Goal: Task Accomplishment & Management: Complete application form

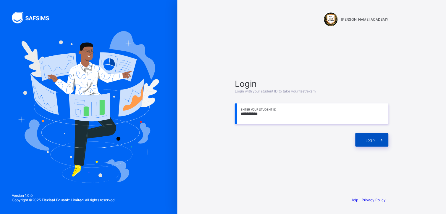
type input "**********"
click at [366, 141] on span "Login" at bounding box center [370, 140] width 9 height 4
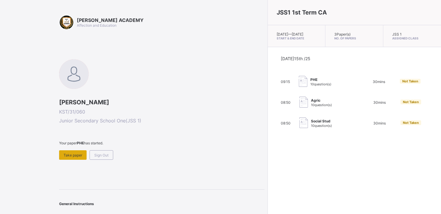
click at [73, 150] on div "Take paper" at bounding box center [73, 154] width 28 height 9
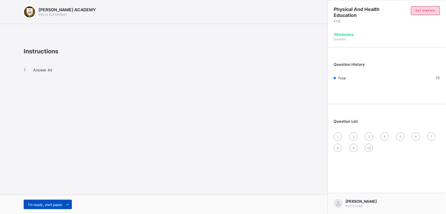
click at [50, 203] on span "I’m ready, start paper" at bounding box center [45, 204] width 34 height 4
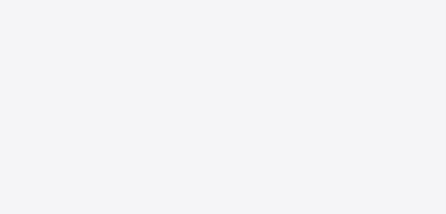
click at [50, 203] on div "New Update Available Hello there, You can install SAFSIMS on your device for ea…" at bounding box center [223, 107] width 446 height 214
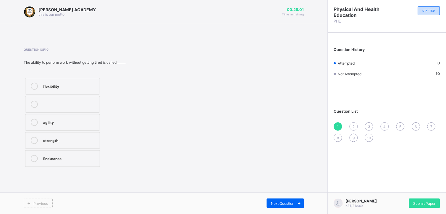
click at [78, 137] on div "strength" at bounding box center [70, 140] width 54 height 6
click at [294, 203] on span "Next Question" at bounding box center [282, 203] width 23 height 4
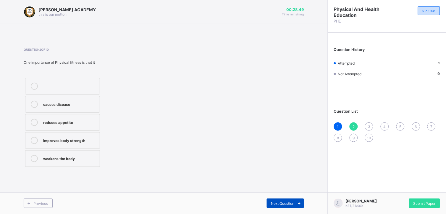
click at [294, 203] on span "Next Question" at bounding box center [282, 203] width 23 height 4
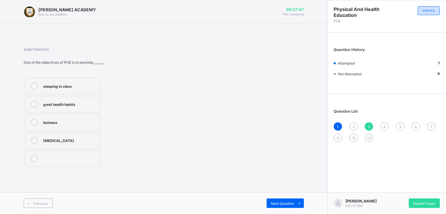
click at [72, 102] on div "good health habits" at bounding box center [70, 104] width 54 height 6
click at [370, 125] on span "3" at bounding box center [369, 126] width 2 height 4
click at [353, 123] on div "2" at bounding box center [354, 126] width 8 height 8
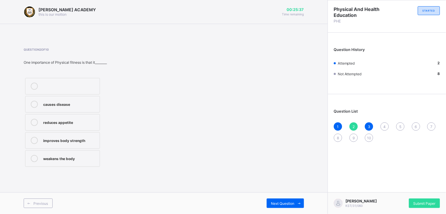
click at [79, 137] on div "improves body strength" at bounding box center [70, 140] width 54 height 6
drag, startPoint x: 250, startPoint y: 203, endPoint x: 307, endPoint y: 203, distance: 56.5
click at [307, 203] on div "Previous Next Question" at bounding box center [164, 203] width 328 height 22
drag, startPoint x: 307, startPoint y: 203, endPoint x: 287, endPoint y: 202, distance: 19.6
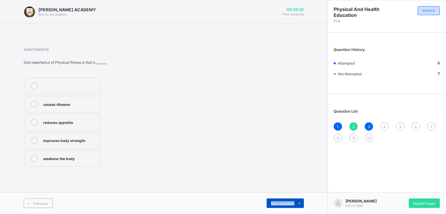
click at [287, 202] on span "Next Question" at bounding box center [282, 203] width 23 height 4
click at [288, 200] on div "Next Question" at bounding box center [285, 202] width 37 height 9
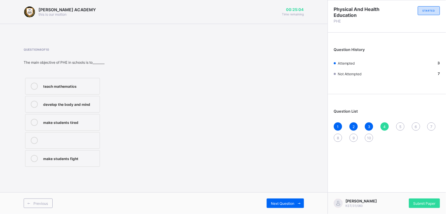
click at [75, 126] on label "make students tired" at bounding box center [62, 122] width 75 height 17
click at [282, 201] on span "Next Question" at bounding box center [282, 203] width 23 height 4
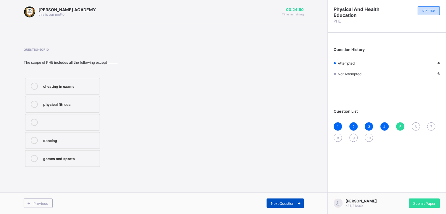
click at [283, 203] on span "Next Question" at bounding box center [282, 203] width 23 height 4
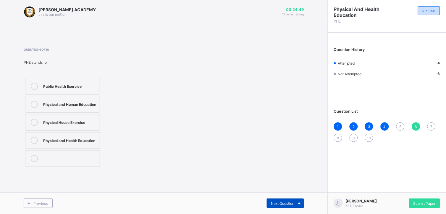
click at [283, 203] on span "Next Question" at bounding box center [282, 203] width 23 height 4
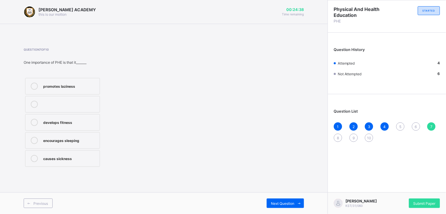
click at [401, 124] on span "5" at bounding box center [400, 126] width 2 height 4
drag, startPoint x: 88, startPoint y: 92, endPoint x: 84, endPoint y: 122, distance: 30.7
click at [84, 122] on div "cheating in exams physical fitness dancing games and sports" at bounding box center [63, 122] width 78 height 92
click at [64, 100] on label "physical fitness" at bounding box center [62, 104] width 75 height 17
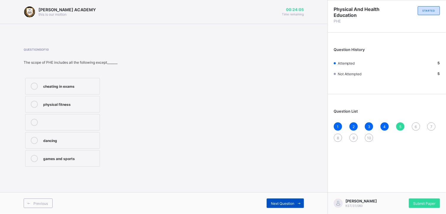
click at [287, 204] on span "Next Question" at bounding box center [282, 203] width 23 height 4
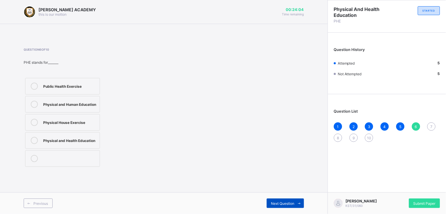
click at [287, 204] on span "Next Question" at bounding box center [282, 203] width 23 height 4
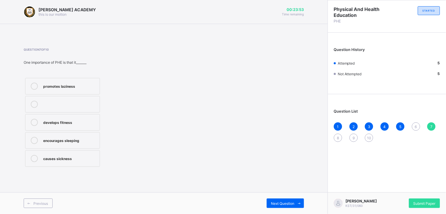
click at [415, 121] on div "Question List 1 2 3 4 5 6 7 8 9 10" at bounding box center [387, 122] width 118 height 51
click at [60, 126] on label "develops fitness" at bounding box center [62, 122] width 75 height 17
click at [287, 198] on div "Next Question" at bounding box center [285, 202] width 37 height 9
click at [69, 159] on div "cooperation and teamwork" at bounding box center [70, 158] width 54 height 6
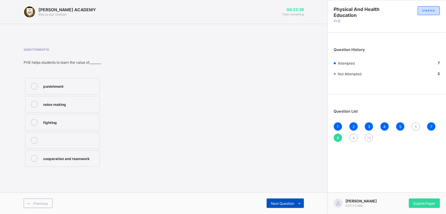
click at [289, 199] on div "Next Question" at bounding box center [285, 202] width 37 height 9
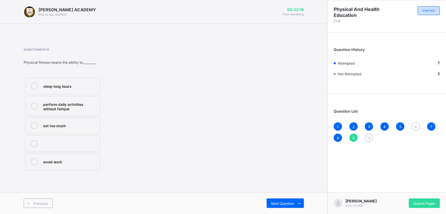
click at [415, 125] on span "6" at bounding box center [416, 126] width 2 height 4
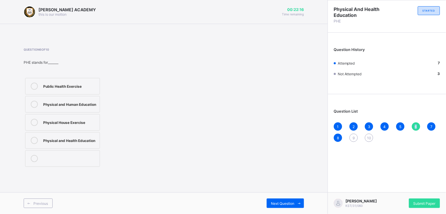
click at [415, 125] on span "6" at bounding box center [416, 126] width 2 height 4
click at [69, 138] on div "Physical and Health Education" at bounding box center [70, 140] width 54 height 6
click at [296, 200] on span at bounding box center [299, 202] width 9 height 9
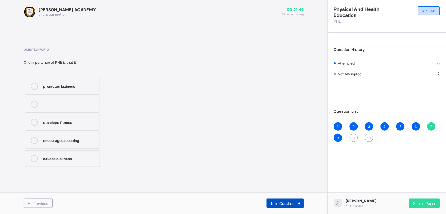
click at [296, 200] on span at bounding box center [299, 202] width 9 height 9
click at [296, 201] on span at bounding box center [299, 202] width 9 height 9
click at [295, 199] on span at bounding box center [299, 202] width 9 height 9
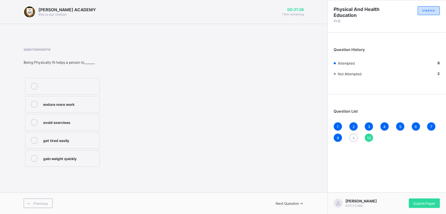
click at [353, 138] on span "9" at bounding box center [354, 137] width 2 height 4
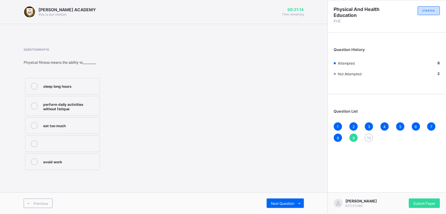
click at [69, 99] on label "perform daily activities without fatique" at bounding box center [62, 106] width 75 height 20
click at [148, 139] on div "sleep long hours perform daily activities without fatique eat too much avoid wo…" at bounding box center [89, 123] width 130 height 95
click at [283, 208] on div "Previous Next Question" at bounding box center [164, 203] width 328 height 22
click at [281, 202] on span "Next Question" at bounding box center [282, 203] width 23 height 4
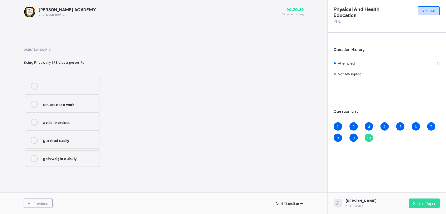
click at [280, 202] on span "Next Question" at bounding box center [287, 203] width 23 height 4
click at [72, 107] on div "endure more work" at bounding box center [70, 104] width 54 height 7
click at [71, 107] on div "endure more work" at bounding box center [70, 104] width 54 height 7
click at [281, 203] on span "Next Question" at bounding box center [287, 203] width 23 height 4
drag, startPoint x: 281, startPoint y: 203, endPoint x: 287, endPoint y: 196, distance: 8.8
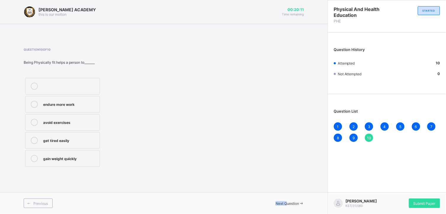
click at [287, 196] on div "Previous Next Question" at bounding box center [164, 203] width 328 height 22
drag, startPoint x: 287, startPoint y: 196, endPoint x: 290, endPoint y: 205, distance: 9.3
click at [290, 205] on div "Next Question" at bounding box center [234, 203] width 140 height 4
click at [290, 201] on div "Next Question" at bounding box center [234, 203] width 140 height 4
drag, startPoint x: 290, startPoint y: 199, endPoint x: 292, endPoint y: 211, distance: 12.3
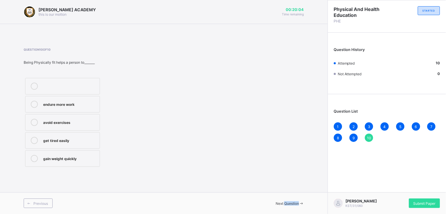
click at [292, 211] on div "Previous Next Question" at bounding box center [164, 203] width 328 height 22
drag, startPoint x: 292, startPoint y: 211, endPoint x: 277, endPoint y: 202, distance: 18.2
click at [277, 202] on span "Next Question" at bounding box center [287, 203] width 23 height 4
click at [289, 205] on div "Next Question" at bounding box center [234, 203] width 140 height 4
click at [288, 202] on span "Next Question" at bounding box center [287, 203] width 23 height 4
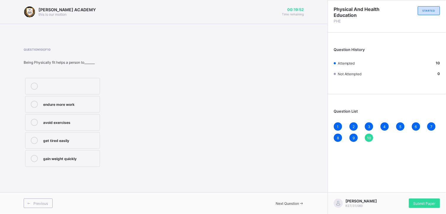
click at [276, 205] on div "Next Question" at bounding box center [234, 203] width 140 height 4
click at [281, 203] on span "Next Question" at bounding box center [287, 203] width 23 height 4
click at [279, 194] on div "Previous Next Question" at bounding box center [164, 203] width 328 height 22
drag, startPoint x: 279, startPoint y: 194, endPoint x: 280, endPoint y: 200, distance: 6.1
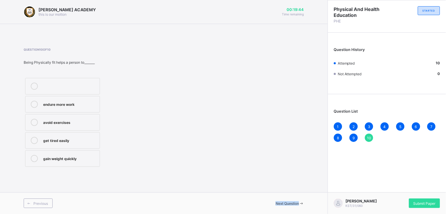
click at [280, 201] on div "Next Question" at bounding box center [234, 203] width 140 height 4
click at [292, 201] on div "Next Question" at bounding box center [234, 203] width 140 height 4
click at [299, 205] on span at bounding box center [301, 203] width 5 height 4
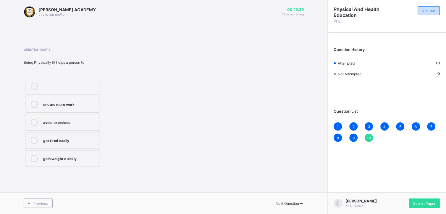
click at [282, 194] on div "Previous Next Question" at bounding box center [164, 203] width 328 height 22
drag, startPoint x: 283, startPoint y: 202, endPoint x: 90, endPoint y: 116, distance: 210.5
click at [90, 116] on div "[PERSON_NAME] ACADEMY this is our [PERSON_NAME] 00:19:37 Time remaining Questio…" at bounding box center [164, 107] width 328 height 214
drag, startPoint x: 90, startPoint y: 116, endPoint x: 73, endPoint y: 105, distance: 21.0
click at [73, 105] on div "endure more work" at bounding box center [70, 104] width 54 height 6
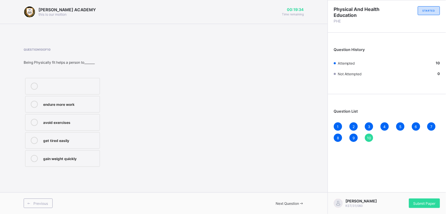
click at [73, 105] on div "endure more work" at bounding box center [70, 104] width 54 height 6
click at [282, 201] on span "Next Question" at bounding box center [287, 203] width 23 height 4
drag, startPoint x: 282, startPoint y: 201, endPoint x: 287, endPoint y: 206, distance: 7.1
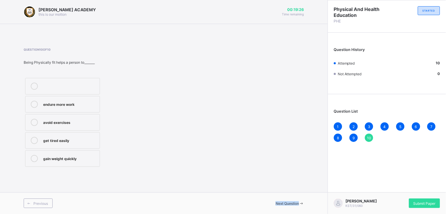
click at [287, 205] on div "Next Question" at bounding box center [234, 203] width 140 height 4
click at [286, 205] on span "Next Question" at bounding box center [287, 203] width 23 height 4
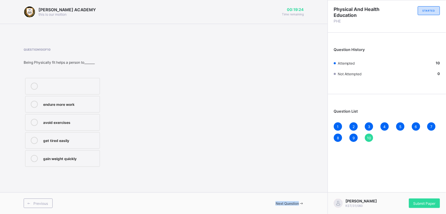
click at [286, 205] on span "Next Question" at bounding box center [287, 203] width 23 height 4
drag, startPoint x: 286, startPoint y: 205, endPoint x: 282, endPoint y: 204, distance: 3.6
click at [282, 204] on span "Next Question" at bounding box center [287, 203] width 23 height 4
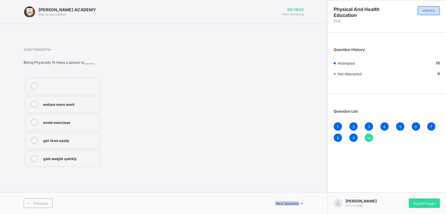
click at [282, 204] on span "Next Question" at bounding box center [287, 203] width 23 height 4
click at [283, 205] on span "Next Question" at bounding box center [287, 203] width 23 height 4
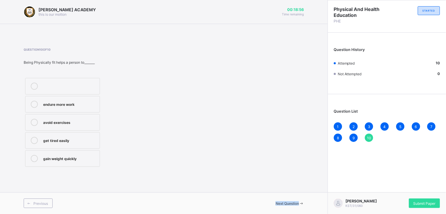
click at [283, 205] on span "Next Question" at bounding box center [287, 203] width 23 height 4
click at [421, 198] on div "Submit Paper" at bounding box center [424, 202] width 31 height 9
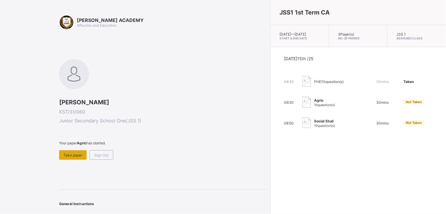
click at [70, 153] on span "Take paper" at bounding box center [73, 155] width 19 height 4
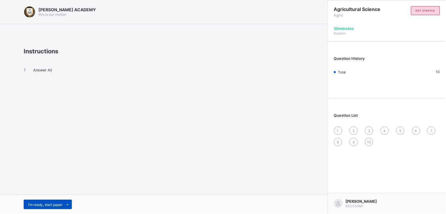
click at [51, 203] on span "I’m ready, start paper" at bounding box center [45, 204] width 34 height 4
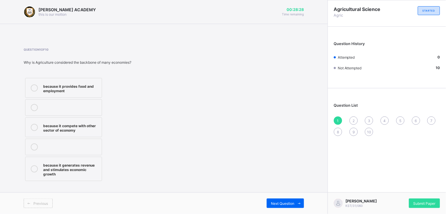
click at [64, 90] on div "because it provides food and employment" at bounding box center [71, 88] width 56 height 10
click at [286, 200] on div "Next Question" at bounding box center [285, 202] width 37 height 9
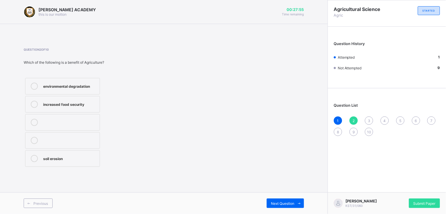
click at [55, 159] on div "soil erosion" at bounding box center [70, 158] width 54 height 6
click at [279, 201] on span "Next Question" at bounding box center [282, 203] width 23 height 4
click at [62, 161] on div "construction" at bounding box center [70, 158] width 54 height 7
drag, startPoint x: 284, startPoint y: 200, endPoint x: 284, endPoint y: 211, distance: 11.5
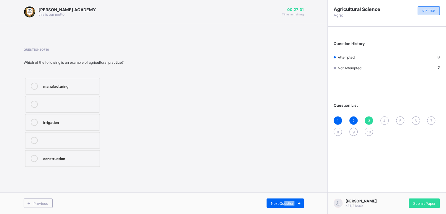
click at [284, 211] on div "Previous Next Question" at bounding box center [164, 203] width 328 height 22
drag, startPoint x: 284, startPoint y: 211, endPoint x: 282, endPoint y: 206, distance: 6.0
click at [282, 206] on div "Next Question" at bounding box center [285, 202] width 37 height 9
click at [55, 121] on div "Maize" at bounding box center [70, 122] width 54 height 6
click at [282, 203] on span "Next Question" at bounding box center [282, 203] width 23 height 4
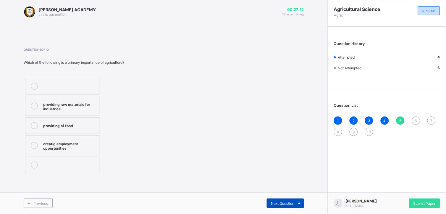
click at [282, 203] on span "Next Question" at bounding box center [282, 203] width 23 height 4
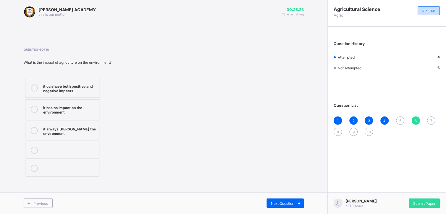
click at [62, 107] on div "it has no impact on the environment" at bounding box center [70, 109] width 54 height 10
click at [278, 203] on span "Next Question" at bounding box center [282, 203] width 23 height 4
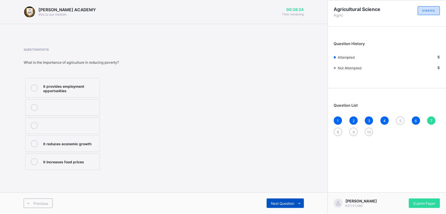
click at [278, 203] on span "Next Question" at bounding box center [282, 203] width 23 height 4
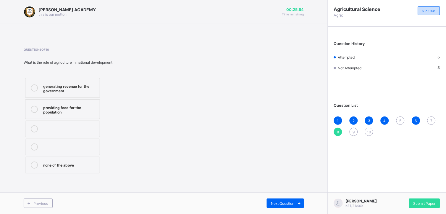
click at [71, 81] on label "generating revenue for the government" at bounding box center [62, 88] width 75 height 20
click at [284, 201] on span "Next Question" at bounding box center [282, 203] width 23 height 4
click at [400, 118] on span "5" at bounding box center [400, 120] width 2 height 4
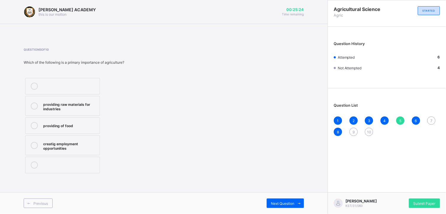
click at [155, 149] on div "Question 5 of 10 Which of the following is a primary importance of agriculture?…" at bounding box center [164, 111] width 280 height 127
click at [69, 111] on label "providing raw materials for industries" at bounding box center [62, 106] width 75 height 20
click at [285, 202] on span "Next Question" at bounding box center [282, 203] width 23 height 4
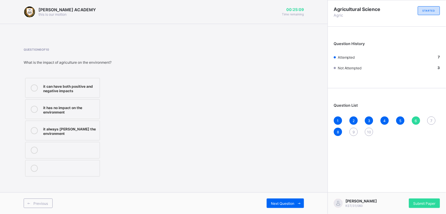
click at [416, 119] on span "6" at bounding box center [416, 120] width 2 height 4
click at [416, 122] on span "6" at bounding box center [416, 120] width 2 height 4
click at [295, 203] on span at bounding box center [299, 202] width 9 height 9
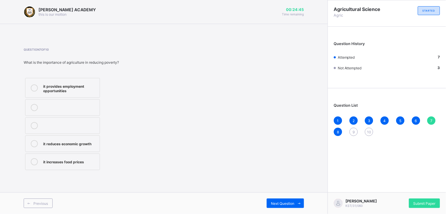
click at [79, 140] on div "it reduces economic growth" at bounding box center [70, 143] width 54 height 6
click at [279, 199] on div "Next Question" at bounding box center [285, 202] width 37 height 9
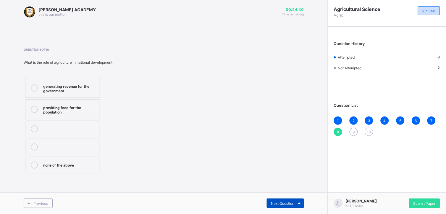
click at [290, 203] on span "Next Question" at bounding box center [282, 203] width 23 height 4
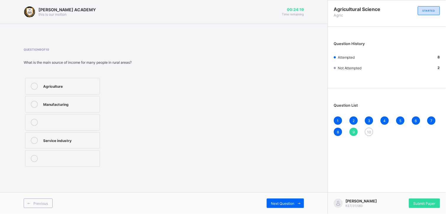
click at [67, 92] on label "Agriculture" at bounding box center [62, 86] width 75 height 17
click at [279, 202] on span "Next Question" at bounding box center [282, 203] width 23 height 4
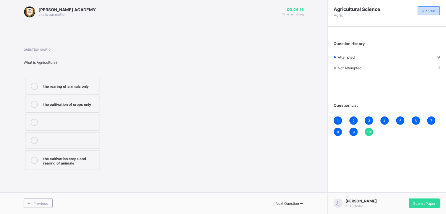
click at [279, 202] on span "Next Question" at bounding box center [287, 203] width 23 height 4
drag, startPoint x: 279, startPoint y: 202, endPoint x: 216, endPoint y: 135, distance: 90.8
click at [216, 135] on div "[PERSON_NAME] ACADEMY this is our [PERSON_NAME] 00:24:10 Time remaining Questio…" at bounding box center [164, 107] width 328 height 214
click at [72, 102] on div "the cultivation of crops only" at bounding box center [70, 104] width 54 height 6
click at [285, 203] on span "Next Question" at bounding box center [287, 203] width 23 height 4
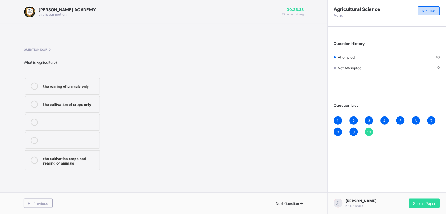
click at [285, 203] on span "Next Question" at bounding box center [287, 203] width 23 height 4
click at [371, 132] on span "10" at bounding box center [369, 132] width 4 height 4
click at [424, 201] on span "Submit Paper" at bounding box center [424, 203] width 22 height 4
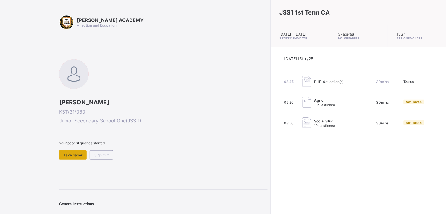
click at [74, 153] on span "Take paper" at bounding box center [73, 155] width 19 height 4
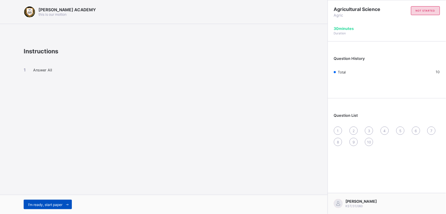
click at [41, 201] on div "I’m ready, start paper" at bounding box center [48, 203] width 48 height 9
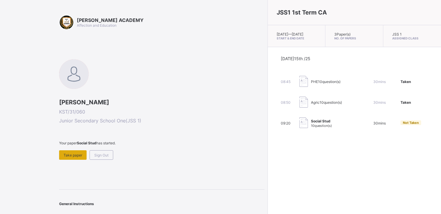
click at [70, 151] on div "Take paper" at bounding box center [73, 154] width 28 height 9
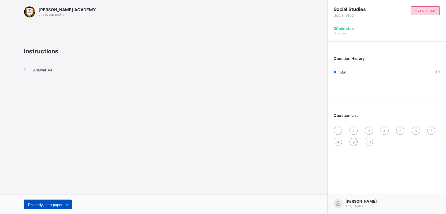
click at [45, 203] on span "I’m ready, start paper" at bounding box center [45, 204] width 34 height 4
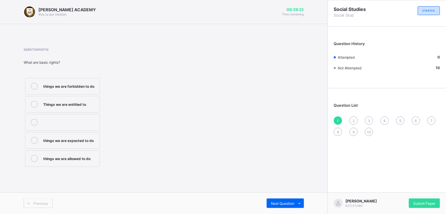
click at [78, 142] on div "things we are expected to do" at bounding box center [70, 140] width 54 height 6
click at [284, 204] on span "Next Question" at bounding box center [282, 203] width 23 height 4
drag, startPoint x: 125, startPoint y: 90, endPoint x: 84, endPoint y: 86, distance: 41.3
click at [84, 86] on div "taking care of our duties ignoring our duties blaming others doing what ever we…" at bounding box center [89, 122] width 130 height 92
click at [58, 84] on div "taking care of our duties" at bounding box center [70, 86] width 54 height 6
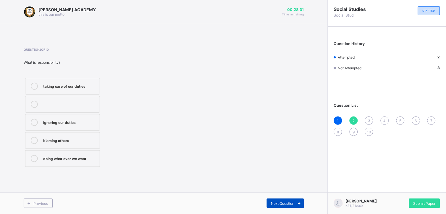
click at [283, 201] on span "Next Question" at bounding box center [282, 203] width 23 height 4
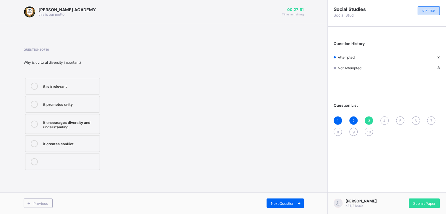
click at [56, 124] on div "it encourages diversity and understanding" at bounding box center [70, 124] width 54 height 10
click at [279, 202] on span "Next Question" at bounding box center [282, 203] width 23 height 4
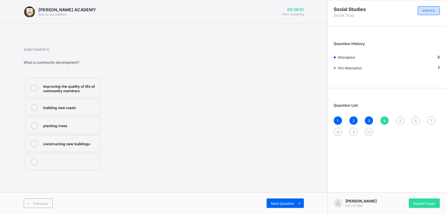
click at [67, 92] on div "improving the quality of life of community members" at bounding box center [70, 88] width 54 height 10
click at [280, 203] on span "Next Question" at bounding box center [282, 203] width 23 height 4
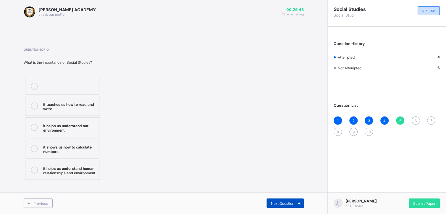
click at [280, 203] on span "Next Question" at bounding box center [282, 203] width 23 height 4
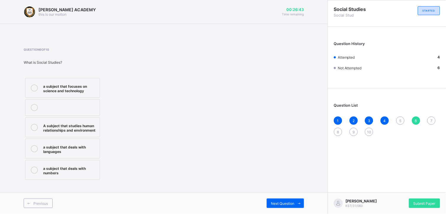
click at [402, 119] on div "5" at bounding box center [400, 120] width 8 height 8
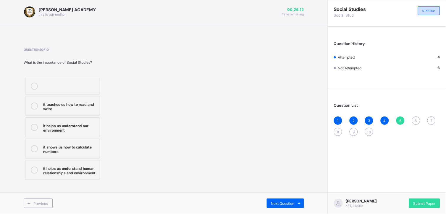
click at [65, 172] on div "it helps us understand human relationships and environment" at bounding box center [70, 169] width 54 height 10
click at [286, 203] on span "Next Question" at bounding box center [282, 203] width 23 height 4
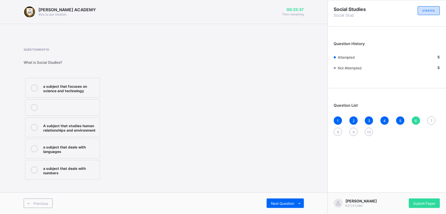
click at [57, 86] on div "a subject that focuses on science and technology" at bounding box center [70, 88] width 54 height 10
click at [283, 201] on span "Next Question" at bounding box center [282, 203] width 23 height 4
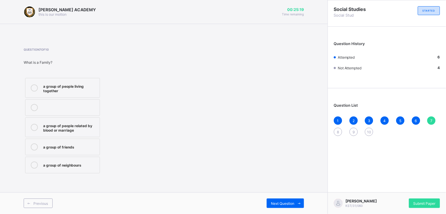
click at [54, 123] on div "a group of people related by blood or marriage" at bounding box center [70, 127] width 54 height 10
click at [283, 198] on div "Next Question" at bounding box center [285, 202] width 37 height 9
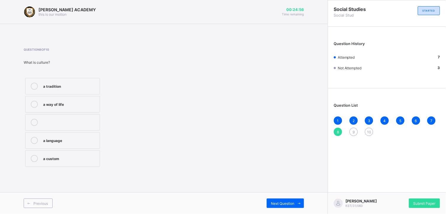
click at [59, 104] on div "a way of life" at bounding box center [70, 104] width 54 height 6
click at [280, 200] on div "Next Question" at bounding box center [285, 202] width 37 height 9
click at [61, 159] on div "flags and anthems" at bounding box center [70, 158] width 54 height 6
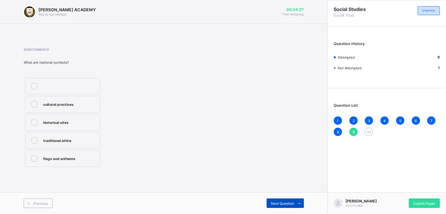
click at [280, 201] on span "Next Question" at bounding box center [282, 203] width 23 height 4
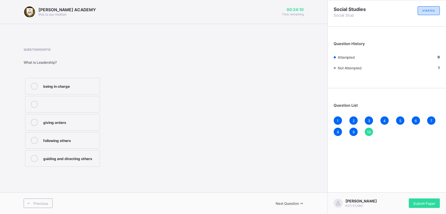
click at [66, 158] on div "guiding and directing others" at bounding box center [70, 158] width 54 height 6
click at [280, 201] on span "Next Question" at bounding box center [287, 203] width 23 height 4
click at [423, 198] on div "Submit Paper" at bounding box center [424, 202] width 31 height 9
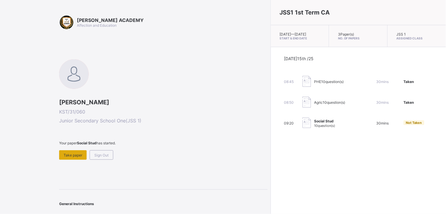
click at [76, 156] on div "Take paper" at bounding box center [73, 154] width 28 height 9
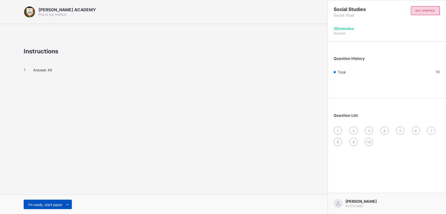
click at [51, 203] on span "I’m ready, start paper" at bounding box center [45, 204] width 34 height 4
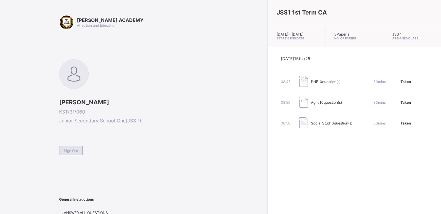
click at [75, 149] on span "Sign Out" at bounding box center [71, 150] width 14 height 4
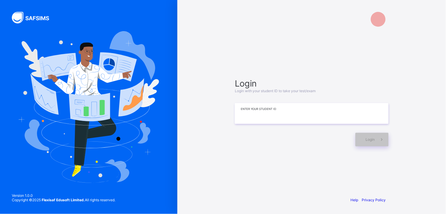
click at [281, 114] on input at bounding box center [312, 113] width 154 height 21
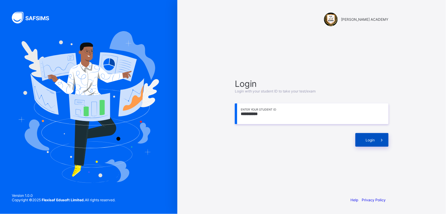
type input "**********"
click at [361, 138] on div "Login" at bounding box center [371, 140] width 33 height 14
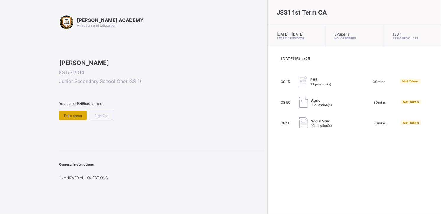
click at [69, 118] on span "Take paper" at bounding box center [73, 115] width 19 height 4
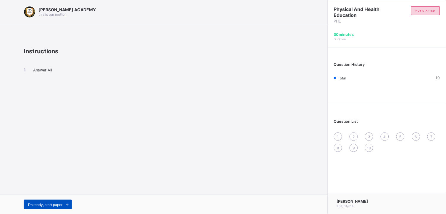
click at [60, 201] on div "I’m ready, start paper" at bounding box center [48, 203] width 48 height 9
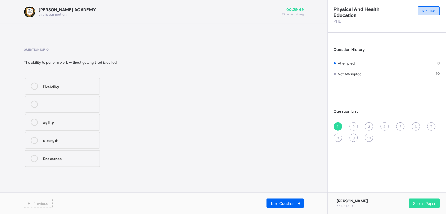
click at [63, 103] on div at bounding box center [70, 104] width 54 height 7
click at [151, 140] on div "flexibility agility strength Endurance" at bounding box center [89, 122] width 130 height 92
drag, startPoint x: 80, startPoint y: 186, endPoint x: 158, endPoint y: 160, distance: 82.2
click at [158, 160] on div "[PERSON_NAME] ACADEMY this is our [PERSON_NAME] 00:29:39 Time remaining Questio…" at bounding box center [164, 107] width 328 height 214
click at [278, 203] on span "Next Question" at bounding box center [282, 203] width 23 height 4
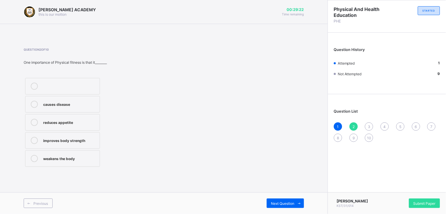
click at [87, 140] on div "improves body strength" at bounding box center [70, 140] width 54 height 6
click at [291, 200] on div "Next Question" at bounding box center [285, 202] width 37 height 9
click at [89, 102] on div "good health habits" at bounding box center [70, 104] width 54 height 6
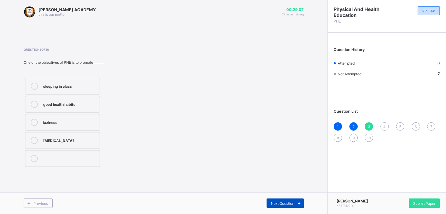
click at [277, 201] on span "Next Question" at bounding box center [282, 203] width 23 height 4
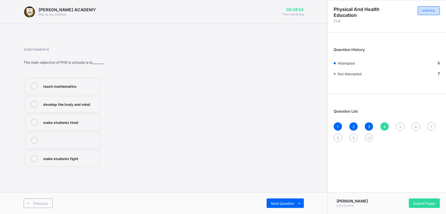
click at [83, 108] on label "develop the body and mind" at bounding box center [62, 104] width 75 height 17
click at [275, 203] on span "Next Question" at bounding box center [282, 203] width 23 height 4
click at [69, 108] on label "physical fitness" at bounding box center [62, 104] width 75 height 17
click at [287, 197] on div "Previous Next Question" at bounding box center [164, 203] width 328 height 22
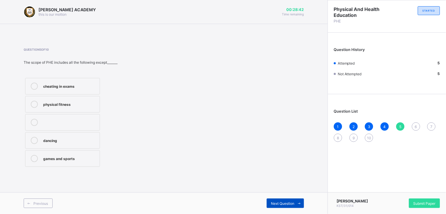
click at [286, 203] on span "Next Question" at bounding box center [282, 203] width 23 height 4
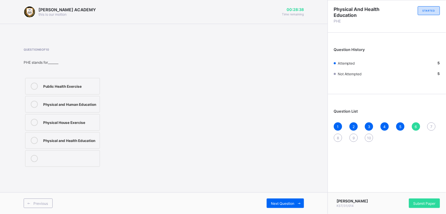
click at [70, 138] on div "Physical and Health Education" at bounding box center [70, 140] width 54 height 6
click at [290, 205] on div "Next Question" at bounding box center [285, 202] width 37 height 9
click at [82, 120] on div "develops fitness" at bounding box center [70, 122] width 54 height 6
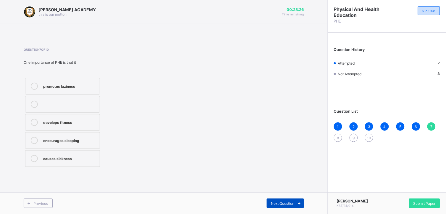
click at [281, 204] on span "Next Question" at bounding box center [282, 203] width 23 height 4
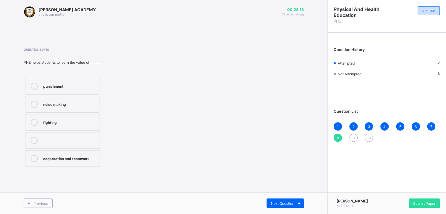
click at [41, 158] on label "cooperation and teamwork" at bounding box center [62, 158] width 75 height 17
click at [279, 199] on div "Next Question" at bounding box center [285, 202] width 37 height 9
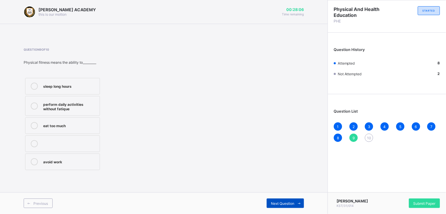
click at [279, 199] on div "Next Question" at bounding box center [285, 202] width 37 height 9
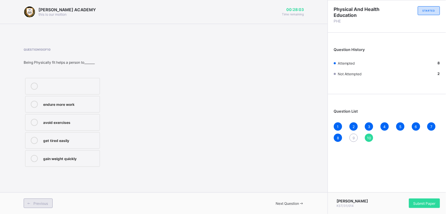
click at [34, 203] on span "Previous" at bounding box center [40, 203] width 14 height 4
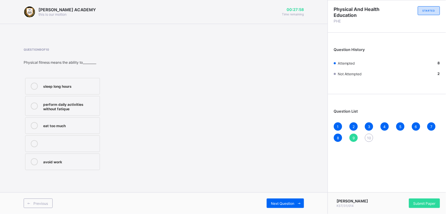
click at [336, 125] on div "1" at bounding box center [338, 126] width 8 height 8
click at [353, 135] on span "9" at bounding box center [354, 137] width 2 height 4
click at [62, 109] on div "perform daily activities without fatique" at bounding box center [70, 106] width 54 height 10
click at [296, 201] on span at bounding box center [299, 202] width 9 height 9
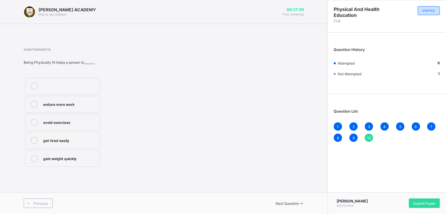
click at [338, 124] on span "1" at bounding box center [338, 126] width 2 height 4
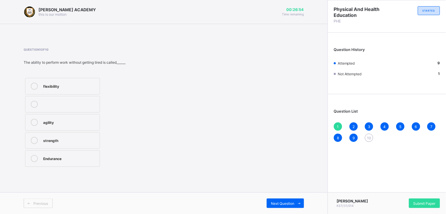
click at [60, 124] on div "agility" at bounding box center [70, 122] width 54 height 6
click at [283, 203] on span "Next Question" at bounding box center [282, 203] width 23 height 4
click at [371, 137] on span "10" at bounding box center [369, 137] width 4 height 4
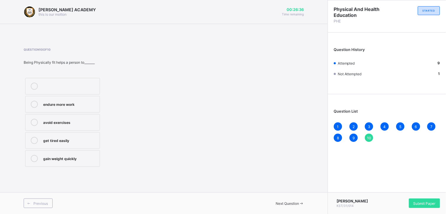
click at [81, 106] on div "endure more work" at bounding box center [70, 104] width 54 height 6
click at [415, 205] on span "Submit Paper" at bounding box center [424, 203] width 22 height 4
click at [421, 200] on div "Submit Paper" at bounding box center [424, 202] width 31 height 9
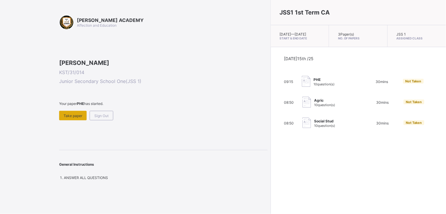
click at [72, 118] on span "Take paper" at bounding box center [73, 115] width 19 height 4
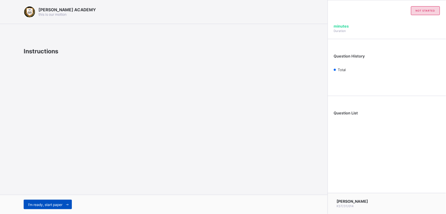
drag, startPoint x: 59, startPoint y: 199, endPoint x: 57, endPoint y: 203, distance: 4.8
click at [57, 203] on div "I’m ready, start paper" at bounding box center [164, 203] width 328 height 19
click at [57, 203] on span "I’m ready, start paper" at bounding box center [45, 204] width 34 height 4
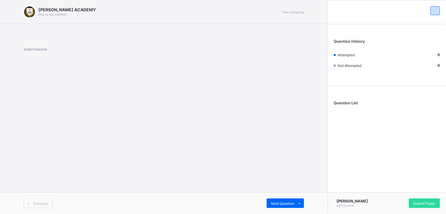
drag, startPoint x: 196, startPoint y: 140, endPoint x: 251, endPoint y: 173, distance: 63.7
click at [251, 173] on div "[PERSON_NAME] ACADEMY this is our [PERSON_NAME] Time remaining Question 1 of 0 …" at bounding box center [164, 107] width 328 height 214
click at [371, 82] on div "Question History Attempted 0 Not Attempted 0" at bounding box center [387, 56] width 118 height 58
drag, startPoint x: 139, startPoint y: 133, endPoint x: 85, endPoint y: 173, distance: 67.0
click at [85, 173] on div "[PERSON_NAME] ACADEMY this is our [PERSON_NAME] Time remaining Question 1 of 0 …" at bounding box center [164, 107] width 328 height 214
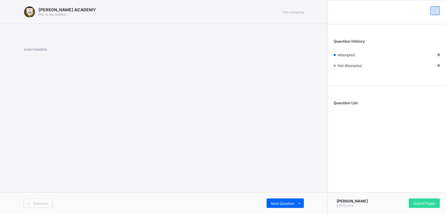
click at [177, 125] on div "[PERSON_NAME] ACADEMY this is our [PERSON_NAME] Time remaining Question 1 of 0 …" at bounding box center [164, 107] width 328 height 214
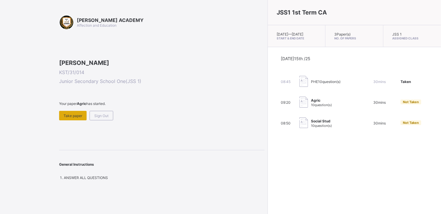
click at [77, 120] on div "Take paper" at bounding box center [73, 115] width 28 height 9
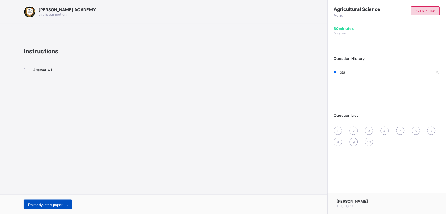
click at [37, 202] on span "I’m ready, start paper" at bounding box center [45, 204] width 34 height 4
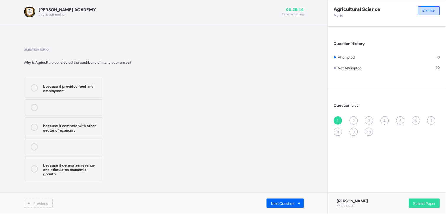
click at [79, 87] on div "because it provides food and employment" at bounding box center [71, 88] width 56 height 10
click at [276, 198] on div "Next Question" at bounding box center [285, 202] width 37 height 9
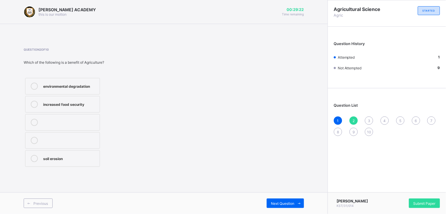
click at [89, 102] on div "increased food security" at bounding box center [70, 104] width 54 height 6
click at [283, 205] on span "Next Question" at bounding box center [282, 203] width 23 height 4
click at [73, 126] on label "irrigation" at bounding box center [62, 122] width 75 height 17
click at [277, 205] on span "Next Question" at bounding box center [282, 203] width 23 height 4
drag, startPoint x: 84, startPoint y: 124, endPoint x: 89, endPoint y: 124, distance: 4.7
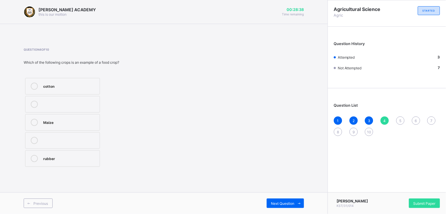
click at [89, 124] on div "Maize" at bounding box center [70, 122] width 54 height 6
click at [280, 202] on span "Next Question" at bounding box center [282, 203] width 23 height 4
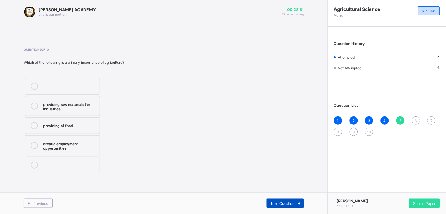
click at [280, 202] on span "Next Question" at bounding box center [282, 203] width 23 height 4
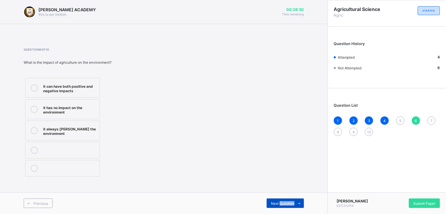
click at [280, 202] on span "Next Question" at bounding box center [282, 203] width 23 height 4
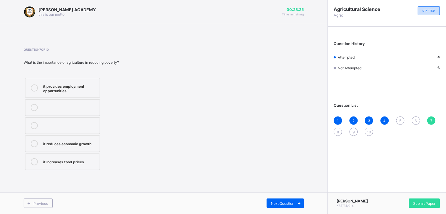
click at [398, 119] on div "5" at bounding box center [400, 120] width 8 height 8
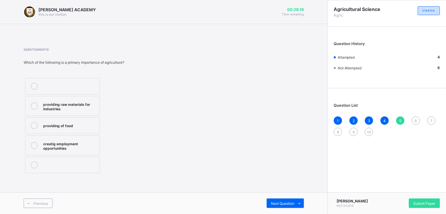
click at [48, 119] on label "providing of food" at bounding box center [62, 125] width 75 height 17
click at [277, 204] on span "Next Question" at bounding box center [282, 203] width 23 height 4
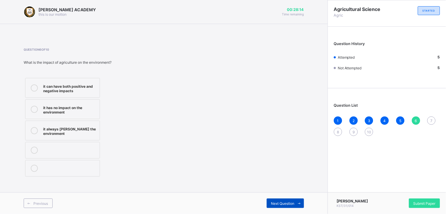
click at [277, 204] on span "Next Question" at bounding box center [282, 203] width 23 height 4
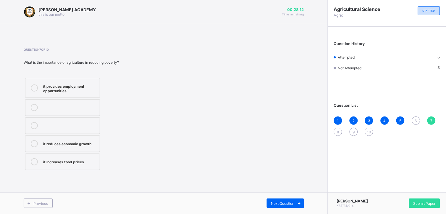
click at [416, 118] on span "6" at bounding box center [416, 120] width 2 height 4
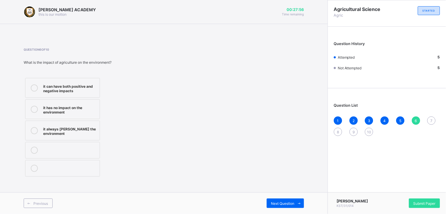
click at [42, 92] on label "it can have both positive and negative impacts" at bounding box center [62, 88] width 75 height 20
click at [284, 202] on span "Next Question" at bounding box center [282, 203] width 23 height 4
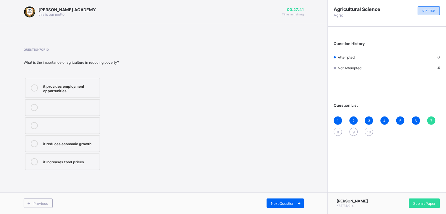
click at [416, 120] on span "6" at bounding box center [416, 120] width 2 height 4
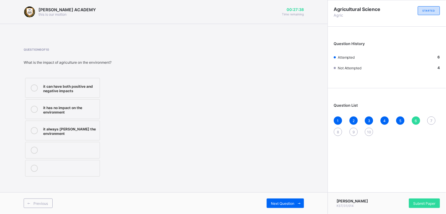
click at [432, 119] on span "7" at bounding box center [432, 120] width 2 height 4
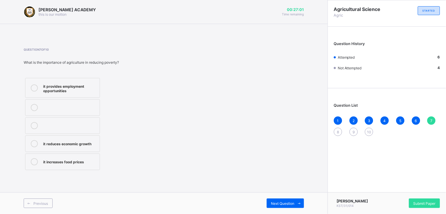
drag, startPoint x: 88, startPoint y: 89, endPoint x: 84, endPoint y: 91, distance: 4.1
click at [84, 91] on div "it provides employment opportunities" at bounding box center [70, 88] width 54 height 10
click at [277, 199] on div "Next Question" at bounding box center [285, 202] width 37 height 9
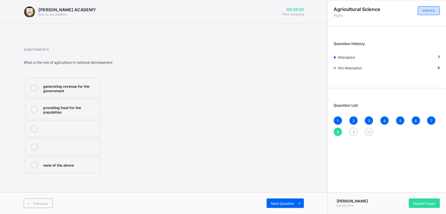
click at [59, 87] on div "generating revenue for the government" at bounding box center [70, 88] width 54 height 10
drag, startPoint x: 275, startPoint y: 201, endPoint x: 282, endPoint y: 206, distance: 7.9
click at [282, 206] on div "Next Question" at bounding box center [285, 202] width 37 height 9
click at [66, 88] on div "Agriculture" at bounding box center [70, 86] width 54 height 6
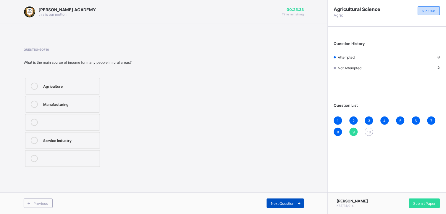
click at [289, 205] on span "Next Question" at bounding box center [282, 203] width 23 height 4
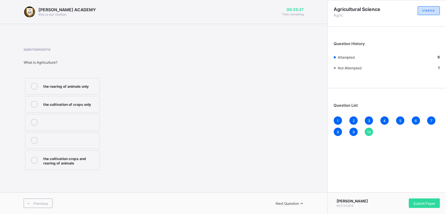
click at [66, 177] on div "Question 10 of 10 What is Agriiculture? the rearing of animals only the cultiva…" at bounding box center [164, 109] width 280 height 141
click at [81, 163] on div "the cultivation crops and rearing of animals" at bounding box center [70, 160] width 54 height 10
click at [418, 202] on span "Submit Paper" at bounding box center [424, 203] width 22 height 4
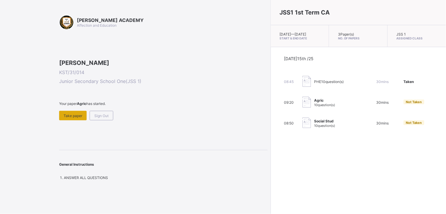
click at [74, 118] on span "Take paper" at bounding box center [73, 115] width 19 height 4
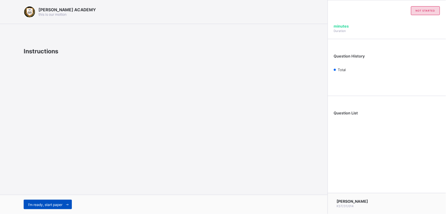
click at [54, 200] on div "I’m ready, start paper" at bounding box center [48, 203] width 48 height 9
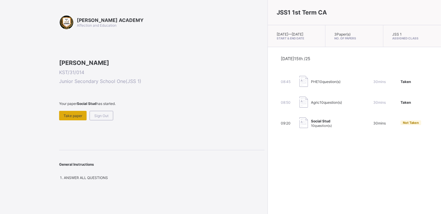
click at [71, 118] on span "Take paper" at bounding box center [73, 115] width 19 height 4
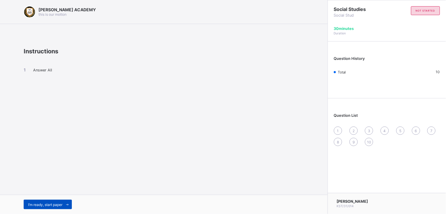
click at [46, 204] on span "I’m ready, start paper" at bounding box center [45, 204] width 34 height 4
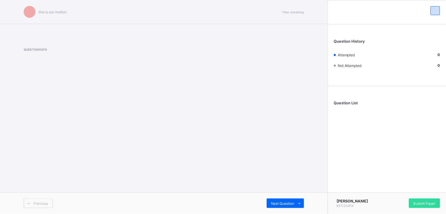
click at [46, 204] on span "Previous" at bounding box center [40, 203] width 14 height 4
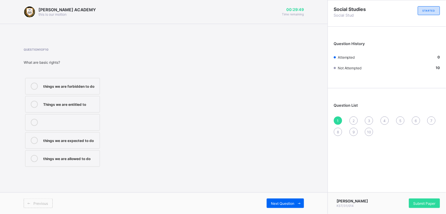
click at [58, 106] on div "Things we are entitled to" at bounding box center [70, 104] width 54 height 7
click at [280, 201] on span "Next Question" at bounding box center [282, 203] width 23 height 4
click at [91, 88] on div "taking care of our duties" at bounding box center [70, 86] width 54 height 6
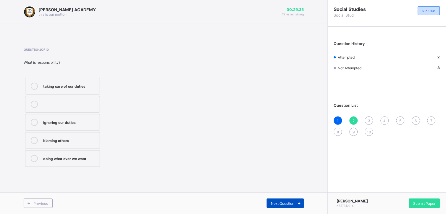
click at [280, 203] on span "Next Question" at bounding box center [282, 203] width 23 height 4
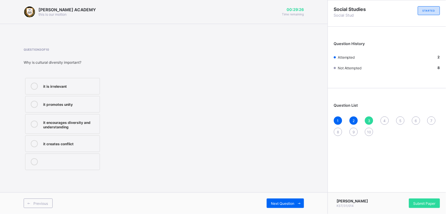
click at [74, 120] on div "it encourages diversity and understanding" at bounding box center [70, 124] width 54 height 10
click at [279, 201] on span "Next Question" at bounding box center [282, 203] width 23 height 4
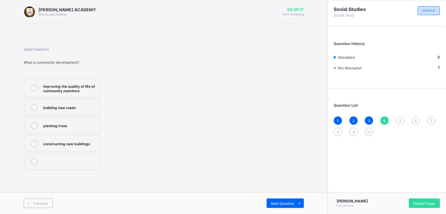
click at [77, 86] on div "improving the quality of life of community members" at bounding box center [70, 88] width 54 height 10
click at [285, 199] on div "Next Question" at bounding box center [285, 202] width 37 height 9
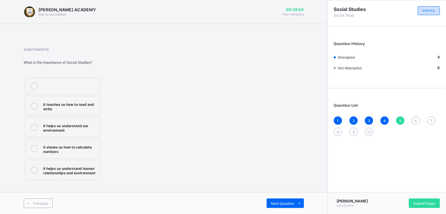
click at [86, 166] on div "it helps us understand human relationships and environment" at bounding box center [70, 169] width 54 height 10
click at [289, 204] on span "Next Question" at bounding box center [282, 203] width 23 height 4
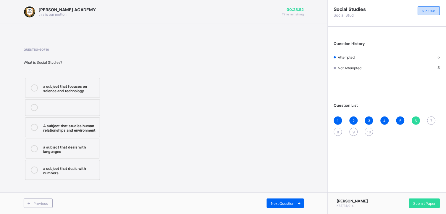
click at [83, 128] on div "A subject that studies human relationships and environment" at bounding box center [70, 127] width 54 height 10
click at [283, 201] on span "Next Question" at bounding box center [282, 203] width 23 height 4
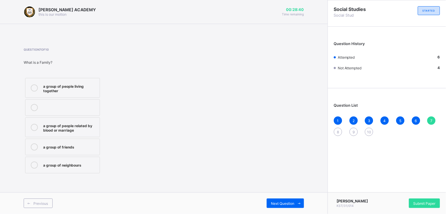
click at [78, 132] on label "a group of people related by blood or marriage" at bounding box center [62, 127] width 75 height 20
click at [282, 200] on div "Next Question" at bounding box center [285, 202] width 37 height 9
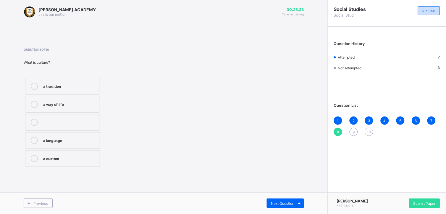
click at [86, 104] on div "a way of life" at bounding box center [70, 104] width 54 height 6
click at [274, 201] on span "Next Question" at bounding box center [282, 203] width 23 height 4
click at [82, 160] on div "flags and anthems" at bounding box center [70, 158] width 54 height 6
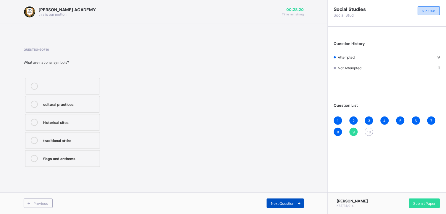
click at [272, 198] on div "Next Question" at bounding box center [285, 202] width 37 height 9
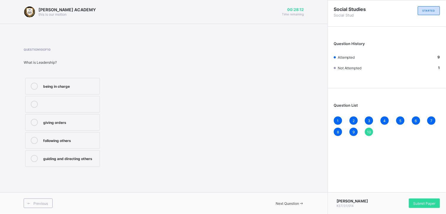
click at [73, 157] on div "guiding and directing others" at bounding box center [70, 158] width 54 height 6
click at [413, 203] on span "Submit Paper" at bounding box center [424, 203] width 22 height 4
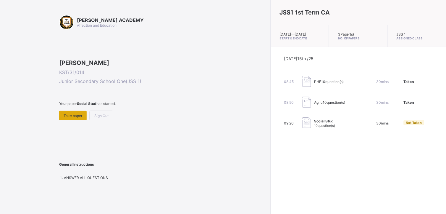
click at [75, 118] on span "Take paper" at bounding box center [73, 115] width 19 height 4
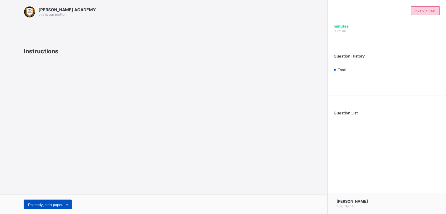
click at [56, 200] on div "I’m ready, start paper" at bounding box center [48, 203] width 48 height 9
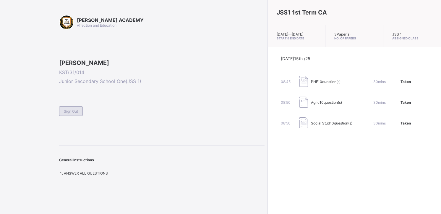
click at [67, 113] on span "Sign Out" at bounding box center [71, 111] width 14 height 4
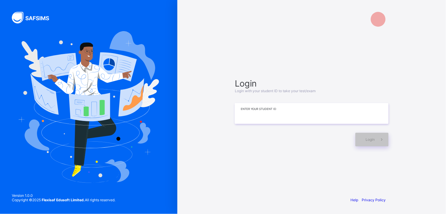
click at [258, 110] on input at bounding box center [312, 113] width 154 height 21
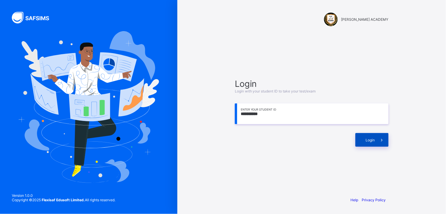
type input "**********"
click at [372, 138] on span "Login" at bounding box center [370, 140] width 9 height 4
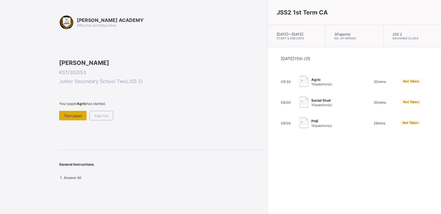
click at [73, 118] on span "Take paper" at bounding box center [73, 115] width 19 height 4
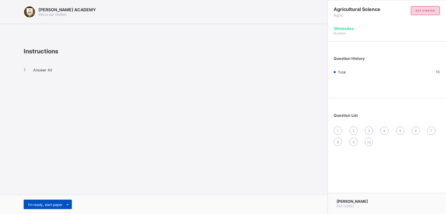
click at [49, 206] on span "I’m ready, start paper" at bounding box center [45, 204] width 34 height 4
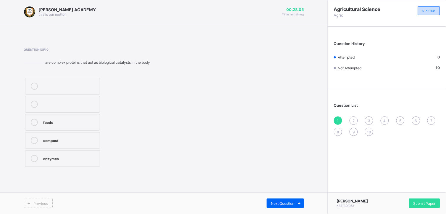
click at [46, 124] on div "feeds" at bounding box center [70, 122] width 54 height 6
click at [67, 143] on div "compost" at bounding box center [70, 140] width 54 height 7
click at [63, 118] on label "feeds" at bounding box center [62, 122] width 75 height 17
click at [132, 104] on div "feeds compost enzymes" at bounding box center [89, 122] width 130 height 92
click at [54, 106] on div at bounding box center [70, 104] width 54 height 7
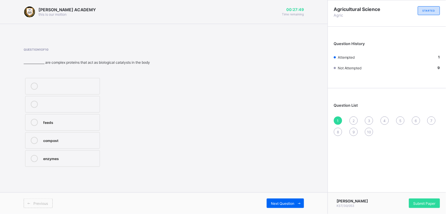
click at [64, 125] on div "feeds" at bounding box center [70, 122] width 54 height 7
click at [291, 200] on div "Next Question" at bounding box center [285, 202] width 37 height 9
click at [73, 153] on label "coal tar" at bounding box center [62, 158] width 75 height 17
click at [286, 199] on div "Next Question" at bounding box center [285, 202] width 37 height 9
click at [55, 86] on div "pipes" at bounding box center [70, 86] width 54 height 6
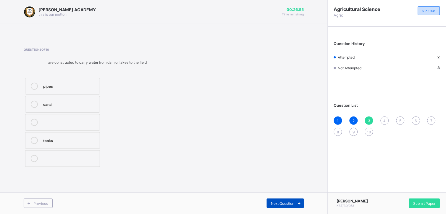
click at [284, 202] on span "Next Question" at bounding box center [282, 203] width 23 height 4
click at [66, 90] on label "soil particles" at bounding box center [62, 86] width 75 height 17
click at [284, 203] on span "Next Question" at bounding box center [282, 203] width 23 height 4
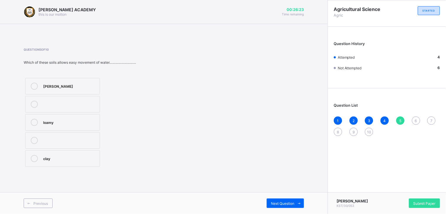
drag, startPoint x: 284, startPoint y: 203, endPoint x: 223, endPoint y: 147, distance: 82.7
click at [223, 147] on div "Question 5 of 10 Which of these soils allows easy movement of water……………………… [P…" at bounding box center [164, 108] width 280 height 120
click at [61, 160] on div "clay" at bounding box center [70, 158] width 54 height 6
click at [288, 203] on span "Next Question" at bounding box center [282, 203] width 23 height 4
click at [65, 114] on label "soil" at bounding box center [70, 108] width 90 height 17
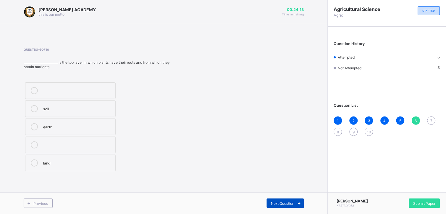
click at [287, 203] on span "Next Question" at bounding box center [282, 203] width 23 height 4
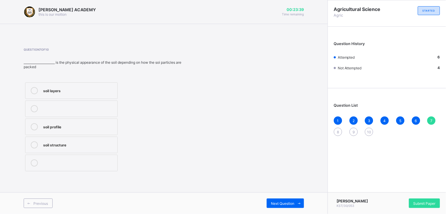
click at [80, 141] on div "soil structure" at bounding box center [78, 144] width 71 height 6
click at [278, 200] on div "Next Question" at bounding box center [285, 202] width 37 height 9
click at [118, 111] on div "silos cribs rhumbus" at bounding box center [102, 122] width 156 height 92
click at [65, 90] on label "silos" at bounding box center [70, 86] width 90 height 17
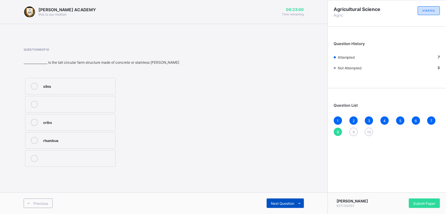
click at [284, 203] on span "Next Question" at bounding box center [282, 203] width 23 height 4
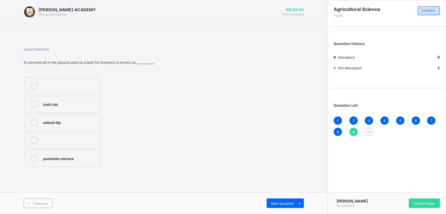
click at [249, 148] on div "Question 9 of 10 A concrete pit in the ground used as a bath for livestock is k…" at bounding box center [164, 108] width 280 height 120
click at [67, 120] on div "animal dip" at bounding box center [70, 122] width 54 height 6
click at [59, 163] on label "pesticide mixture" at bounding box center [62, 158] width 75 height 17
click at [286, 200] on div "Next Question" at bounding box center [285, 202] width 37 height 9
click at [70, 130] on label "kind of crops" at bounding box center [67, 122] width 84 height 17
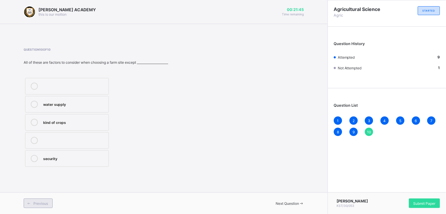
click at [43, 202] on span "Previous" at bounding box center [40, 203] width 14 height 4
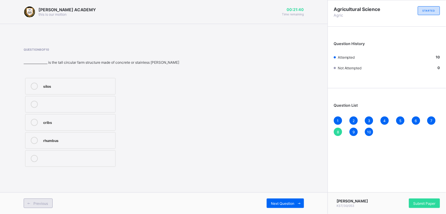
click at [43, 202] on span "Previous" at bounding box center [40, 203] width 14 height 4
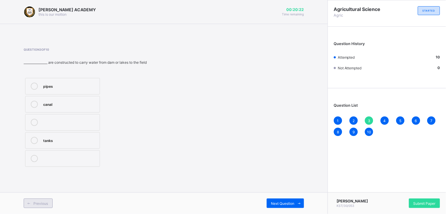
click at [42, 202] on span "Previous" at bounding box center [40, 203] width 14 height 4
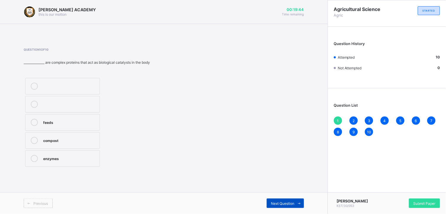
click at [288, 206] on div "Next Question" at bounding box center [285, 202] width 37 height 9
click at [284, 200] on div "Next Question" at bounding box center [285, 202] width 37 height 9
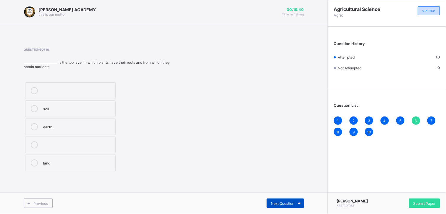
click at [284, 200] on div "Next Question" at bounding box center [285, 202] width 37 height 9
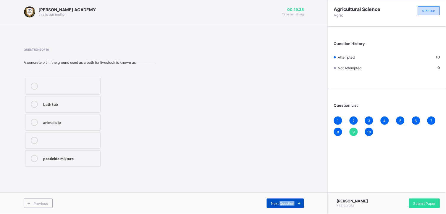
click at [284, 200] on div "Next Question" at bounding box center [285, 202] width 37 height 9
click at [182, 148] on div "Question 10 of 10 All of these are factors to consider when choosing a farm sit…" at bounding box center [164, 108] width 280 height 120
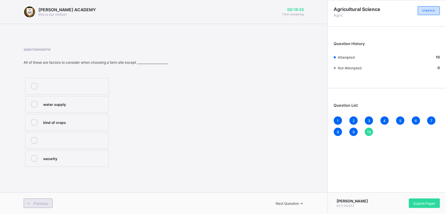
click at [42, 203] on span "Previous" at bounding box center [40, 203] width 14 height 4
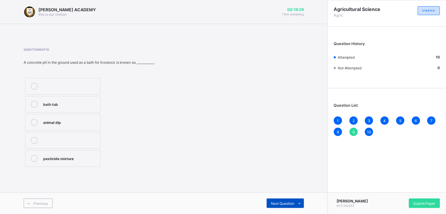
click at [278, 201] on span "Next Question" at bounding box center [282, 203] width 23 height 4
click at [278, 201] on span "Next Question" at bounding box center [287, 203] width 23 height 4
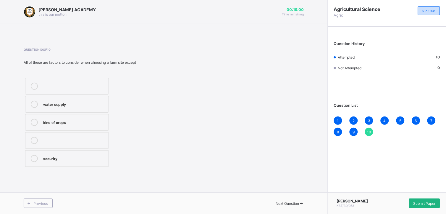
click at [426, 201] on span "Submit Paper" at bounding box center [424, 203] width 22 height 4
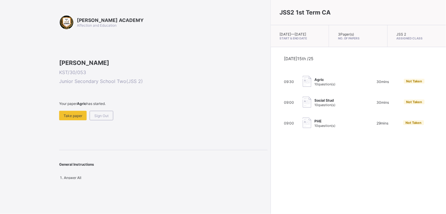
click at [284, 108] on div "09:00 Social Stud 10 question(s) 30 mins Not Taken" at bounding box center [358, 102] width 149 height 12
click at [303, 107] on img at bounding box center [307, 101] width 9 height 11
click at [303, 125] on img at bounding box center [307, 122] width 9 height 11
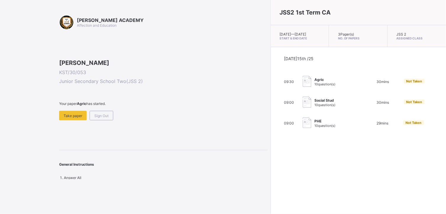
click at [303, 125] on img at bounding box center [307, 122] width 9 height 11
click at [77, 118] on span "Take paper" at bounding box center [73, 115] width 19 height 4
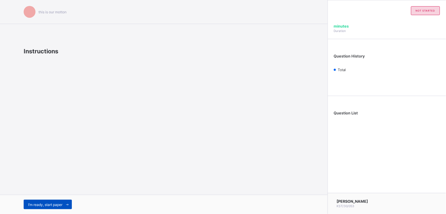
click at [54, 200] on div "I’m ready, start paper" at bounding box center [48, 203] width 48 height 9
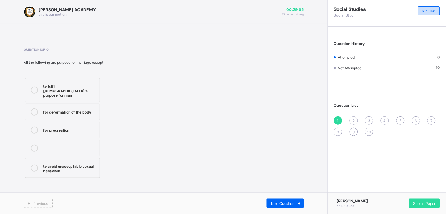
click at [80, 104] on label "for deformation of the body" at bounding box center [62, 112] width 75 height 17
click at [285, 201] on span "Next Question" at bounding box center [282, 203] width 23 height 4
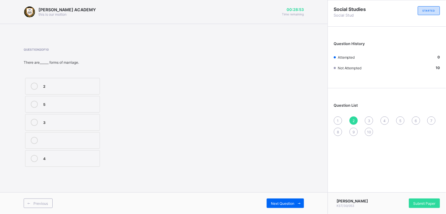
click at [77, 85] on div "2" at bounding box center [70, 86] width 54 height 6
click at [279, 201] on span "Next Question" at bounding box center [282, 203] width 23 height 4
click at [33, 200] on span at bounding box center [28, 202] width 9 height 9
click at [42, 203] on span "Previous" at bounding box center [40, 203] width 14 height 4
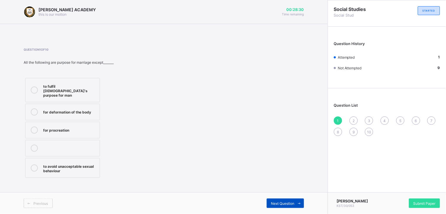
click at [285, 201] on span "Next Question" at bounding box center [282, 203] width 23 height 4
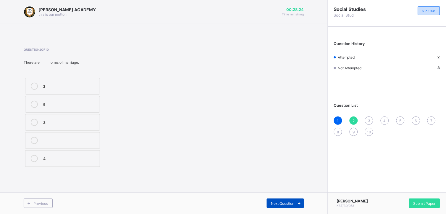
click at [285, 201] on span "Next Question" at bounding box center [282, 203] width 23 height 4
click at [55, 156] on div "latin" at bounding box center [70, 158] width 54 height 6
click at [280, 203] on span "Next Question" at bounding box center [282, 203] width 23 height 4
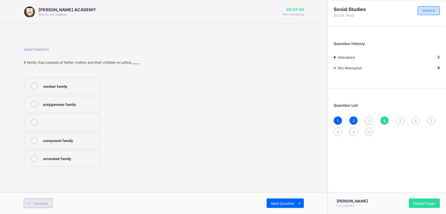
click at [42, 203] on span "Previous" at bounding box center [40, 203] width 14 height 4
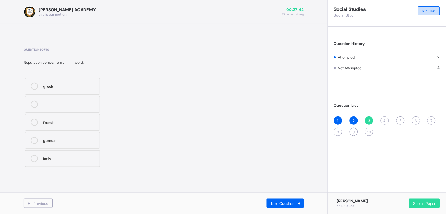
click at [53, 163] on label "latin" at bounding box center [62, 158] width 75 height 17
click at [40, 205] on div "Previous" at bounding box center [38, 202] width 29 height 9
click at [285, 201] on span "Next Question" at bounding box center [282, 203] width 23 height 4
click at [84, 158] on div "latin" at bounding box center [70, 158] width 54 height 6
click at [284, 201] on span "Next Question" at bounding box center [282, 203] width 23 height 4
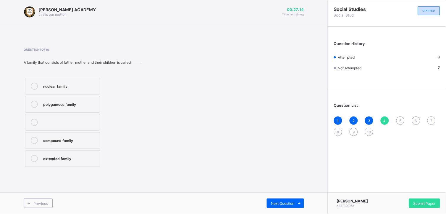
click at [55, 84] on div "nuclear family" at bounding box center [70, 86] width 54 height 6
click at [294, 202] on span "Next Question" at bounding box center [282, 203] width 23 height 4
click at [53, 125] on div "society" at bounding box center [70, 122] width 54 height 7
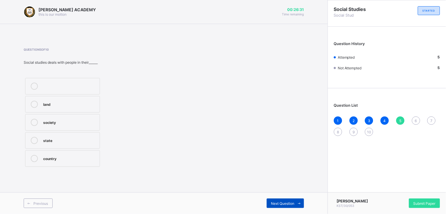
click at [284, 203] on span "Next Question" at bounding box center [282, 203] width 23 height 4
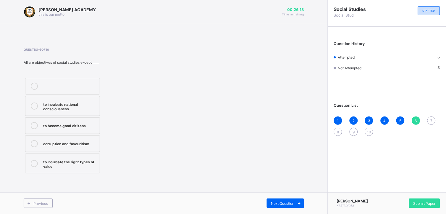
click at [78, 145] on div "corruption and favouritism" at bounding box center [70, 143] width 54 height 7
click at [292, 200] on div "Next Question" at bounding box center [285, 202] width 37 height 9
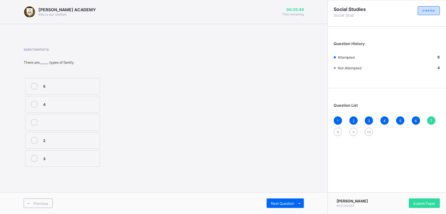
click at [72, 140] on div "2" at bounding box center [70, 140] width 54 height 6
click at [284, 200] on div "Next Question" at bounding box center [285, 202] width 37 height 9
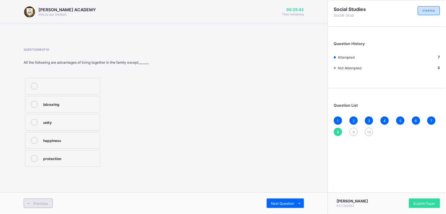
click at [39, 203] on span "Previous" at bounding box center [40, 203] width 14 height 4
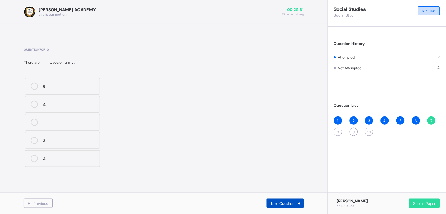
click at [282, 202] on span "Next Question" at bounding box center [282, 203] width 23 height 4
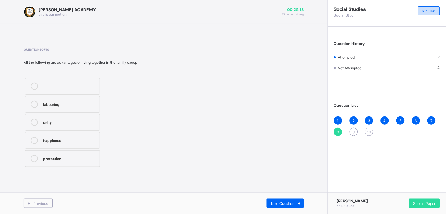
click at [55, 103] on div "labouring" at bounding box center [70, 104] width 54 height 6
click at [286, 203] on span "Next Question" at bounding box center [282, 203] width 23 height 4
click at [39, 203] on span "Previous" at bounding box center [40, 203] width 14 height 4
click at [288, 202] on span "Next Question" at bounding box center [282, 203] width 23 height 4
click at [64, 140] on div "family bond and cohesion" at bounding box center [70, 140] width 54 height 6
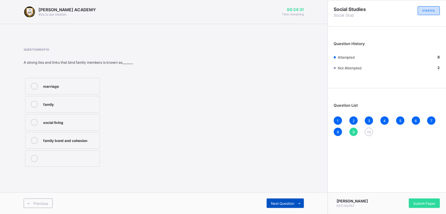
click at [296, 201] on span at bounding box center [299, 202] width 9 height 9
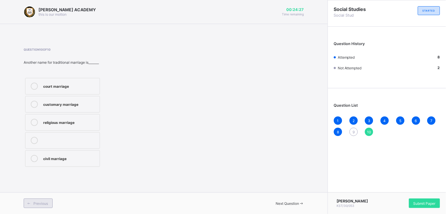
click at [40, 205] on span "Previous" at bounding box center [40, 203] width 14 height 4
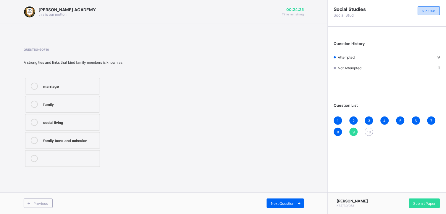
click at [63, 137] on div "family bond and cohesion" at bounding box center [70, 140] width 54 height 6
click at [297, 202] on icon at bounding box center [299, 203] width 4 height 4
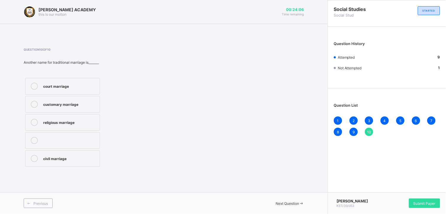
click at [62, 123] on div "religious marriage" at bounding box center [70, 122] width 54 height 6
click at [48, 201] on div "Previous" at bounding box center [38, 202] width 29 height 9
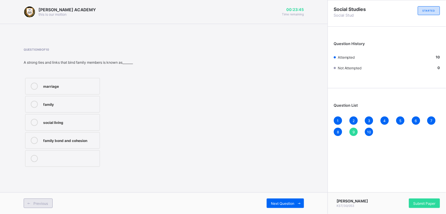
click at [48, 201] on div "Previous" at bounding box center [38, 202] width 29 height 9
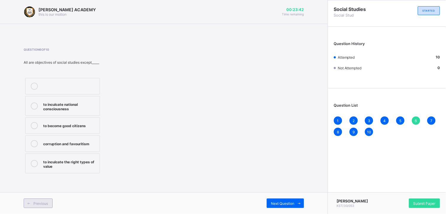
click at [48, 201] on div "Previous" at bounding box center [38, 202] width 29 height 9
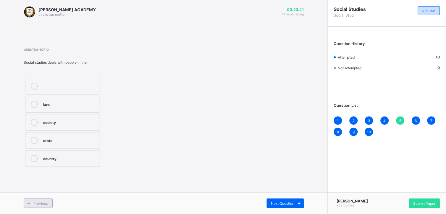
click at [48, 201] on div "Previous" at bounding box center [38, 202] width 29 height 9
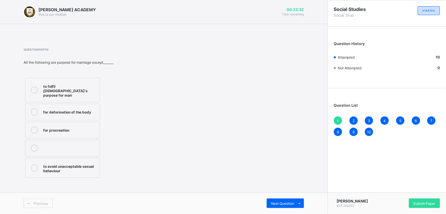
click at [45, 203] on span "Previous" at bounding box center [40, 203] width 14 height 4
click at [287, 202] on span "Next Question" at bounding box center [282, 203] width 23 height 4
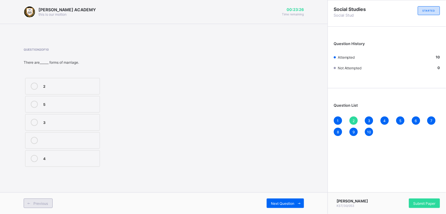
click at [40, 203] on span "Previous" at bounding box center [40, 203] width 14 height 4
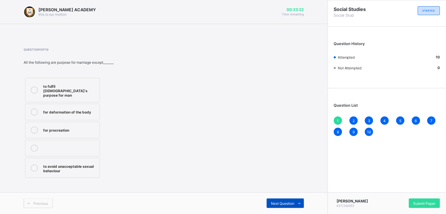
click at [274, 202] on span "Next Question" at bounding box center [282, 203] width 23 height 4
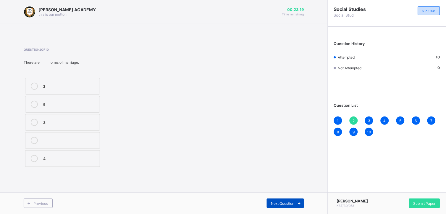
click at [274, 202] on span "Next Question" at bounding box center [282, 203] width 23 height 4
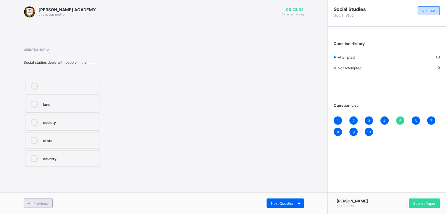
click at [34, 199] on div "Previous" at bounding box center [38, 202] width 29 height 9
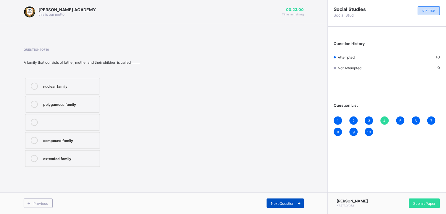
click at [271, 201] on span "Next Question" at bounding box center [282, 203] width 23 height 4
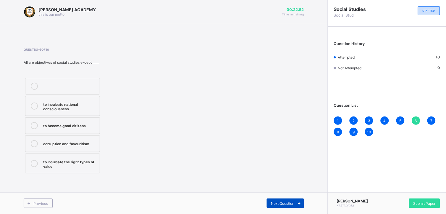
click at [271, 201] on span "Next Question" at bounding box center [282, 203] width 23 height 4
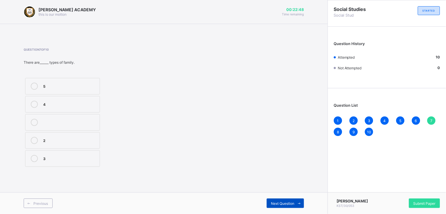
click at [271, 201] on span "Next Question" at bounding box center [282, 203] width 23 height 4
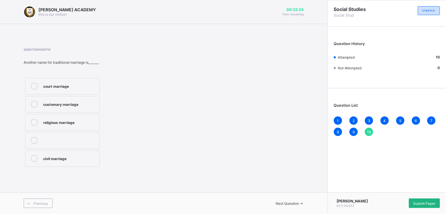
click at [430, 201] on span "Submit Paper" at bounding box center [424, 203] width 22 height 4
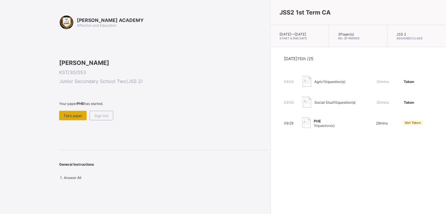
click at [72, 118] on span "Take paper" at bounding box center [73, 115] width 19 height 4
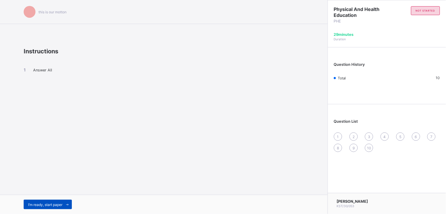
click at [50, 205] on span "I’m ready, start paper" at bounding box center [45, 204] width 34 height 4
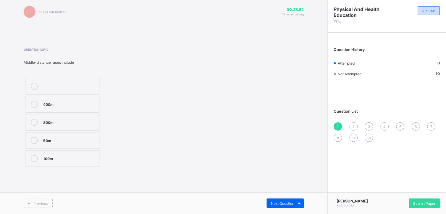
click at [66, 105] on div "400m" at bounding box center [70, 104] width 54 height 6
click at [292, 202] on span "Next Question" at bounding box center [282, 203] width 23 height 4
click at [58, 102] on div "Igbo" at bounding box center [70, 104] width 54 height 6
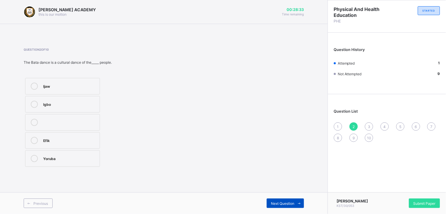
click at [289, 201] on span "Next Question" at bounding box center [282, 203] width 23 height 4
click at [79, 160] on div "Indoor" at bounding box center [70, 158] width 54 height 6
click at [293, 199] on div "Next Question" at bounding box center [285, 202] width 37 height 9
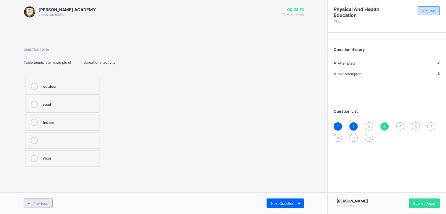
click at [34, 205] on span "Previous" at bounding box center [40, 203] width 14 height 4
click at [59, 160] on div "Indoor" at bounding box center [70, 158] width 54 height 6
click at [284, 202] on span "Next Question" at bounding box center [282, 203] width 23 height 4
click at [51, 90] on label "outdoor" at bounding box center [62, 86] width 75 height 17
click at [286, 201] on span "Next Question" at bounding box center [282, 203] width 23 height 4
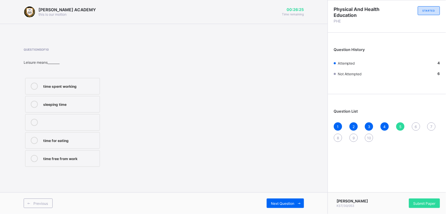
click at [80, 157] on div "time free from work" at bounding box center [70, 158] width 54 height 6
click at [296, 205] on span at bounding box center [299, 202] width 9 height 9
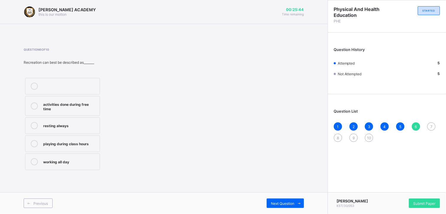
click at [59, 106] on div "activities done during free time" at bounding box center [70, 106] width 54 height 10
click at [288, 202] on span "Next Question" at bounding box center [282, 203] width 23 height 4
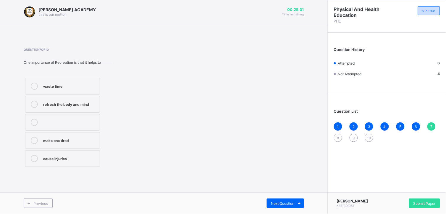
click at [67, 104] on div "refresh the body and mind" at bounding box center [70, 104] width 54 height 6
click at [34, 202] on span "Previous" at bounding box center [40, 203] width 14 height 4
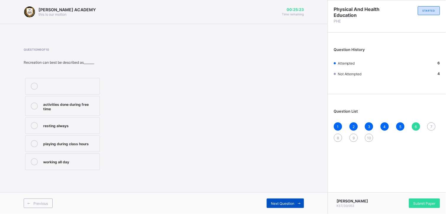
click at [295, 202] on span at bounding box center [299, 202] width 9 height 9
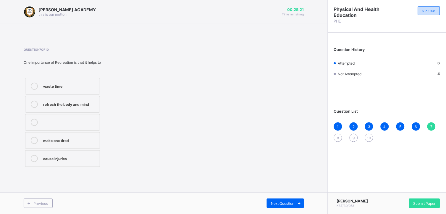
click at [71, 109] on label "refresh the body and mind" at bounding box center [62, 104] width 75 height 17
click at [285, 203] on span "Next Question" at bounding box center [282, 203] width 23 height 4
click at [54, 101] on div "Yoruba" at bounding box center [70, 104] width 54 height 6
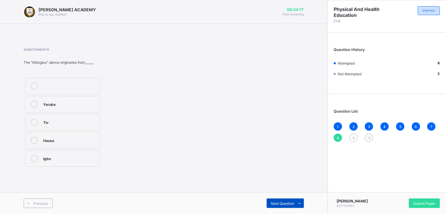
click at [282, 201] on span "Next Question" at bounding box center [282, 203] width 23 height 4
click at [50, 139] on div "swimming" at bounding box center [70, 140] width 54 height 6
click at [292, 203] on span "Next Question" at bounding box center [282, 203] width 23 height 4
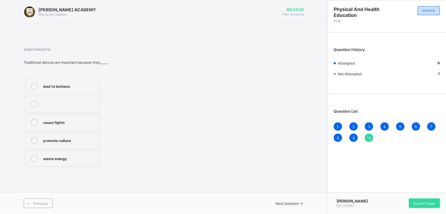
click at [68, 148] on label "promote culture" at bounding box center [62, 140] width 75 height 17
click at [65, 102] on div at bounding box center [70, 104] width 54 height 7
click at [72, 138] on div "promote culture" at bounding box center [70, 140] width 54 height 6
click at [428, 201] on span "Submit Paper" at bounding box center [424, 203] width 22 height 4
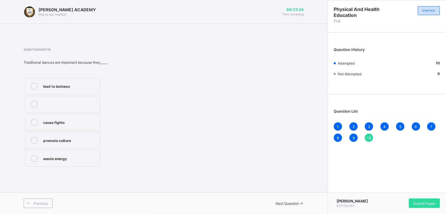
click at [46, 202] on span "Previous" at bounding box center [40, 203] width 14 height 4
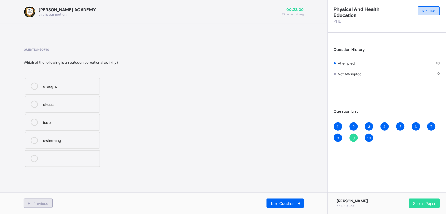
click at [46, 202] on span "Previous" at bounding box center [40, 203] width 14 height 4
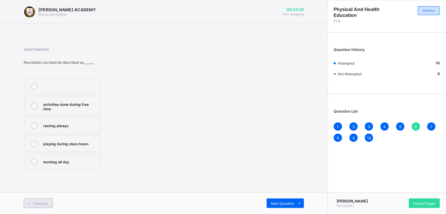
click at [46, 202] on span "Previous" at bounding box center [40, 203] width 14 height 4
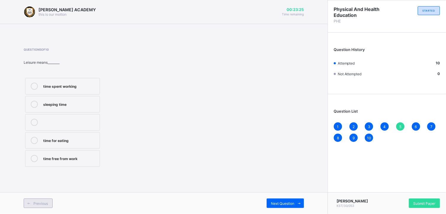
click at [46, 202] on span "Previous" at bounding box center [40, 203] width 14 height 4
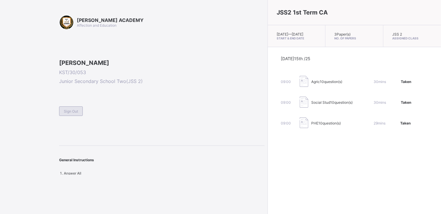
click at [79, 116] on div "Sign Out" at bounding box center [71, 110] width 24 height 9
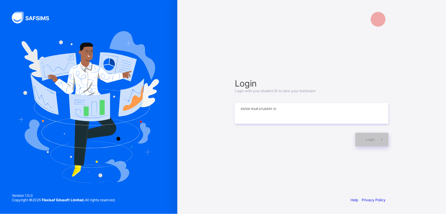
click at [245, 114] on input at bounding box center [312, 113] width 154 height 21
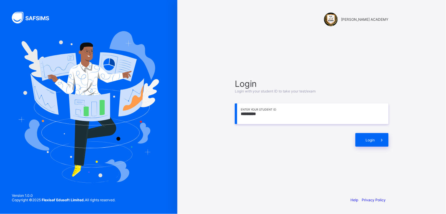
type input "*********"
click at [370, 147] on div "Login Login with your student ID to take your test/exam ********* Enter your St…" at bounding box center [312, 112] width 166 height 134
click at [375, 143] on span at bounding box center [382, 140] width 14 height 14
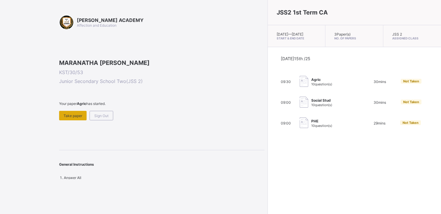
click at [69, 118] on span "Take paper" at bounding box center [73, 115] width 19 height 4
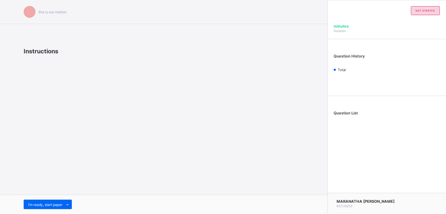
click at [69, 151] on div "this is our [PERSON_NAME] Instructions I’m ready, start paper" at bounding box center [164, 107] width 328 height 214
click at [50, 204] on span "I’m ready, start paper" at bounding box center [45, 204] width 34 height 4
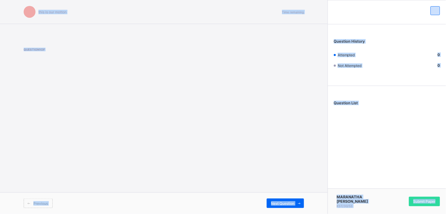
click at [50, 204] on div "this is our [PERSON_NAME] Time remaining Question 1 of Previous Next Question Q…" at bounding box center [223, 107] width 446 height 214
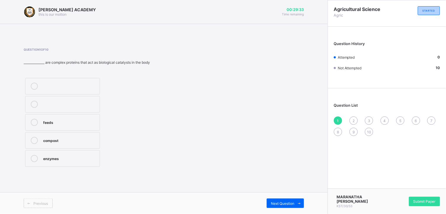
click at [427, 9] on span "STARTED" at bounding box center [429, 10] width 13 height 3
click at [65, 159] on div "enzymes" at bounding box center [70, 158] width 54 height 6
click at [283, 203] on span "Next Question" at bounding box center [282, 203] width 23 height 4
click at [63, 160] on div "coal tar" at bounding box center [70, 158] width 54 height 6
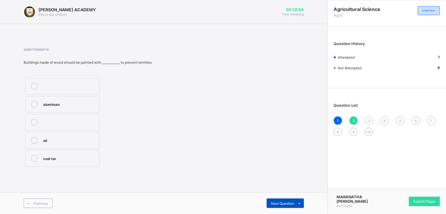
click at [283, 200] on div "Next Question" at bounding box center [285, 202] width 37 height 9
click at [72, 101] on div "canal" at bounding box center [70, 104] width 54 height 6
click at [280, 200] on div "Next Question" at bounding box center [285, 202] width 37 height 9
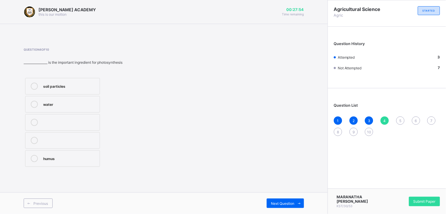
click at [78, 158] on div "humus" at bounding box center [70, 158] width 54 height 6
click at [281, 198] on div "Next Question" at bounding box center [285, 202] width 37 height 9
click at [69, 89] on div "[PERSON_NAME]" at bounding box center [70, 86] width 54 height 7
click at [284, 203] on span "Next Question" at bounding box center [282, 203] width 23 height 4
click at [98, 109] on div "soil" at bounding box center [77, 108] width 69 height 6
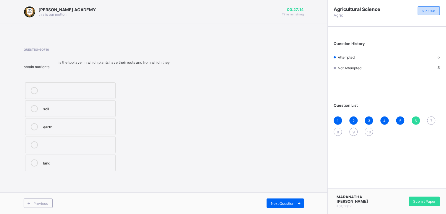
click at [282, 196] on div "Previous Next Question" at bounding box center [164, 203] width 328 height 22
click at [282, 203] on span "Next Question" at bounding box center [282, 203] width 23 height 4
click at [105, 142] on div "soil structure" at bounding box center [78, 144] width 71 height 6
drag, startPoint x: 105, startPoint y: 142, endPoint x: 225, endPoint y: 184, distance: 127.5
click at [225, 184] on div "[PERSON_NAME] ACADEMY this is our [PERSON_NAME] 00:26:58 Time remaining Questio…" at bounding box center [164, 107] width 328 height 214
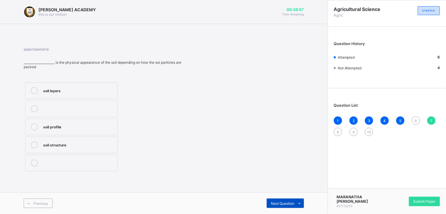
click at [281, 200] on div "Next Question" at bounding box center [285, 202] width 37 height 9
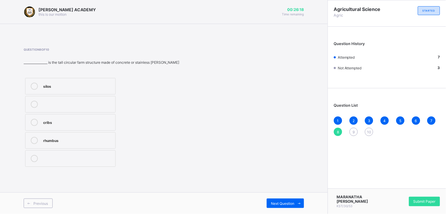
click at [90, 137] on div "rhumbus" at bounding box center [77, 140] width 69 height 6
click at [284, 202] on span "Next Question" at bounding box center [282, 203] width 23 height 4
click at [81, 120] on div "animal dip" at bounding box center [70, 122] width 54 height 6
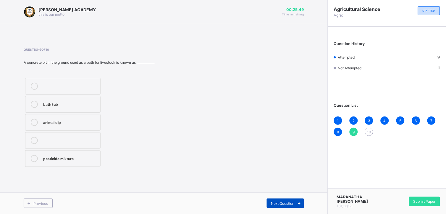
click at [287, 200] on div "Next Question" at bounding box center [285, 202] width 37 height 9
click at [96, 121] on div "kind of crops" at bounding box center [74, 122] width 62 height 6
click at [286, 203] on span "Next Question" at bounding box center [287, 203] width 23 height 4
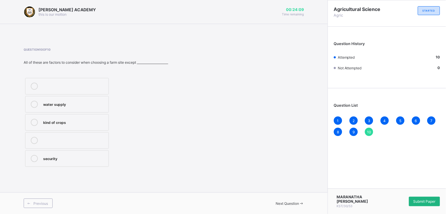
click at [419, 199] on span "Submit Paper" at bounding box center [424, 201] width 22 height 4
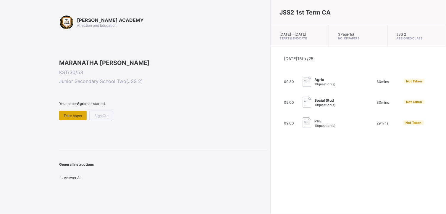
click at [72, 118] on span "Take paper" at bounding box center [73, 115] width 19 height 4
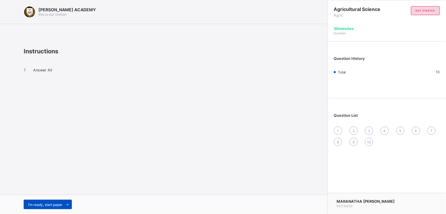
click at [41, 205] on span "I’m ready, start paper" at bounding box center [45, 204] width 34 height 4
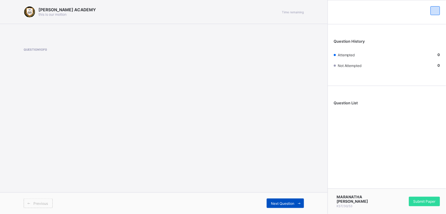
click at [285, 199] on div "Next Question" at bounding box center [285, 202] width 37 height 9
click at [287, 203] on span "Next Question" at bounding box center [282, 203] width 23 height 4
click at [241, 69] on div "Question 1 of 0" at bounding box center [164, 60] width 280 height 24
click at [347, 102] on span "Question List" at bounding box center [346, 103] width 24 height 4
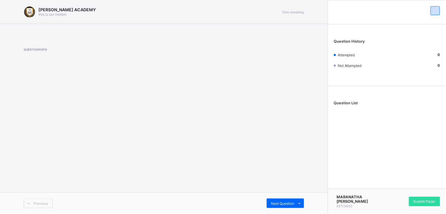
click at [37, 200] on div "Previous" at bounding box center [38, 202] width 29 height 9
click at [36, 202] on span "Previous" at bounding box center [40, 203] width 14 height 4
click at [36, 203] on span "Previous" at bounding box center [40, 203] width 14 height 4
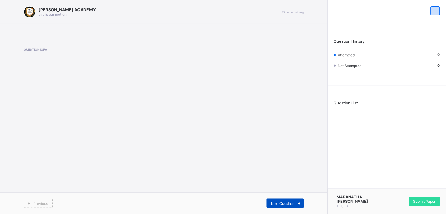
click at [297, 203] on icon at bounding box center [299, 203] width 4 height 4
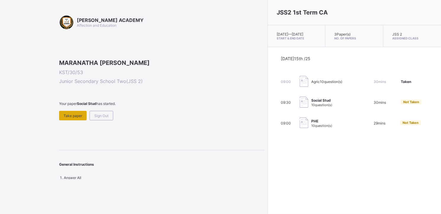
click at [75, 118] on span "Take paper" at bounding box center [73, 115] width 19 height 4
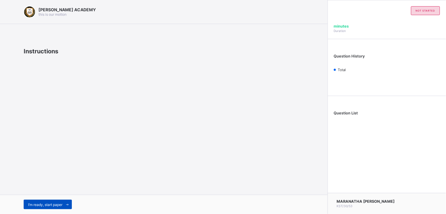
click at [55, 201] on div "I’m ready, start paper" at bounding box center [48, 203] width 48 height 9
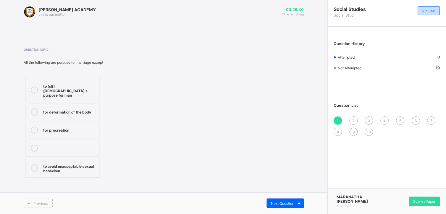
click at [90, 108] on div "for deformation of the body" at bounding box center [70, 111] width 54 height 6
click at [277, 202] on span "Next Question" at bounding box center [282, 203] width 23 height 4
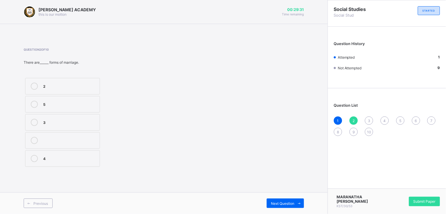
click at [88, 79] on label "2" at bounding box center [62, 86] width 75 height 17
click at [284, 200] on div "Next Question" at bounding box center [285, 202] width 37 height 9
click at [72, 158] on div "latin" at bounding box center [70, 158] width 54 height 6
click at [279, 197] on div "Previous Next Question" at bounding box center [164, 203] width 328 height 22
click at [279, 201] on span "Next Question" at bounding box center [282, 203] width 23 height 4
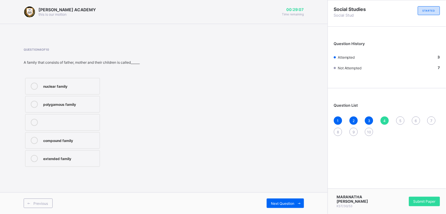
click at [90, 82] on label "nuclear family" at bounding box center [62, 86] width 75 height 17
click at [283, 199] on div "Next Question" at bounding box center [285, 202] width 37 height 9
click at [90, 117] on label "society" at bounding box center [62, 122] width 75 height 17
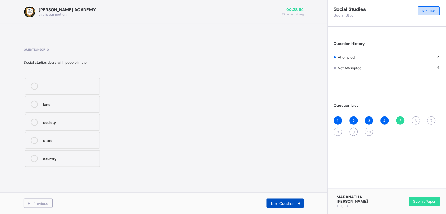
click at [267, 198] on div "Next Question" at bounding box center [285, 202] width 37 height 9
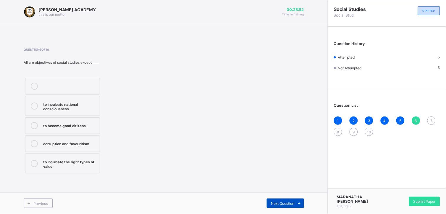
click at [276, 198] on div "Next Question" at bounding box center [285, 202] width 37 height 9
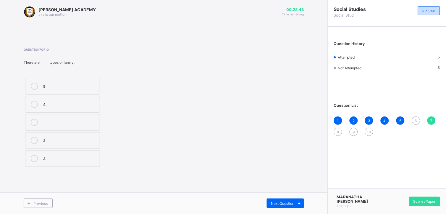
click at [79, 157] on div "3" at bounding box center [70, 158] width 54 height 6
click at [274, 201] on span "Next Question" at bounding box center [282, 203] width 23 height 4
click at [80, 104] on div "labouring" at bounding box center [70, 104] width 54 height 6
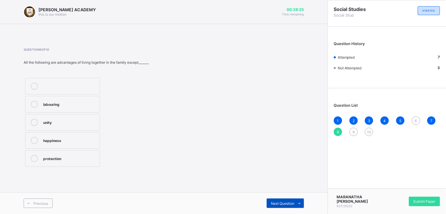
click at [280, 203] on span "Next Question" at bounding box center [282, 203] width 23 height 4
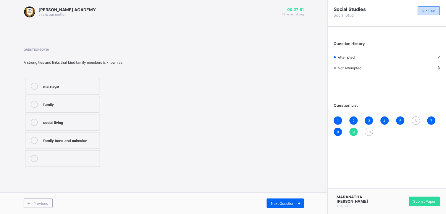
click at [78, 138] on div "family bond and cohesion" at bounding box center [70, 140] width 54 height 6
click at [286, 202] on span "Next Question" at bounding box center [282, 203] width 23 height 4
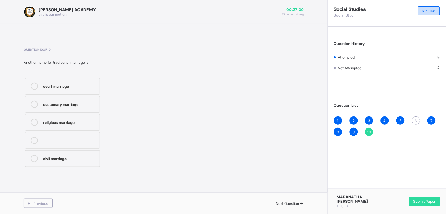
click at [82, 102] on div "customary marriage" at bounding box center [70, 104] width 54 height 6
click at [414, 119] on div "6" at bounding box center [416, 120] width 8 height 8
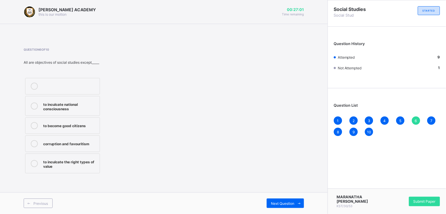
click at [83, 140] on div "corruption and favouritism" at bounding box center [70, 143] width 54 height 6
click at [277, 199] on div "Next Question" at bounding box center [285, 202] width 37 height 9
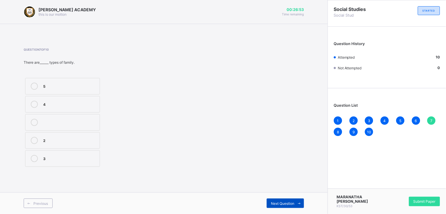
click at [293, 202] on span "Next Question" at bounding box center [282, 203] width 23 height 4
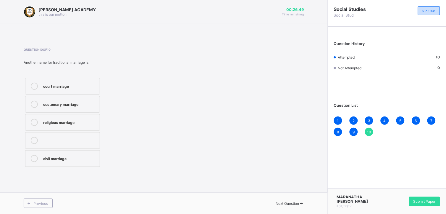
click at [293, 202] on span "Next Question" at bounding box center [287, 203] width 23 height 4
click at [430, 201] on span "Submit Paper" at bounding box center [424, 201] width 22 height 4
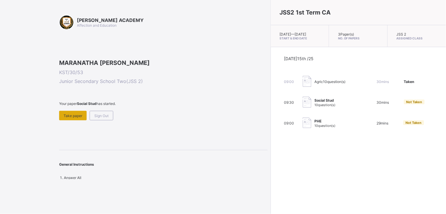
click at [73, 118] on span "Take paper" at bounding box center [73, 115] width 19 height 4
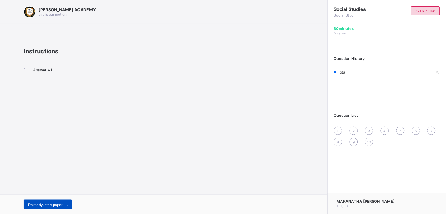
click at [51, 201] on div "I’m ready, start paper" at bounding box center [48, 203] width 48 height 9
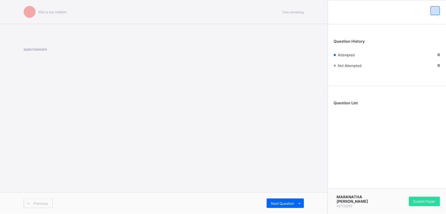
click at [72, 151] on div "this is our [PERSON_NAME] Time remaining Question 1 of 0 Previous Next Question" at bounding box center [164, 107] width 328 height 214
click at [286, 202] on span "Next Question" at bounding box center [282, 203] width 23 height 4
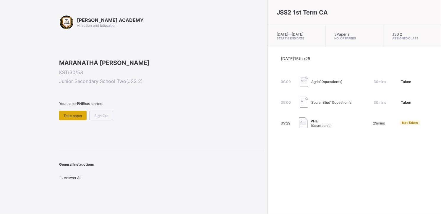
click at [76, 118] on span "Take paper" at bounding box center [73, 115] width 19 height 4
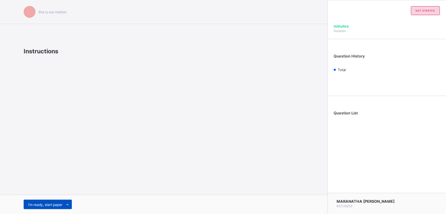
click at [51, 204] on span "I’m ready, start paper" at bounding box center [45, 204] width 34 height 4
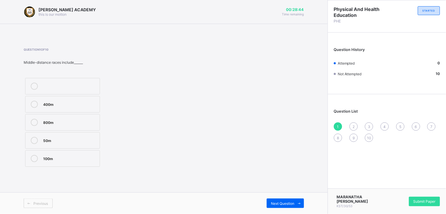
click at [88, 122] on div "800m" at bounding box center [70, 122] width 54 height 6
click at [288, 197] on div "Previous Next Question" at bounding box center [164, 203] width 328 height 22
click at [290, 203] on span "Next Question" at bounding box center [282, 203] width 23 height 4
click at [83, 138] on div "Efik" at bounding box center [70, 140] width 54 height 6
click at [288, 200] on div "Next Question" at bounding box center [285, 202] width 37 height 9
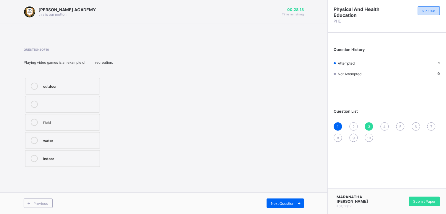
click at [83, 160] on div "Indoor" at bounding box center [70, 158] width 54 height 6
click at [279, 203] on span "Next Question" at bounding box center [282, 203] width 23 height 4
click at [86, 124] on div "indoor" at bounding box center [70, 122] width 54 height 6
click at [289, 203] on span "Next Question" at bounding box center [282, 203] width 23 height 4
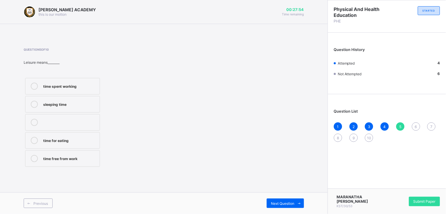
click at [78, 159] on div "time free from work" at bounding box center [70, 158] width 54 height 6
click at [281, 199] on div "Next Question" at bounding box center [285, 202] width 37 height 9
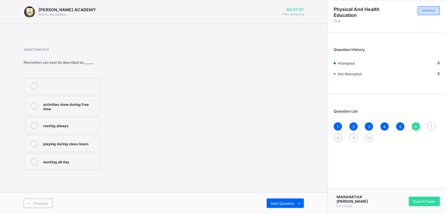
click at [88, 105] on div "activities done during free time" at bounding box center [70, 106] width 54 height 10
click at [293, 199] on div "Next Question" at bounding box center [285, 202] width 37 height 9
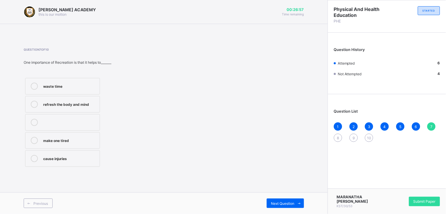
click at [87, 101] on div "refresh the body and mind" at bounding box center [70, 104] width 54 height 6
click at [288, 205] on span "Next Question" at bounding box center [282, 203] width 23 height 4
click at [221, 143] on div "Question 8 of 10 The "Atilogwu" dance originates from______ Yoruba Tiv Hausa Ig…" at bounding box center [164, 108] width 280 height 120
click at [89, 104] on div "Yoruba" at bounding box center [70, 104] width 54 height 6
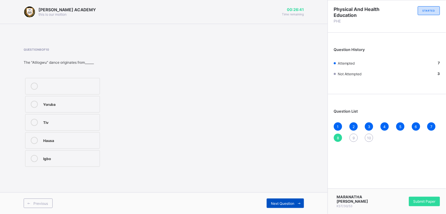
click at [287, 204] on span "Next Question" at bounding box center [282, 203] width 23 height 4
click at [69, 140] on div "swimming" at bounding box center [70, 140] width 54 height 6
click at [286, 200] on div "Next Question" at bounding box center [285, 202] width 37 height 9
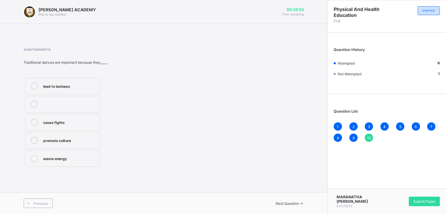
click at [89, 138] on div "promote culture" at bounding box center [70, 140] width 54 height 6
click at [422, 199] on span "Submit Paper" at bounding box center [424, 201] width 22 height 4
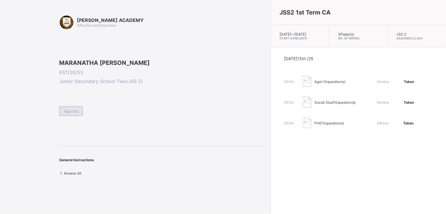
click at [72, 116] on div "Sign Out" at bounding box center [71, 110] width 24 height 9
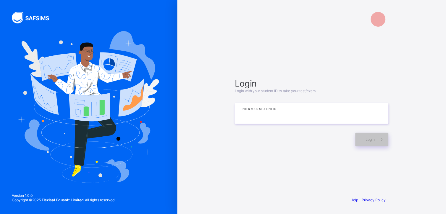
click at [247, 112] on input at bounding box center [312, 113] width 154 height 21
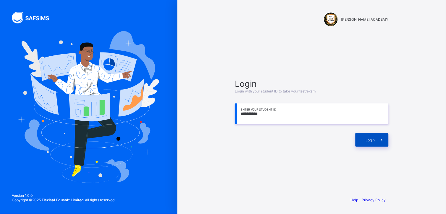
type input "**********"
click at [366, 140] on span "Login" at bounding box center [370, 140] width 9 height 4
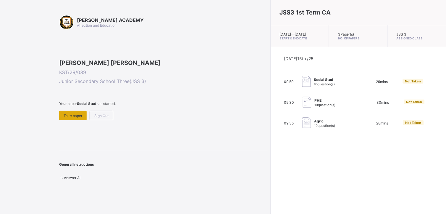
click at [66, 118] on span "Take paper" at bounding box center [73, 115] width 19 height 4
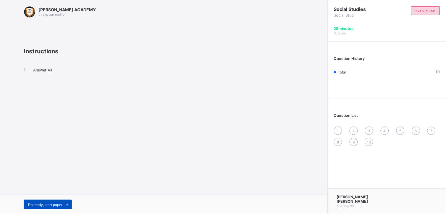
click at [51, 203] on span "I’m ready, start paper" at bounding box center [45, 204] width 34 height 4
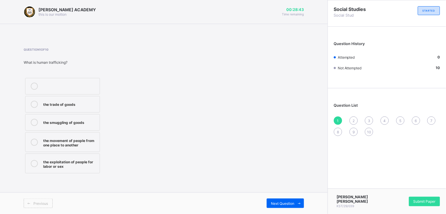
click at [42, 147] on label "the movement of people from one place to another" at bounding box center [62, 142] width 75 height 20
click at [290, 203] on span "Next Question" at bounding box center [282, 203] width 23 height 4
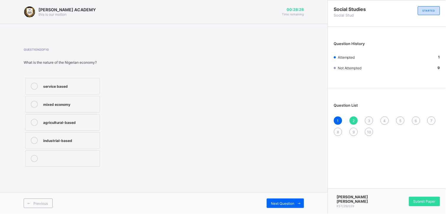
click at [71, 103] on div "mixed economy" at bounding box center [70, 104] width 54 height 6
click at [303, 202] on span at bounding box center [299, 202] width 9 height 9
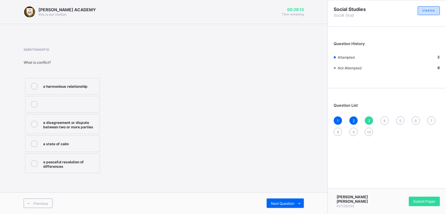
click at [63, 128] on div "a disagreement or dispute between two or more parties" at bounding box center [70, 124] width 54 height 10
click at [284, 201] on span "Next Question" at bounding box center [282, 203] width 23 height 4
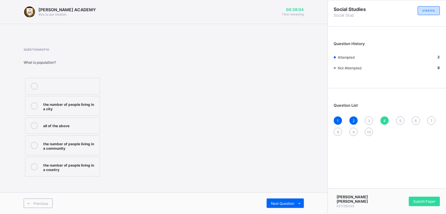
click at [87, 171] on label "the number of people living in a country" at bounding box center [62, 166] width 75 height 20
click at [277, 201] on span "Next Question" at bounding box center [282, 203] width 23 height 4
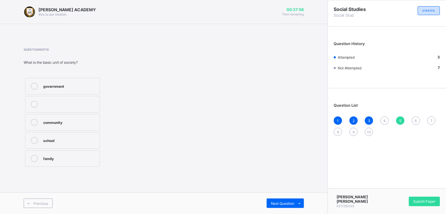
click at [66, 161] on div "family" at bounding box center [70, 158] width 54 height 7
click at [284, 207] on div "Next Question" at bounding box center [285, 202] width 37 height 9
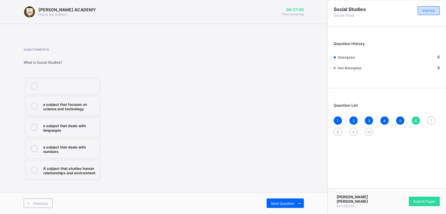
click at [81, 169] on div "A subject that studies human relationships and environment" at bounding box center [70, 169] width 54 height 10
click at [278, 203] on span "Next Question" at bounding box center [282, 203] width 23 height 4
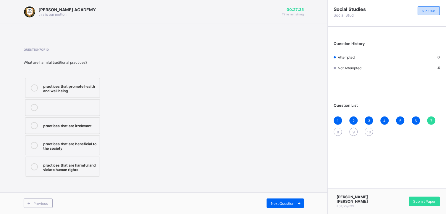
click at [76, 167] on div "practices that are harmful and violate human rights" at bounding box center [70, 166] width 54 height 10
click at [274, 203] on span "Next Question" at bounding box center [282, 203] width 23 height 4
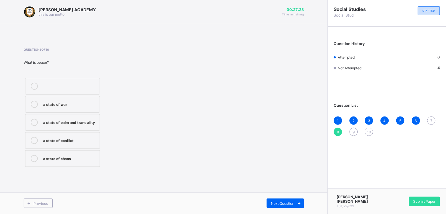
click at [70, 117] on label "a state of calm and tranquility" at bounding box center [62, 122] width 75 height 17
click at [279, 203] on span "Next Question" at bounding box center [282, 203] width 23 height 4
click at [81, 144] on label "the economy of a community" at bounding box center [62, 140] width 75 height 17
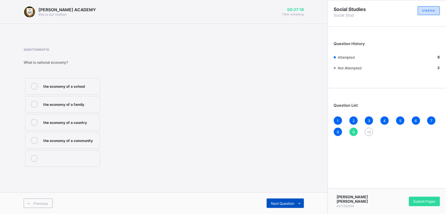
click at [288, 203] on span "Next Question" at bounding box center [282, 203] width 23 height 4
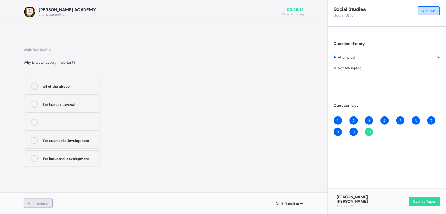
click at [38, 205] on span "Previous" at bounding box center [40, 203] width 14 height 4
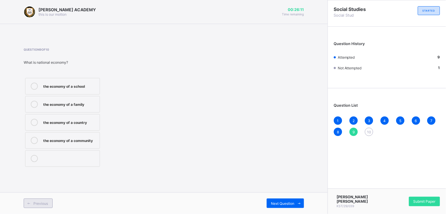
click at [38, 205] on span "Previous" at bounding box center [40, 203] width 14 height 4
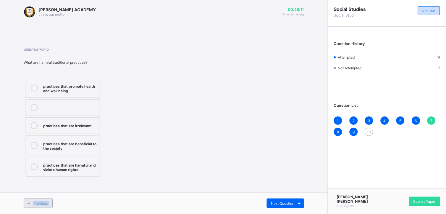
click at [38, 205] on span "Previous" at bounding box center [40, 203] width 14 height 4
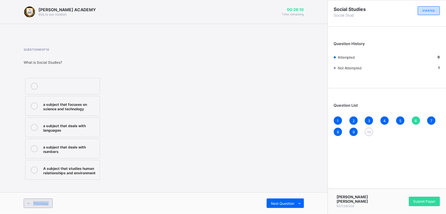
click at [38, 205] on span "Previous" at bounding box center [40, 203] width 14 height 4
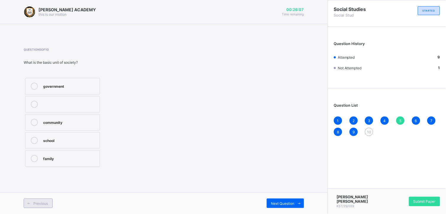
drag, startPoint x: 38, startPoint y: 205, endPoint x: 31, endPoint y: 204, distance: 7.2
click at [31, 204] on span at bounding box center [28, 202] width 9 height 9
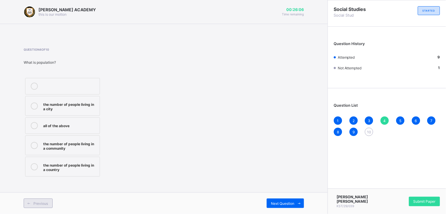
click at [31, 204] on span at bounding box center [28, 202] width 9 height 9
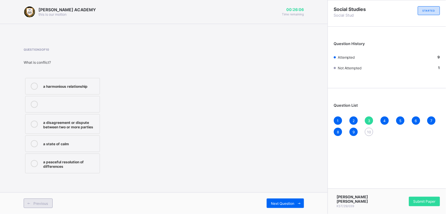
click at [31, 204] on span at bounding box center [28, 202] width 9 height 9
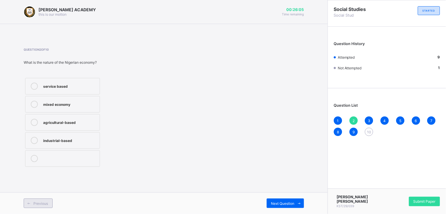
click at [31, 204] on span at bounding box center [28, 202] width 9 height 9
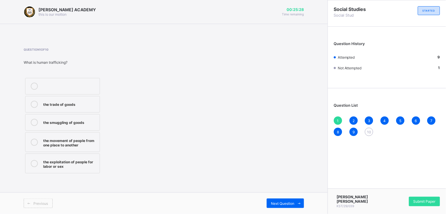
click at [75, 90] on label at bounding box center [62, 86] width 75 height 17
click at [139, 107] on div "the trade of goods the smuggling of goods the movement of people from one place…" at bounding box center [89, 125] width 130 height 98
click at [54, 135] on label "the movement of people from one place to another" at bounding box center [62, 142] width 75 height 20
click at [282, 207] on div "Next Question" at bounding box center [285, 202] width 37 height 9
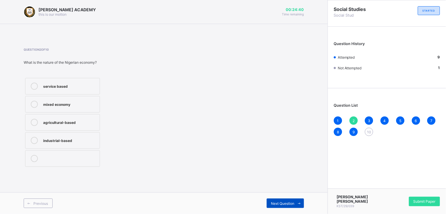
click at [282, 207] on div "Next Question" at bounding box center [285, 202] width 37 height 9
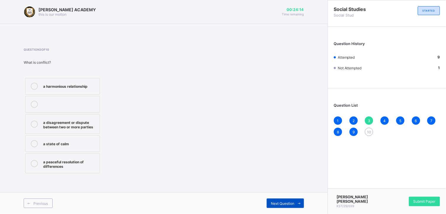
click at [282, 207] on div "Next Question" at bounding box center [285, 202] width 37 height 9
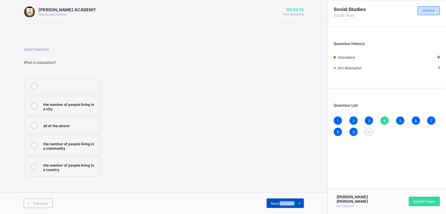
click at [282, 207] on div "Next Question" at bounding box center [285, 202] width 37 height 9
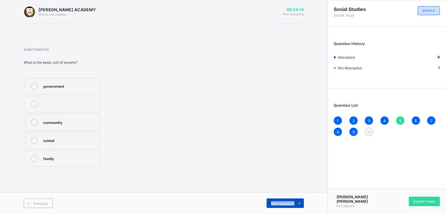
click at [282, 207] on div "Next Question" at bounding box center [285, 202] width 37 height 9
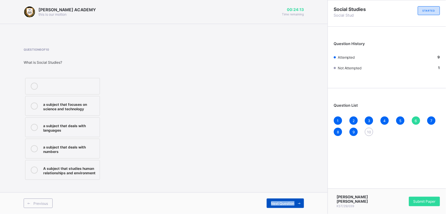
click at [282, 207] on div "Next Question" at bounding box center [285, 202] width 37 height 9
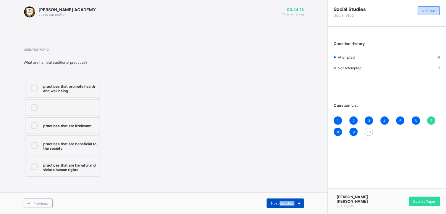
click at [282, 207] on div "Next Question" at bounding box center [285, 202] width 37 height 9
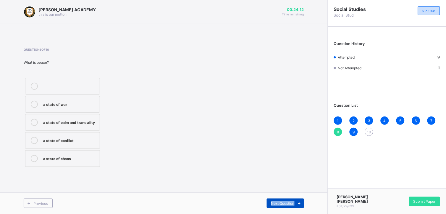
click at [282, 207] on div "Next Question" at bounding box center [285, 202] width 37 height 9
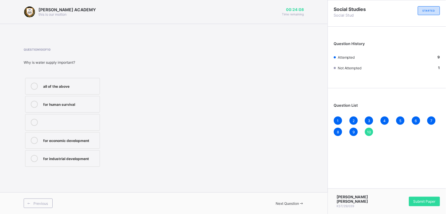
click at [70, 88] on div "all of the above" at bounding box center [70, 86] width 54 height 6
click at [423, 196] on div "Submit Paper" at bounding box center [424, 200] width 31 height 9
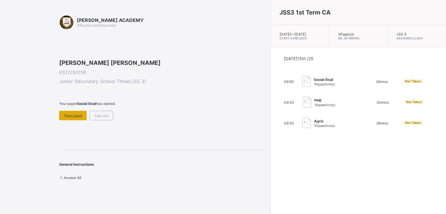
click at [65, 118] on span "Take paper" at bounding box center [73, 115] width 19 height 4
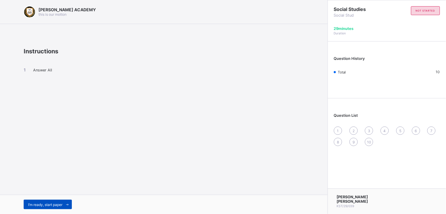
click at [64, 201] on span at bounding box center [66, 203] width 9 height 9
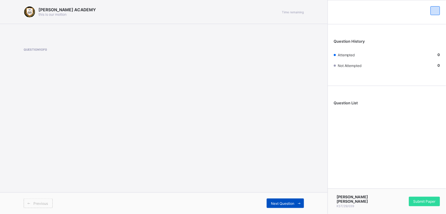
click at [289, 200] on div "Next Question" at bounding box center [285, 202] width 37 height 9
click at [417, 202] on span "Submit Paper" at bounding box center [424, 201] width 22 height 4
click at [421, 200] on span "Submit Paper" at bounding box center [424, 201] width 22 height 4
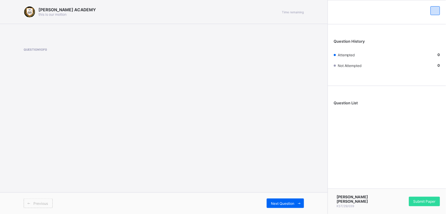
click at [273, 201] on span "Next Question" at bounding box center [282, 203] width 23 height 4
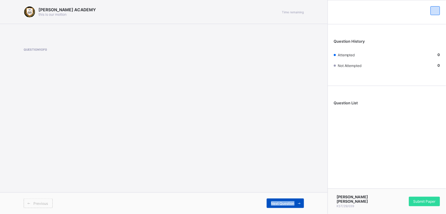
click at [273, 201] on span "Next Question" at bounding box center [282, 203] width 23 height 4
drag, startPoint x: 273, startPoint y: 201, endPoint x: 283, endPoint y: 201, distance: 9.8
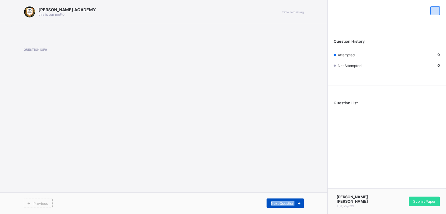
click at [283, 201] on span "Next Question" at bounding box center [282, 203] width 23 height 4
click at [36, 206] on div "Previous" at bounding box center [38, 202] width 29 height 9
click at [38, 202] on span "Previous" at bounding box center [40, 203] width 14 height 4
click at [420, 199] on span "Submit Paper" at bounding box center [424, 201] width 22 height 4
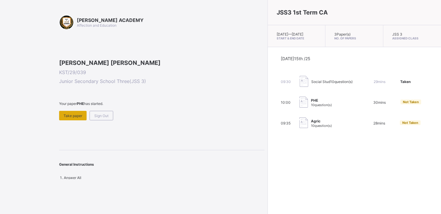
click at [72, 118] on span "Take paper" at bounding box center [73, 115] width 19 height 4
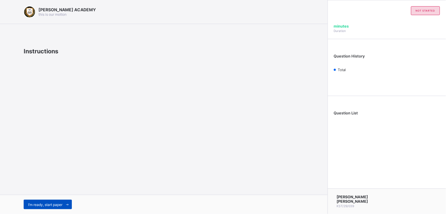
click at [55, 203] on span "I’m ready, start paper" at bounding box center [45, 204] width 34 height 4
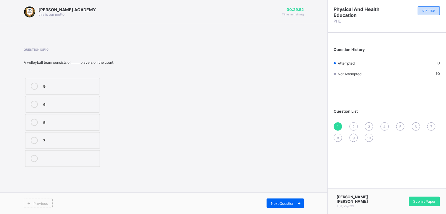
click at [63, 106] on div "6" at bounding box center [70, 104] width 54 height 6
click at [285, 203] on span "Next Question" at bounding box center [282, 203] width 23 height 4
click at [66, 135] on label "grip" at bounding box center [62, 140] width 75 height 17
click at [286, 203] on span "Next Question" at bounding box center [282, 203] width 23 height 4
click at [71, 99] on label "release" at bounding box center [62, 104] width 75 height 17
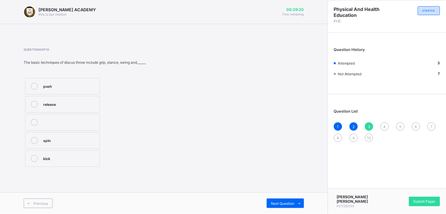
click at [59, 145] on label "spin" at bounding box center [62, 140] width 75 height 17
click at [281, 199] on div "Next Question" at bounding box center [285, 202] width 37 height 9
click at [77, 136] on label "wood and metal rim" at bounding box center [62, 140] width 75 height 17
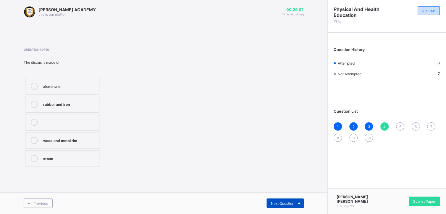
click at [282, 205] on div "Next Question" at bounding box center [285, 202] width 37 height 9
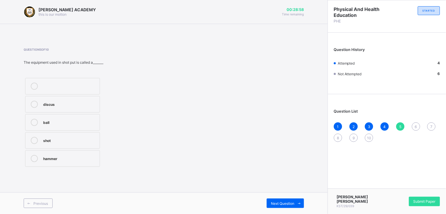
click at [64, 156] on div "hammer" at bounding box center [70, 158] width 54 height 6
click at [282, 201] on span "Next Question" at bounding box center [282, 203] width 23 height 4
click at [80, 101] on div "jump-up" at bounding box center [70, 104] width 54 height 6
click at [297, 206] on span at bounding box center [299, 202] width 9 height 9
click at [64, 143] on div "one hand" at bounding box center [70, 140] width 54 height 7
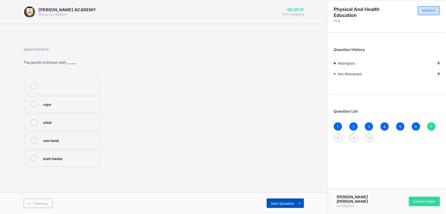
click at [270, 205] on div "Next Question" at bounding box center [285, 202] width 37 height 9
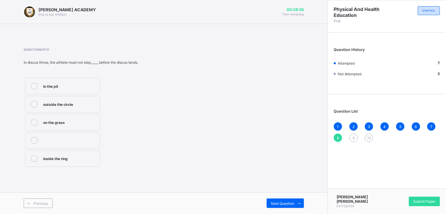
click at [82, 108] on label "outside the circle" at bounding box center [62, 104] width 75 height 17
click at [279, 201] on span "Next Question" at bounding box center [282, 203] width 23 height 4
click at [76, 123] on div "2.5" at bounding box center [70, 122] width 54 height 6
click at [280, 206] on div "Next Question" at bounding box center [285, 202] width 37 height 9
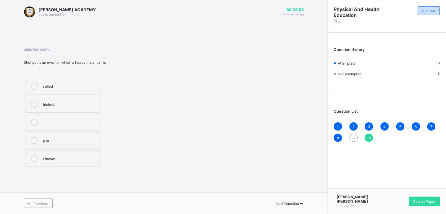
click at [55, 157] on div "thrown" at bounding box center [70, 158] width 54 height 6
click at [415, 200] on span "Submit Paper" at bounding box center [424, 201] width 22 height 4
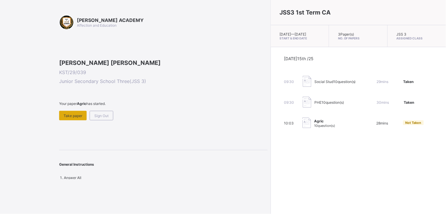
click at [73, 120] on div "Take paper" at bounding box center [73, 115] width 28 height 9
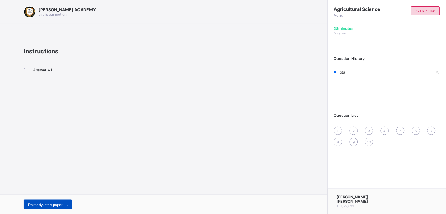
click at [59, 200] on div "I’m ready, start paper" at bounding box center [48, 203] width 48 height 9
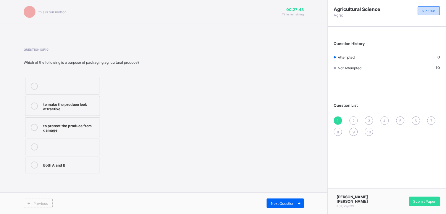
click at [79, 131] on div "to protect the produce from damage" at bounding box center [70, 127] width 54 height 10
click at [292, 203] on span "Next Question" at bounding box center [282, 203] width 23 height 4
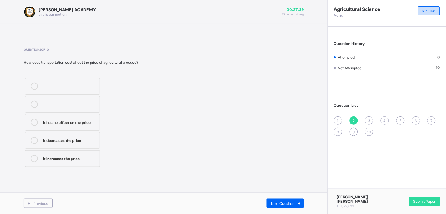
click at [79, 159] on div "it increases the price" at bounding box center [70, 158] width 54 height 6
click at [294, 198] on div "Next Question" at bounding box center [285, 202] width 37 height 9
click at [76, 157] on div "polythene bags" at bounding box center [70, 158] width 54 height 6
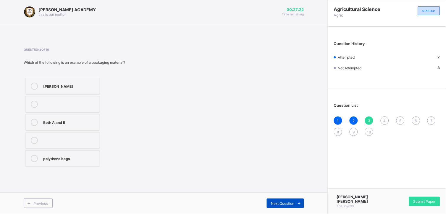
click at [278, 198] on div "Next Question" at bounding box center [285, 202] width 37 height 9
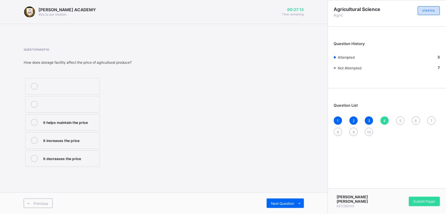
click at [89, 128] on label "it helps maintain the price" at bounding box center [62, 122] width 75 height 17
click at [289, 206] on div "Next Question" at bounding box center [285, 202] width 37 height 9
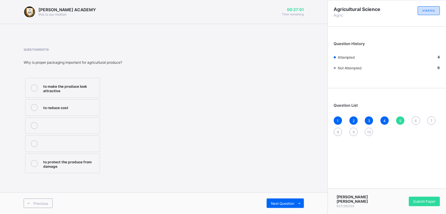
click at [73, 167] on div "to protect the produce from damage" at bounding box center [70, 163] width 54 height 10
click at [277, 201] on span "Next Question" at bounding box center [282, 203] width 23 height 4
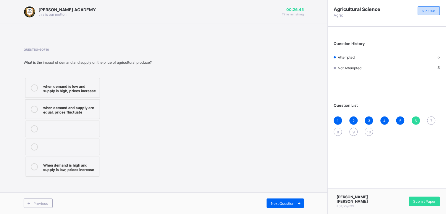
click at [90, 91] on div "when demand is low and supply is high, prices increase" at bounding box center [70, 88] width 54 height 10
click at [274, 203] on span "Next Question" at bounding box center [282, 203] width 23 height 4
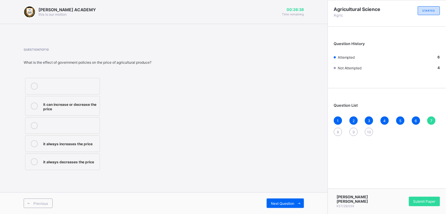
click at [69, 104] on div "it can increase or decrease the price" at bounding box center [70, 106] width 54 height 10
click at [283, 206] on div "Next Question" at bounding box center [285, 202] width 37 height 9
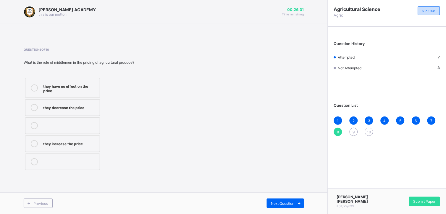
click at [79, 92] on div "they have no effect on the price" at bounding box center [70, 88] width 54 height 10
click at [282, 206] on div "Next Question" at bounding box center [285, 202] width 37 height 9
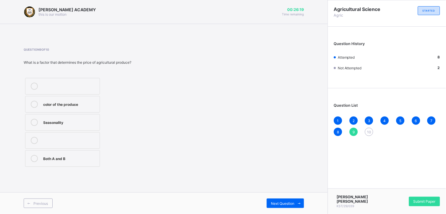
click at [75, 157] on div "Both A and B" at bounding box center [70, 158] width 54 height 6
click at [288, 203] on span "Next Question" at bounding box center [282, 203] width 23 height 4
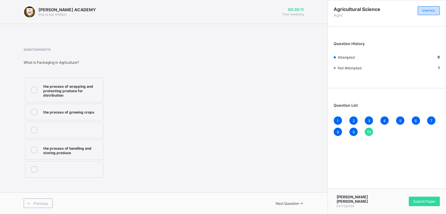
click at [78, 92] on div "the process of wrapping and protecting produce for distribution" at bounding box center [71, 90] width 57 height 15
click at [422, 202] on span "Submit Paper" at bounding box center [424, 201] width 22 height 4
click at [424, 199] on span "Submit Paper" at bounding box center [424, 201] width 22 height 4
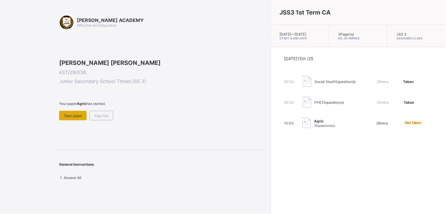
click at [80, 118] on span "Take paper" at bounding box center [73, 115] width 19 height 4
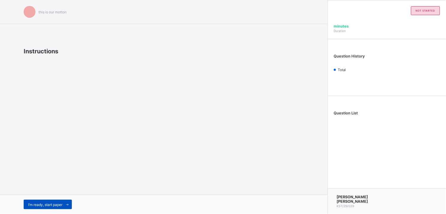
click at [52, 208] on div "I’m ready, start paper" at bounding box center [48, 203] width 48 height 9
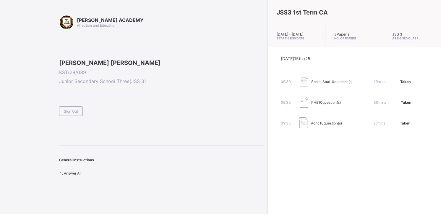
click at [67, 154] on div "[PERSON_NAME] ACADEMY Affection and Education [PERSON_NAME] [PERSON_NAME] KST/2…" at bounding box center [162, 95] width 206 height 160
click at [67, 113] on span "Sign Out" at bounding box center [71, 111] width 14 height 4
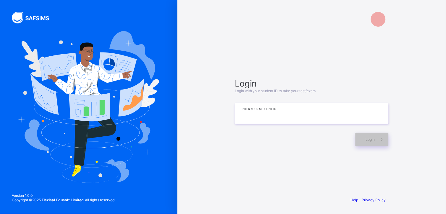
click at [247, 117] on input at bounding box center [312, 113] width 154 height 21
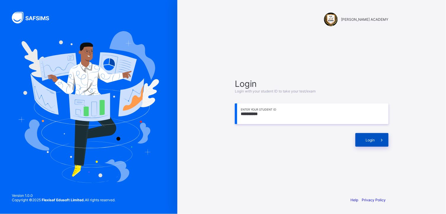
type input "**********"
click at [368, 140] on span "Login" at bounding box center [370, 140] width 9 height 4
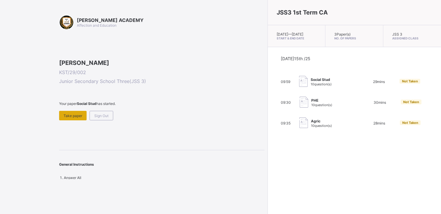
click at [62, 120] on div "Take paper" at bounding box center [73, 115] width 28 height 9
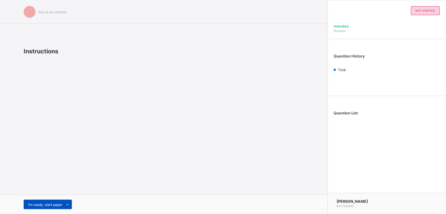
click at [48, 202] on div "I’m ready, start paper" at bounding box center [48, 203] width 48 height 9
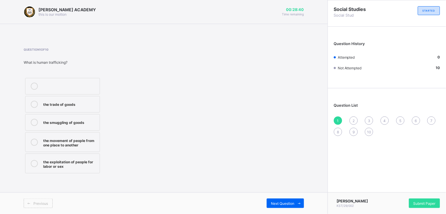
click at [119, 160] on div "the trade of goods the smuggling of goods the movement of people from one place…" at bounding box center [89, 125] width 130 height 98
click at [96, 140] on div "the movement of people from one place to another" at bounding box center [70, 142] width 54 height 10
click at [422, 201] on span "Submit Paper" at bounding box center [424, 203] width 22 height 4
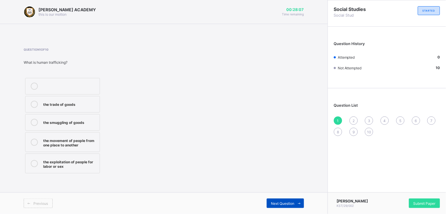
click at [280, 202] on span "Next Question" at bounding box center [282, 203] width 23 height 4
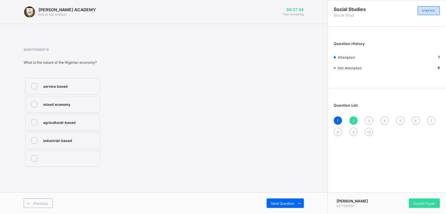
click at [66, 118] on label "agricultural-based" at bounding box center [62, 122] width 75 height 17
click at [282, 197] on div "Previous Next Question" at bounding box center [164, 203] width 328 height 22
click at [282, 199] on div "Next Question" at bounding box center [285, 202] width 37 height 9
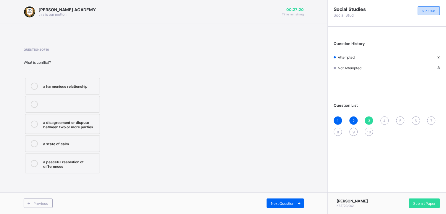
click at [86, 122] on div "a disagreement or dispute between two or more parties" at bounding box center [70, 124] width 54 height 10
click at [271, 198] on div "Next Question" at bounding box center [285, 202] width 37 height 9
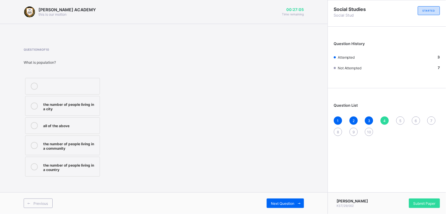
click at [83, 107] on div "the number of people living in a city" at bounding box center [70, 106] width 54 height 10
click at [283, 201] on span "Next Question" at bounding box center [282, 203] width 23 height 4
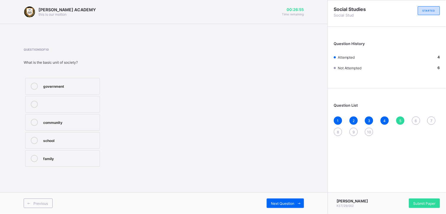
click at [87, 80] on label "government" at bounding box center [62, 86] width 75 height 17
click at [277, 200] on div "Next Question" at bounding box center [285, 202] width 37 height 9
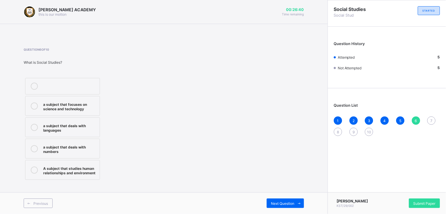
click at [85, 167] on div "A subject that studies human relationships and environment" at bounding box center [70, 169] width 54 height 10
click at [276, 200] on div "Next Question" at bounding box center [285, 202] width 37 height 9
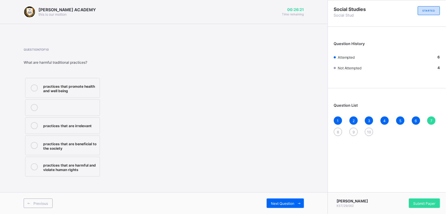
click at [85, 86] on div "practices that promote health and well being" at bounding box center [70, 88] width 54 height 10
click at [286, 200] on div "Next Question" at bounding box center [285, 202] width 37 height 9
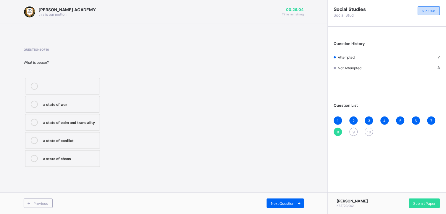
click at [84, 117] on label "a state of calm and tranquility" at bounding box center [62, 122] width 75 height 17
click at [283, 203] on span "Next Question" at bounding box center [282, 203] width 23 height 4
click at [90, 134] on label "the economy of a community" at bounding box center [62, 140] width 75 height 17
click at [281, 197] on div "Previous Next Question" at bounding box center [164, 203] width 328 height 22
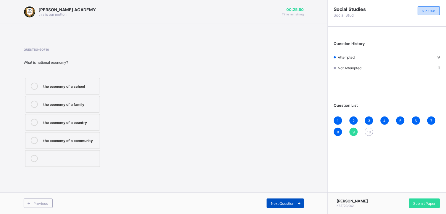
click at [281, 200] on div "Next Question" at bounding box center [285, 202] width 37 height 9
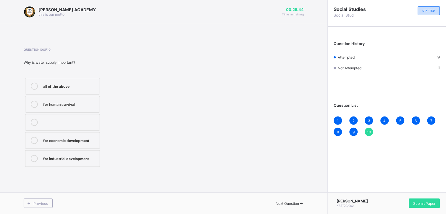
click at [87, 135] on label "for economic development" at bounding box center [62, 140] width 75 height 17
click at [412, 198] on div "[PERSON_NAME]/29/002 Submit Paper" at bounding box center [387, 203] width 118 height 22
click at [416, 198] on div "Submit Paper" at bounding box center [424, 202] width 31 height 9
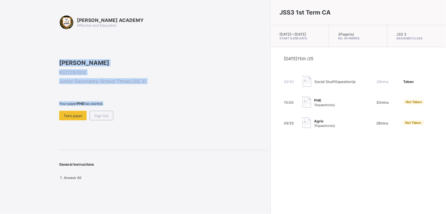
drag, startPoint x: 185, startPoint y: 146, endPoint x: 190, endPoint y: 76, distance: 70.5
click at [190, 76] on div "[PERSON_NAME]/29/002 Junior Secondary School Three ( JSS 3 ) Your paper PHE has…" at bounding box center [163, 89] width 208 height 61
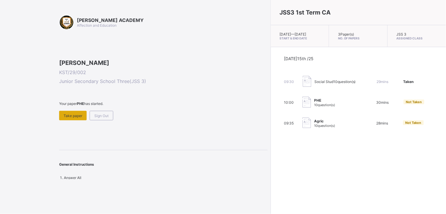
click at [65, 118] on span "Take paper" at bounding box center [73, 115] width 19 height 4
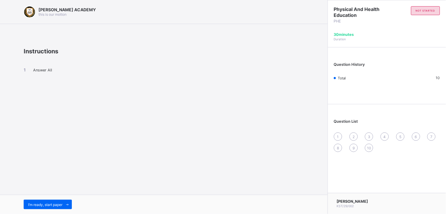
click at [50, 69] on span "Answer All" at bounding box center [42, 70] width 19 height 4
click at [40, 200] on div "I’m ready, start paper" at bounding box center [48, 203] width 48 height 9
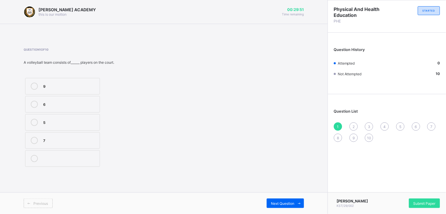
click at [142, 109] on div "9 6 5 7" at bounding box center [89, 122] width 130 height 92
click at [80, 83] on div "9" at bounding box center [70, 86] width 54 height 6
click at [273, 198] on div "Next Question" at bounding box center [285, 202] width 37 height 9
click at [88, 100] on label "handle" at bounding box center [62, 104] width 75 height 17
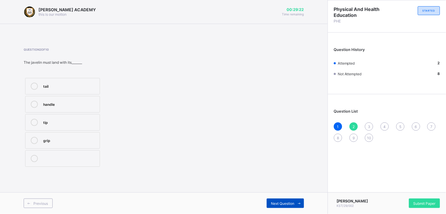
click at [288, 201] on span "Next Question" at bounding box center [282, 203] width 23 height 4
click at [92, 159] on div "kick" at bounding box center [70, 158] width 54 height 6
click at [271, 203] on span "Next Question" at bounding box center [282, 203] width 23 height 4
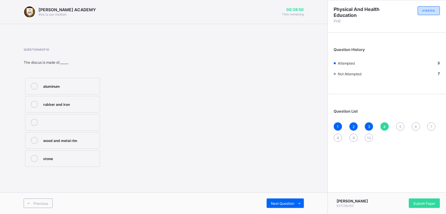
click at [86, 136] on label "wood and metal rim" at bounding box center [62, 140] width 75 height 17
click at [287, 205] on span "Next Question" at bounding box center [282, 203] width 23 height 4
click at [81, 166] on label "hammer" at bounding box center [62, 158] width 75 height 17
click at [72, 132] on label "shot" at bounding box center [62, 140] width 75 height 17
click at [83, 117] on label "ball" at bounding box center [62, 122] width 75 height 17
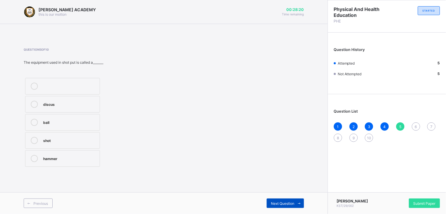
click at [292, 203] on span "Next Question" at bounding box center [282, 203] width 23 height 4
click at [85, 106] on div "jump-up" at bounding box center [70, 104] width 54 height 6
click at [277, 202] on span "Next Question" at bounding box center [282, 203] width 23 height 4
drag, startPoint x: 277, startPoint y: 202, endPoint x: 197, endPoint y: 117, distance: 116.5
click at [197, 117] on div "Question 7 of 10 The javelin is thrown with_______ rope stick one hand both han…" at bounding box center [164, 108] width 280 height 120
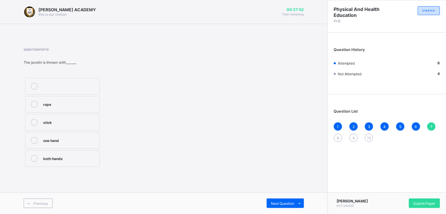
click at [91, 122] on div "stick" at bounding box center [70, 122] width 54 height 6
click at [274, 202] on span "Next Question" at bounding box center [282, 203] width 23 height 4
drag, startPoint x: 162, startPoint y: 144, endPoint x: 122, endPoint y: 128, distance: 43.8
click at [122, 128] on div "Question 8 of 10 In discus throw, the athlete must not step_____ before the dis…" at bounding box center [164, 108] width 280 height 120
click at [96, 114] on label "on the grass" at bounding box center [62, 122] width 75 height 17
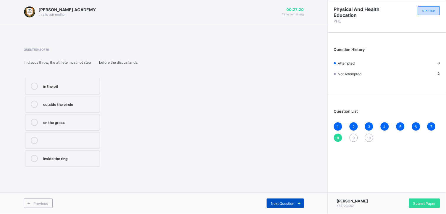
click at [286, 200] on div "Next Question" at bounding box center [285, 202] width 37 height 9
click at [91, 119] on div "2.5" at bounding box center [70, 122] width 54 height 6
click at [271, 197] on div "Previous Next Question" at bounding box center [164, 203] width 328 height 22
click at [274, 199] on div "Next Question" at bounding box center [285, 202] width 37 height 9
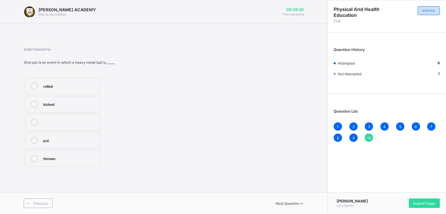
click at [93, 155] on div "thrown" at bounding box center [70, 158] width 54 height 6
click at [421, 201] on span "Submit Paper" at bounding box center [424, 203] width 22 height 4
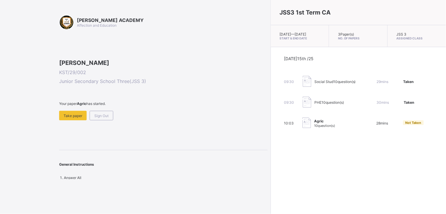
click at [284, 102] on div "09:30 PHE 10 question(s) 30 mins Taken" at bounding box center [358, 102] width 149 height 12
click at [65, 175] on div "[PERSON_NAME] ACADEMY Affection and Education [PERSON_NAME]/29/002 Junior Secon…" at bounding box center [163, 97] width 208 height 165
click at [72, 120] on div "Take paper" at bounding box center [73, 115] width 28 height 9
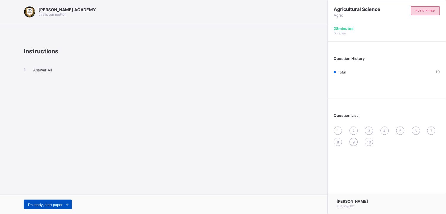
click at [41, 203] on span "I’m ready, start paper" at bounding box center [45, 204] width 34 height 4
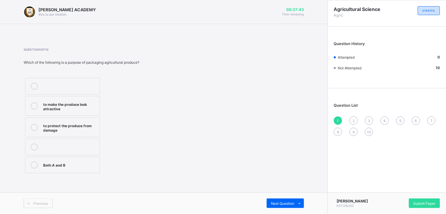
click at [86, 110] on div "to make the produce look attractive" at bounding box center [70, 106] width 54 height 10
click at [277, 203] on span "Next Question" at bounding box center [282, 203] width 23 height 4
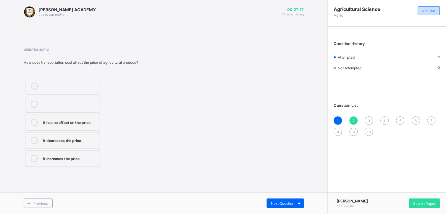
click at [90, 154] on label "it increases the price" at bounding box center [62, 158] width 75 height 17
click at [269, 195] on div "Previous Next Question" at bounding box center [164, 203] width 328 height 22
click at [282, 198] on div "Next Question" at bounding box center [285, 202] width 37 height 9
click at [93, 123] on div "Both A and B" at bounding box center [70, 122] width 54 height 6
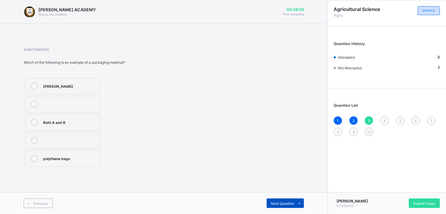
click at [275, 199] on div "Next Question" at bounding box center [285, 202] width 37 height 9
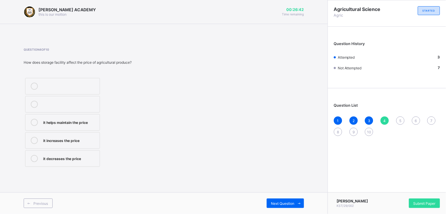
click at [84, 119] on div "it helps maintain the price" at bounding box center [70, 122] width 54 height 6
click at [268, 204] on div "Next Question" at bounding box center [285, 202] width 37 height 9
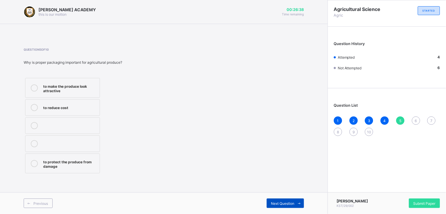
click at [268, 204] on div "Next Question" at bounding box center [285, 202] width 37 height 9
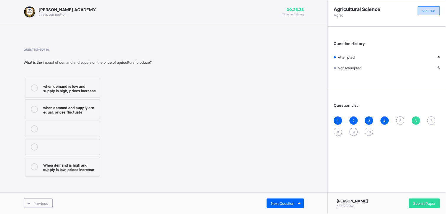
click at [43, 196] on div "Previous Next Question" at bounding box center [164, 203] width 328 height 22
click at [43, 199] on div "Previous" at bounding box center [38, 202] width 29 height 9
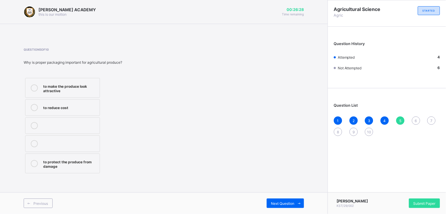
click at [69, 160] on div "to protect the produce from damage" at bounding box center [70, 163] width 54 height 10
click at [285, 203] on span "Next Question" at bounding box center [282, 203] width 23 height 4
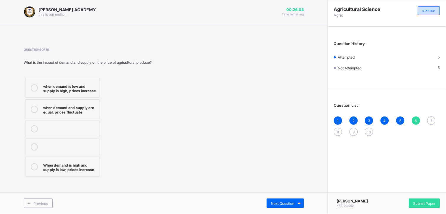
click at [96, 164] on div "When demand is high and supply is low, prices increase" at bounding box center [70, 166] width 54 height 10
click at [270, 196] on div "Previous Next Question" at bounding box center [164, 203] width 328 height 22
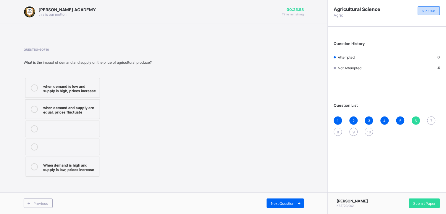
click at [270, 196] on div "Previous Next Question" at bounding box center [164, 203] width 328 height 22
click at [274, 202] on span "Next Question" at bounding box center [282, 203] width 23 height 4
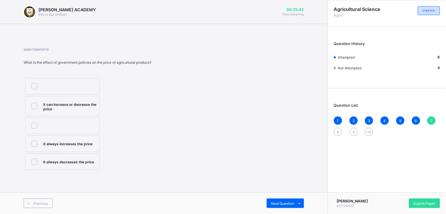
click at [96, 143] on div "it always increases the price" at bounding box center [70, 143] width 54 height 6
click at [282, 202] on span "Next Question" at bounding box center [282, 203] width 23 height 4
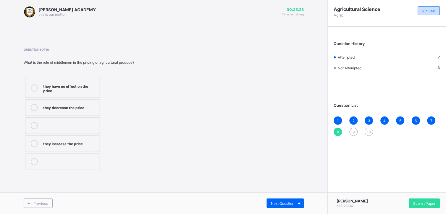
drag, startPoint x: 89, startPoint y: 107, endPoint x: 240, endPoint y: 98, distance: 151.1
click at [240, 98] on div "Question 8 of 10 What is the role of middlemen in the pricing of agricultural p…" at bounding box center [164, 110] width 280 height 124
drag, startPoint x: 75, startPoint y: 107, endPoint x: 184, endPoint y: 120, distance: 109.6
click at [184, 120] on div "Question 8 of 10 What is the role of middlemen in the pricing of agricultural p…" at bounding box center [164, 110] width 280 height 124
click at [51, 105] on div "they decrease the price" at bounding box center [70, 107] width 54 height 6
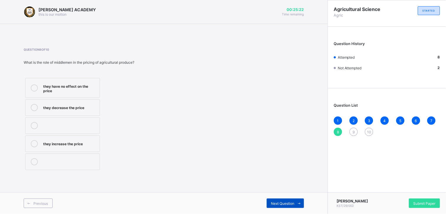
click at [287, 199] on div "Next Question" at bounding box center [285, 202] width 37 height 9
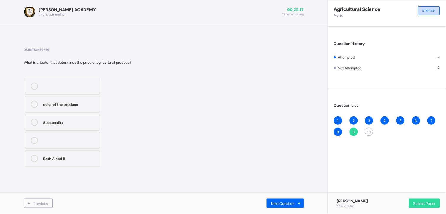
click at [89, 106] on div "color of the produce" at bounding box center [70, 104] width 54 height 6
click at [269, 198] on div "Next Question" at bounding box center [285, 202] width 37 height 9
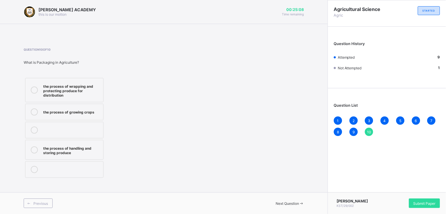
click at [100, 118] on label "the process of growing crops" at bounding box center [64, 112] width 78 height 17
click at [419, 202] on span "Submit Paper" at bounding box center [424, 203] width 22 height 4
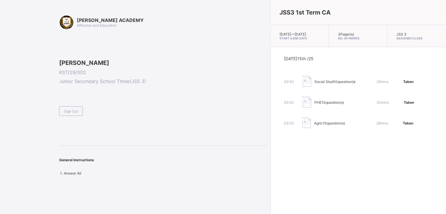
click at [87, 175] on div "General Instructions Answer All" at bounding box center [163, 160] width 208 height 30
click at [308, 105] on div "PHE 10 question(s)" at bounding box center [332, 102] width 59 height 12
drag, startPoint x: 308, startPoint y: 105, endPoint x: 332, endPoint y: 105, distance: 24.2
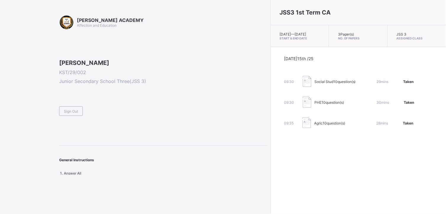
click at [377, 104] on span "30 mins" at bounding box center [383, 102] width 12 height 4
click at [284, 102] on div "09:30 PHE 10 question(s) 30 mins Taken" at bounding box center [358, 102] width 149 height 12
click at [71, 116] on div "Sign Out" at bounding box center [71, 110] width 24 height 9
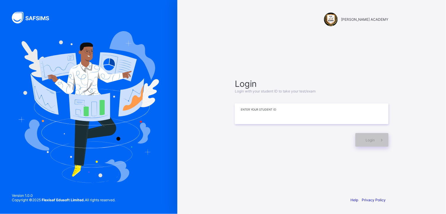
click at [246, 109] on input at bounding box center [312, 113] width 154 height 21
type input "**********"
click at [372, 138] on span "Login" at bounding box center [370, 140] width 9 height 4
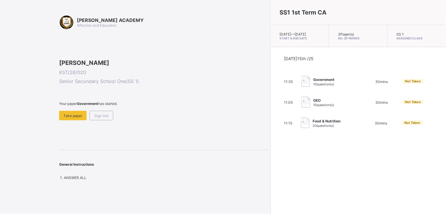
click at [313, 127] on span "20 question(s)" at bounding box center [324, 125] width 22 height 4
click at [68, 118] on span "Take paper" at bounding box center [73, 115] width 19 height 4
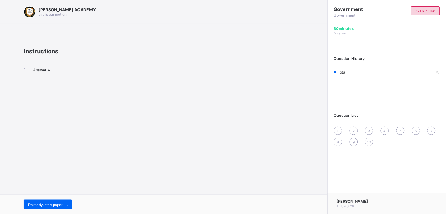
click at [68, 155] on div "[PERSON_NAME] ACADEMY this is our [PERSON_NAME] Instructions Answer ALL I’m rea…" at bounding box center [164, 107] width 328 height 214
click at [64, 200] on span at bounding box center [66, 203] width 9 height 9
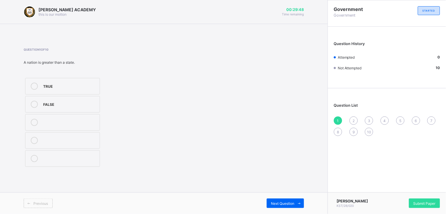
click at [32, 83] on icon at bounding box center [34, 86] width 7 height 7
click at [422, 201] on span "Submit Paper" at bounding box center [424, 203] width 22 height 4
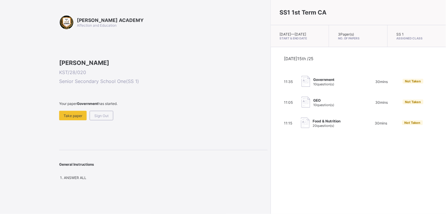
click at [271, 158] on div "SS1 1st Term CA [DATE] — [DATE] Start & End Date 3 Paper(s) No. of Papers SS 1 …" at bounding box center [358, 107] width 175 height 214
click at [68, 120] on div "Take paper" at bounding box center [73, 115] width 28 height 9
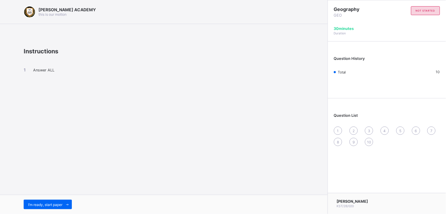
click at [40, 198] on div "I’m ready, start paper" at bounding box center [164, 203] width 328 height 19
click at [45, 202] on span "I’m ready, start paper" at bounding box center [45, 204] width 34 height 4
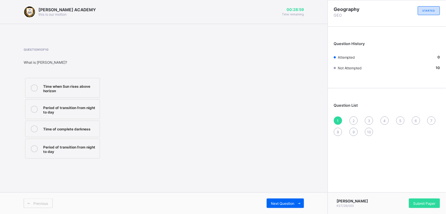
click at [35, 145] on icon at bounding box center [34, 148] width 7 height 7
click at [298, 203] on icon at bounding box center [299, 203] width 4 height 4
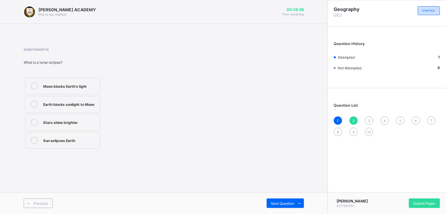
click at [37, 83] on div at bounding box center [34, 86] width 12 height 7
click at [299, 202] on icon at bounding box center [299, 203] width 4 height 4
click at [37, 85] on icon at bounding box center [34, 86] width 7 height 7
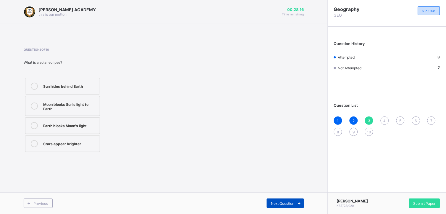
click at [298, 203] on icon at bounding box center [299, 203] width 4 height 4
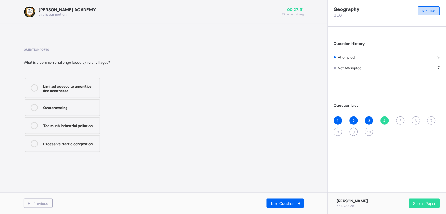
click at [44, 109] on div "Overcrowding" at bounding box center [70, 107] width 54 height 6
click at [287, 202] on span "Next Question" at bounding box center [282, 203] width 23 height 4
click at [69, 83] on div "A Nigerian village like [GEOGRAPHIC_DATA]" at bounding box center [70, 88] width 54 height 10
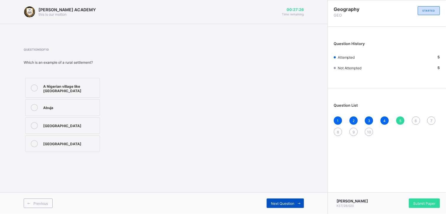
click at [298, 198] on span at bounding box center [299, 202] width 9 height 9
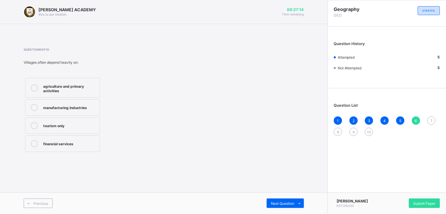
click at [91, 91] on div "agriculture and primary activities" at bounding box center [70, 88] width 54 height 10
click at [294, 198] on div "Next Question" at bounding box center [285, 202] width 37 height 9
click at [73, 103] on label "Only local markets" at bounding box center [62, 107] width 75 height 17
click at [66, 89] on div "Infrastructure like roads, schools, hospitals" at bounding box center [70, 88] width 54 height 10
click at [302, 199] on span at bounding box center [299, 202] width 9 height 9
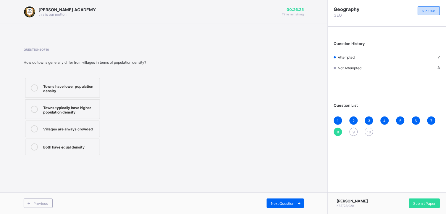
click at [89, 111] on div "Towns typically have higher population density" at bounding box center [70, 109] width 54 height 10
click at [291, 203] on span "Next Question" at bounding box center [282, 203] width 23 height 4
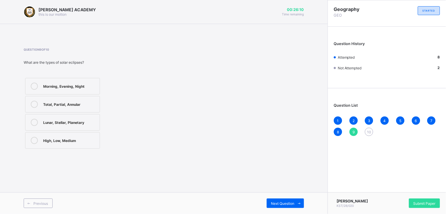
click at [95, 120] on div "Lunar, Stellar, Planetary" at bounding box center [70, 122] width 54 height 6
click at [289, 199] on div "Next Question" at bounding box center [285, 202] width 37 height 9
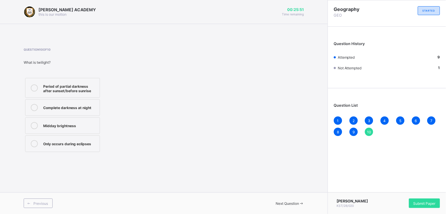
click at [289, 201] on div "Next Question" at bounding box center [234, 203] width 140 height 4
click at [35, 84] on icon at bounding box center [34, 87] width 7 height 7
click at [291, 201] on div "Next Question" at bounding box center [234, 203] width 140 height 4
click at [428, 202] on span "Submit Paper" at bounding box center [424, 203] width 22 height 4
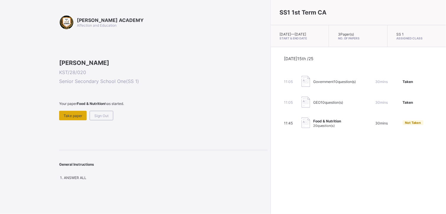
click at [75, 120] on div "Take paper" at bounding box center [73, 115] width 28 height 9
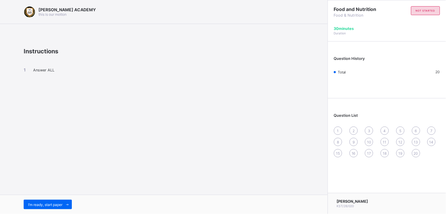
click at [317, 87] on div "[PERSON_NAME] ACADEMY this is our [PERSON_NAME] Instructions Answer ALL I’m rea…" at bounding box center [164, 107] width 328 height 214
click at [64, 201] on span at bounding box center [66, 203] width 9 height 9
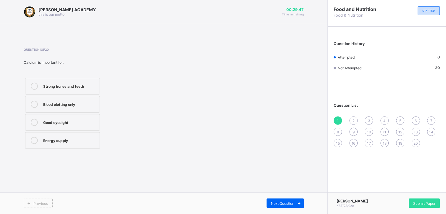
click at [72, 90] on label "Strong bones and teeth" at bounding box center [62, 86] width 75 height 17
click at [300, 204] on icon at bounding box center [299, 203] width 4 height 4
click at [91, 106] on div "Growth, strong bones, and proper body function" at bounding box center [70, 106] width 54 height 10
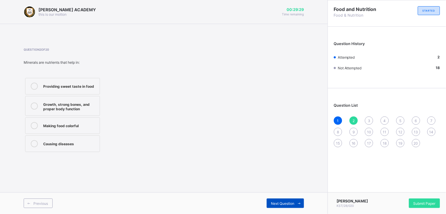
click at [280, 203] on span "Next Question" at bounding box center [282, 203] width 23 height 4
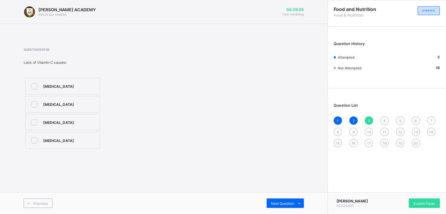
click at [93, 99] on label "[MEDICAL_DATA]" at bounding box center [62, 104] width 75 height 17
click at [291, 203] on span "Next Question" at bounding box center [282, 203] width 23 height 4
click at [90, 141] on div "To replace proteins" at bounding box center [70, 143] width 54 height 6
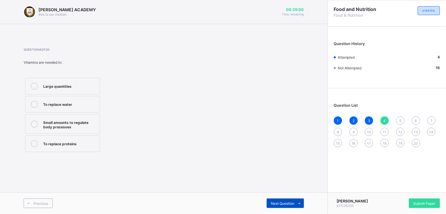
click at [274, 202] on span "Next Question" at bounding box center [282, 203] width 23 height 4
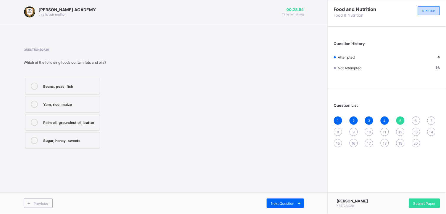
click at [92, 119] on div "Palm oil, groundnut oil, butter" at bounding box center [70, 122] width 54 height 6
click at [291, 206] on div "Next Question" at bounding box center [285, 202] width 37 height 9
click at [99, 104] on label "Beans and groundnut" at bounding box center [62, 104] width 75 height 17
click at [286, 203] on span "Next Question" at bounding box center [282, 203] width 23 height 4
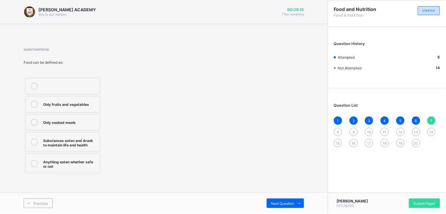
click at [90, 139] on div "Substances eaten and drunk to maintain life and health" at bounding box center [70, 142] width 54 height 10
click at [280, 203] on span "Next Question" at bounding box center [282, 203] width 23 height 4
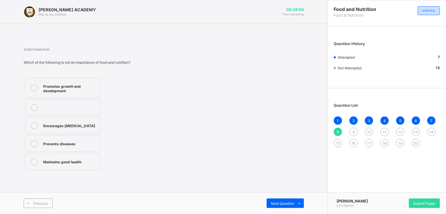
click at [77, 122] on div "Encourages [MEDICAL_DATA]" at bounding box center [70, 125] width 54 height 6
click at [287, 202] on span "Next Question" at bounding box center [282, 203] width 23 height 4
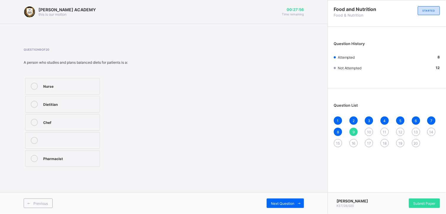
click at [76, 106] on div "Dietitian" at bounding box center [70, 104] width 54 height 7
click at [291, 201] on span "Next Question" at bounding box center [282, 203] width 23 height 4
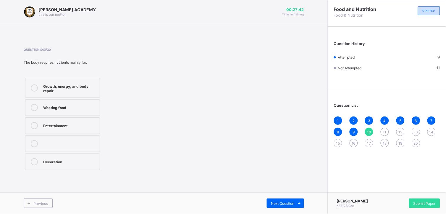
click at [72, 86] on div "Growth, energy, and body repair" at bounding box center [70, 88] width 54 height 10
click at [286, 202] on span "Next Question" at bounding box center [282, 203] width 23 height 4
click at [91, 114] on label "Carbohydrate" at bounding box center [62, 122] width 75 height 17
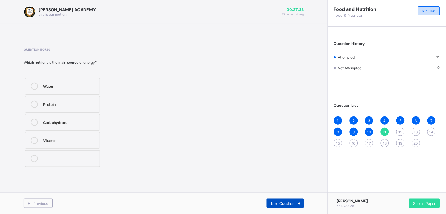
click at [284, 205] on span "Next Question" at bounding box center [282, 203] width 23 height 4
click at [77, 128] on label "Beans" at bounding box center [62, 122] width 75 height 17
click at [283, 202] on span "Next Question" at bounding box center [282, 203] width 23 height 4
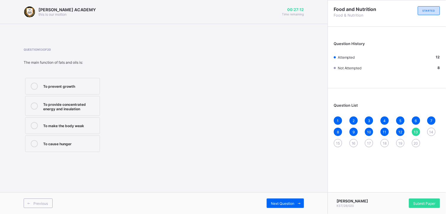
click at [94, 106] on div "To provide concentrated energy and insulation" at bounding box center [70, 106] width 54 height 10
click at [286, 200] on div "Next Question" at bounding box center [285, 202] width 37 height 9
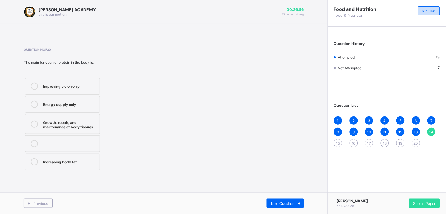
click at [93, 117] on label "Growth, repair, and maintenance of body tissues" at bounding box center [62, 124] width 75 height 20
click at [286, 199] on div "Next Question" at bounding box center [285, 202] width 37 height 9
click at [87, 100] on label "Plastics" at bounding box center [62, 104] width 75 height 17
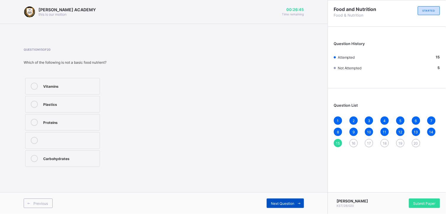
click at [279, 200] on div "Next Question" at bounding box center [285, 202] width 37 height 9
click at [97, 79] on label "Catering" at bounding box center [62, 86] width 75 height 17
click at [293, 198] on div "Next Question" at bounding box center [285, 202] width 37 height 9
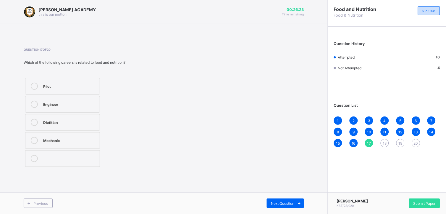
click at [89, 119] on div "Dietitian" at bounding box center [70, 122] width 54 height 6
click at [288, 203] on span "Next Question" at bounding box center [282, 203] width 23 height 4
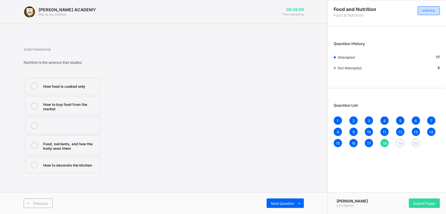
click at [79, 144] on div "Food, nutrients, and how the body uses them" at bounding box center [70, 145] width 54 height 10
click at [285, 201] on span "Next Question" at bounding box center [282, 203] width 23 height 4
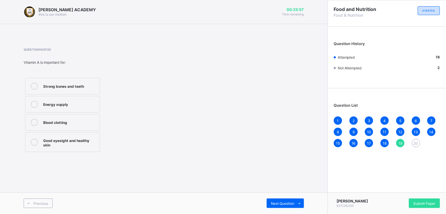
click at [89, 137] on div "Good eyesight and healthy skin" at bounding box center [70, 142] width 54 height 10
click at [288, 201] on span "Next Question" at bounding box center [282, 203] width 23 height 4
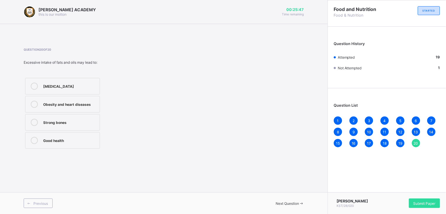
click at [93, 101] on div "Obesity and heart diseases" at bounding box center [70, 104] width 54 height 6
click at [421, 202] on span "Submit Paper" at bounding box center [424, 203] width 22 height 4
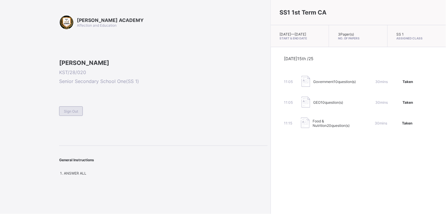
click at [65, 113] on span "Sign Out" at bounding box center [71, 111] width 14 height 4
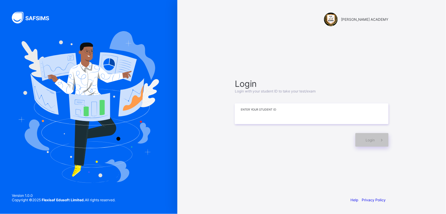
click at [235, 111] on input at bounding box center [312, 113] width 154 height 21
type input "*********"
click at [368, 139] on span "Login" at bounding box center [370, 140] width 9 height 4
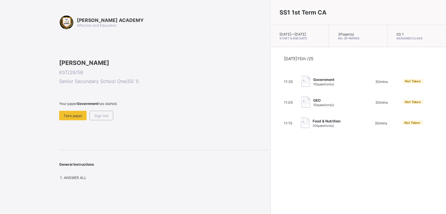
click at [313, 86] on span "10 question(s)" at bounding box center [323, 84] width 21 height 4
drag, startPoint x: 269, startPoint y: 86, endPoint x: 250, endPoint y: 85, distance: 18.9
click at [284, 85] on div "11:35 Government 10 question(s) 30 mins Not Taken" at bounding box center [358, 82] width 149 height 12
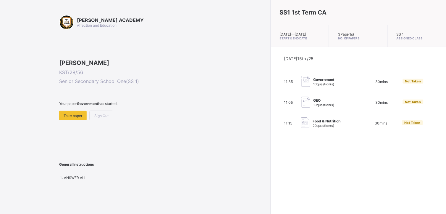
click at [320, 81] on div "11:35 Government 10 question(s) 30 mins Not Taken" at bounding box center [358, 82] width 149 height 12
click at [353, 85] on div "11:35 Government 10 question(s) 30 mins Not Taken" at bounding box center [358, 82] width 149 height 12
drag, startPoint x: 353, startPoint y: 85, endPoint x: 326, endPoint y: 79, distance: 27.4
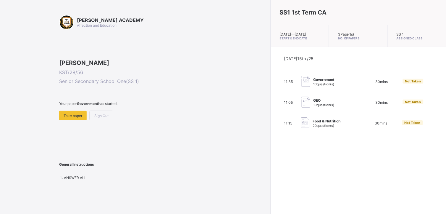
click at [326, 79] on div "11:35 Government 10 question(s) 30 mins Not Taken" at bounding box center [358, 82] width 149 height 12
drag, startPoint x: 326, startPoint y: 79, endPoint x: 300, endPoint y: 92, distance: 28.8
click at [300, 92] on div "[DATE] 15th /25 11:35 Government 10 question(s) 30 mins Not Taken 11:05 GEO 10 …" at bounding box center [358, 92] width 149 height 73
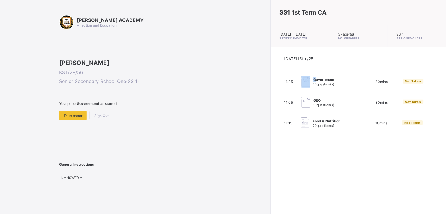
drag, startPoint x: 267, startPoint y: 83, endPoint x: 252, endPoint y: 89, distance: 16.4
click at [302, 88] on div "Government 10 question(s)" at bounding box center [331, 82] width 59 height 12
click at [302, 87] on img at bounding box center [306, 81] width 9 height 11
click at [313, 127] on span "20 question(s)" at bounding box center [324, 125] width 22 height 4
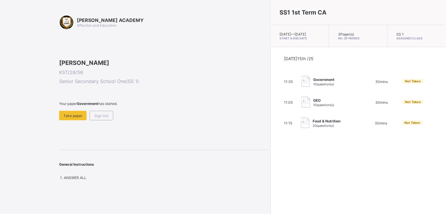
click at [313, 127] on span "20 question(s)" at bounding box center [324, 125] width 22 height 4
click at [66, 111] on span at bounding box center [163, 108] width 208 height 5
click at [64, 118] on span "Take paper" at bounding box center [73, 115] width 19 height 4
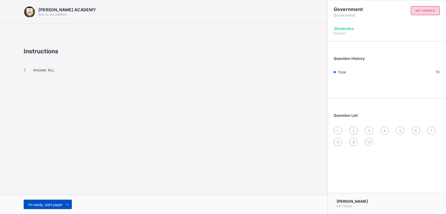
click at [51, 205] on span "I’m ready, start paper" at bounding box center [45, 204] width 34 height 4
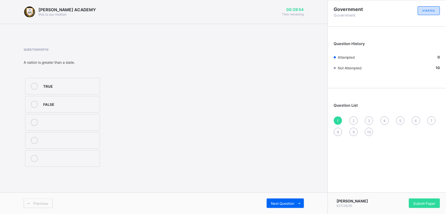
drag, startPoint x: 96, startPoint y: 178, endPoint x: 126, endPoint y: 146, distance: 43.1
click at [126, 146] on div "[PERSON_NAME] ACADEMY this is our [PERSON_NAME] 00:29:54 Time remaining Questio…" at bounding box center [164, 107] width 328 height 214
click at [78, 104] on div "FALSE" at bounding box center [70, 104] width 54 height 6
click at [277, 202] on span "Next Question" at bounding box center [282, 203] width 23 height 4
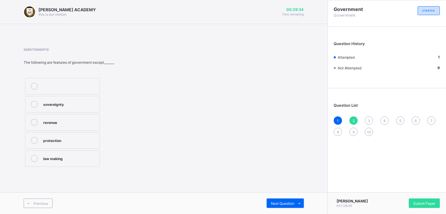
click at [64, 103] on div "sovereignty" at bounding box center [70, 104] width 54 height 6
click at [279, 202] on span "Next Question" at bounding box center [282, 203] width 23 height 4
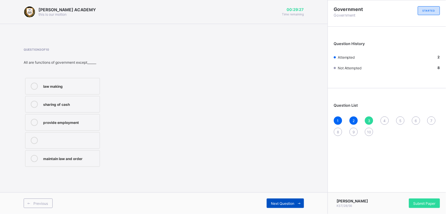
click at [279, 202] on span "Next Question" at bounding box center [282, 203] width 23 height 4
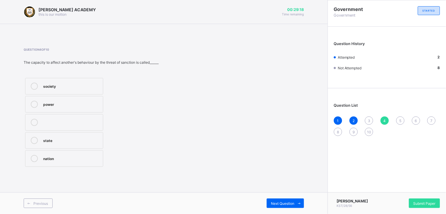
click at [61, 105] on div "power" at bounding box center [71, 104] width 57 height 6
click at [274, 203] on span "Next Question" at bounding box center [282, 203] width 23 height 4
click at [121, 103] on div "dialogue the constitution through coercion inheritance" at bounding box center [89, 122] width 130 height 92
click at [61, 159] on div "inheritance" at bounding box center [70, 158] width 54 height 6
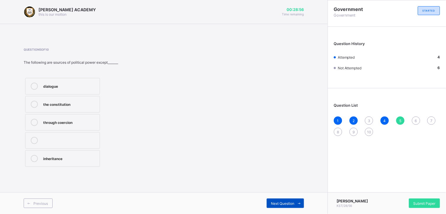
click at [273, 199] on div "Next Question" at bounding box center [285, 202] width 37 height 9
click at [78, 102] on div "permanence" at bounding box center [70, 104] width 54 height 6
click at [276, 203] on span "Next Question" at bounding box center [282, 203] width 23 height 4
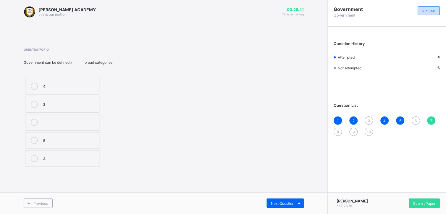
click at [64, 83] on div "4" at bounding box center [70, 86] width 54 height 6
click at [288, 203] on span "Next Question" at bounding box center [282, 203] width 23 height 4
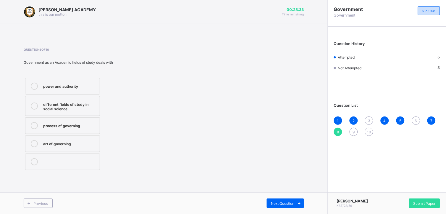
click at [368, 119] on div "3" at bounding box center [369, 120] width 8 height 8
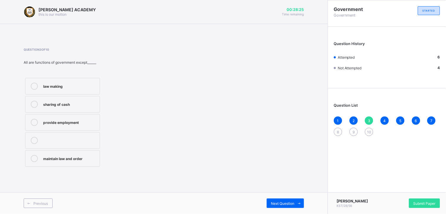
click at [67, 101] on div "sharing of cash" at bounding box center [70, 104] width 54 height 6
click at [278, 203] on span "Next Question" at bounding box center [282, 203] width 23 height 4
click at [338, 130] on span "8" at bounding box center [338, 132] width 2 height 4
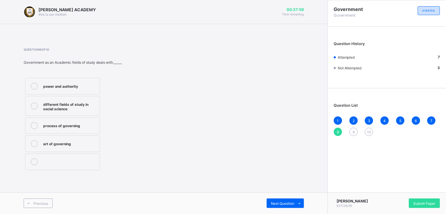
click at [81, 106] on div "different fields of study in social science" at bounding box center [70, 106] width 54 height 10
click at [281, 202] on span "Next Question" at bounding box center [282, 203] width 23 height 4
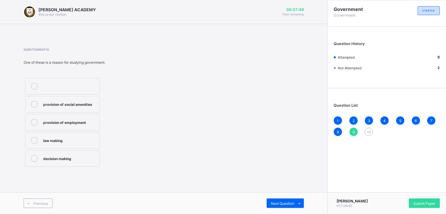
click at [67, 152] on label "decision making" at bounding box center [62, 158] width 75 height 17
click at [269, 203] on div "Next Question" at bounding box center [285, 202] width 37 height 9
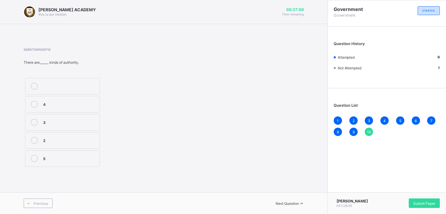
click at [93, 105] on div "4" at bounding box center [70, 104] width 54 height 6
click at [276, 202] on span "Next Question" at bounding box center [287, 203] width 23 height 4
drag, startPoint x: 274, startPoint y: 202, endPoint x: 117, endPoint y: 40, distance: 226.1
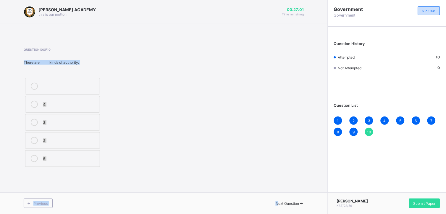
click at [117, 40] on div "[PERSON_NAME] ACADEMY this is our [PERSON_NAME] 00:27:01 Time remaining Questio…" at bounding box center [164, 107] width 328 height 214
click at [60, 106] on div "4" at bounding box center [70, 104] width 54 height 7
click at [63, 120] on div "3" at bounding box center [70, 122] width 54 height 6
click at [55, 139] on div "2" at bounding box center [70, 140] width 54 height 6
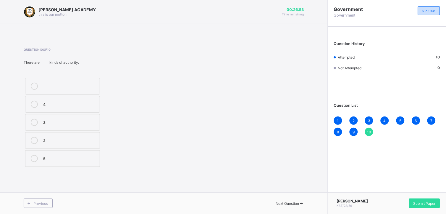
drag, startPoint x: 51, startPoint y: 167, endPoint x: 46, endPoint y: 157, distance: 11.7
click at [46, 157] on div "4 3 2 5" at bounding box center [63, 122] width 78 height 92
click at [46, 157] on div "5" at bounding box center [70, 158] width 54 height 6
click at [53, 104] on div "4" at bounding box center [70, 104] width 54 height 6
click at [278, 204] on span "Next Question" at bounding box center [287, 203] width 23 height 4
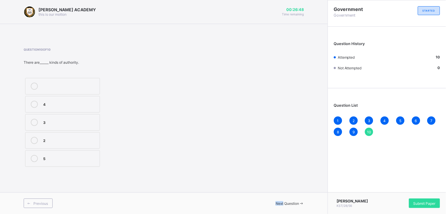
click at [278, 204] on span "Next Question" at bounding box center [287, 203] width 23 height 4
drag, startPoint x: 278, startPoint y: 204, endPoint x: 256, endPoint y: 187, distance: 27.9
click at [256, 187] on div "[PERSON_NAME] ACADEMY this is our [PERSON_NAME] 00:26:47 Time remaining Questio…" at bounding box center [164, 107] width 328 height 214
click at [417, 202] on span "Submit Paper" at bounding box center [424, 203] width 22 height 4
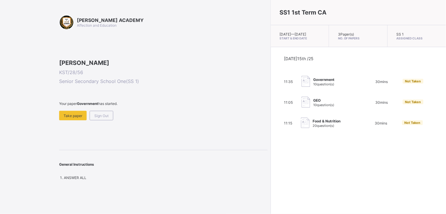
click at [271, 148] on div "SS1 1st Term CA [DATE] — [DATE] Start & End Date 3 Paper(s) No. of Papers SS 1 …" at bounding box center [358, 107] width 175 height 214
click at [313, 127] on span "20 question(s)" at bounding box center [324, 125] width 22 height 4
click at [69, 120] on div "Take paper" at bounding box center [73, 115] width 28 height 9
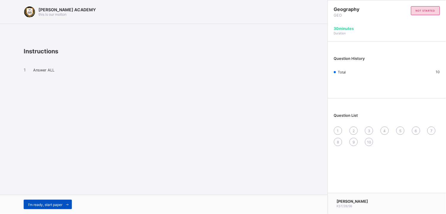
click at [48, 203] on span "I’m ready, start paper" at bounding box center [45, 204] width 34 height 4
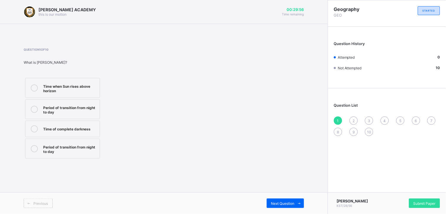
click at [73, 86] on div "Time when Sun rises above horizon" at bounding box center [70, 88] width 54 height 10
click at [420, 203] on span "Submit Paper" at bounding box center [424, 203] width 22 height 4
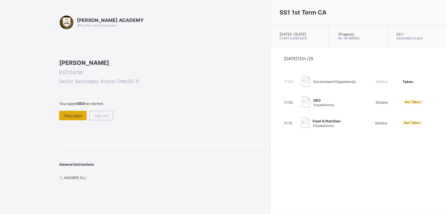
click at [73, 118] on span "Take paper" at bounding box center [73, 115] width 19 height 4
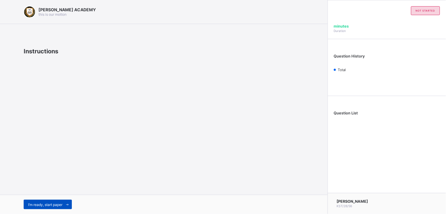
click at [50, 202] on span "I’m ready, start paper" at bounding box center [45, 204] width 34 height 4
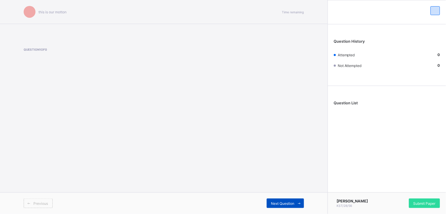
click at [277, 204] on span "Next Question" at bounding box center [282, 203] width 23 height 4
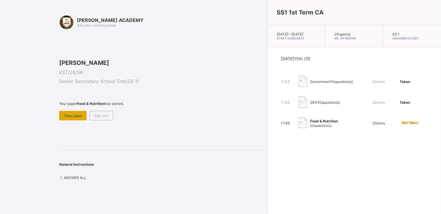
click at [70, 118] on span "Take paper" at bounding box center [73, 115] width 19 height 4
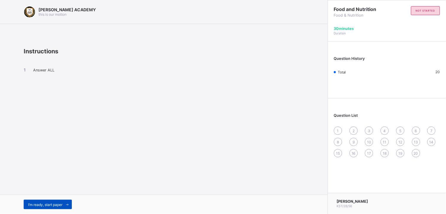
click at [47, 203] on span "I’m ready, start paper" at bounding box center [45, 204] width 34 height 4
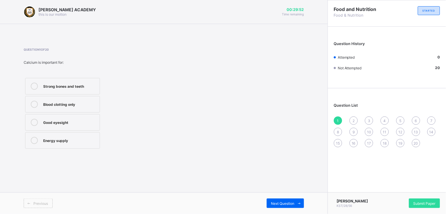
click at [73, 80] on label "Strong bones and teeth" at bounding box center [62, 86] width 75 height 17
click at [277, 203] on span "Next Question" at bounding box center [282, 203] width 23 height 4
click at [51, 104] on div "Growth, strong bones, and proper body function" at bounding box center [70, 106] width 54 height 10
click at [51, 108] on div "Growth, strong bones, and proper body function" at bounding box center [70, 106] width 54 height 10
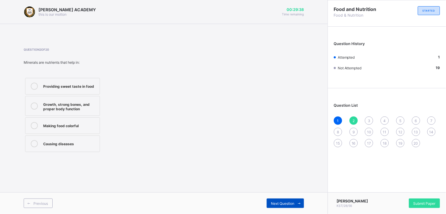
click at [282, 201] on span "Next Question" at bounding box center [282, 203] width 23 height 4
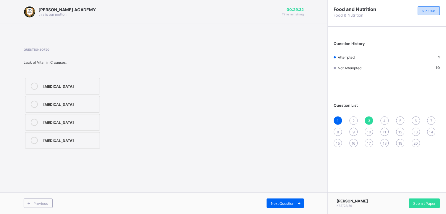
click at [58, 119] on div "[MEDICAL_DATA]" at bounding box center [70, 122] width 54 height 6
click at [276, 202] on span "Next Question" at bounding box center [282, 203] width 23 height 4
click at [62, 122] on div "Small amounts to regulate body processes" at bounding box center [70, 124] width 54 height 10
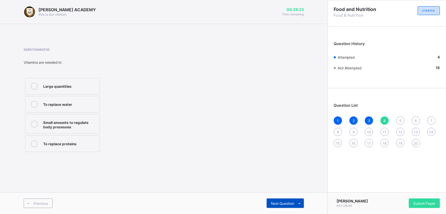
click at [273, 200] on div "Next Question" at bounding box center [285, 202] width 37 height 9
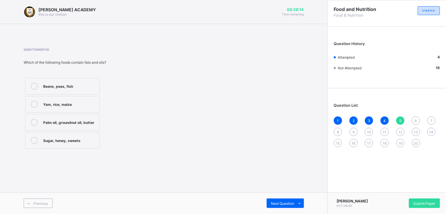
click at [78, 122] on div "Palm oil, groundnut oil, butter" at bounding box center [70, 122] width 54 height 6
click at [279, 203] on span "Next Question" at bounding box center [282, 203] width 23 height 4
click at [72, 104] on div "Beans and groundnut" at bounding box center [70, 104] width 54 height 6
click at [273, 204] on span "Next Question" at bounding box center [282, 203] width 23 height 4
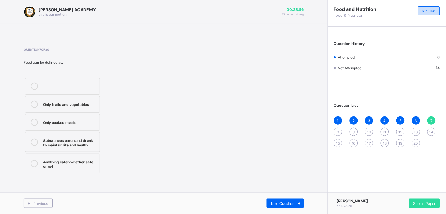
click at [80, 138] on div "Substances eaten and drunk to maintain life and health" at bounding box center [70, 142] width 54 height 10
click at [286, 200] on div "Next Question" at bounding box center [285, 202] width 37 height 9
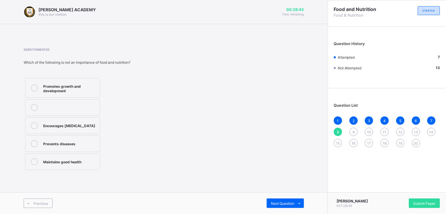
click at [71, 123] on div "Encourages [MEDICAL_DATA]" at bounding box center [70, 125] width 54 height 6
click at [282, 203] on span "Next Question" at bounding box center [282, 203] width 23 height 4
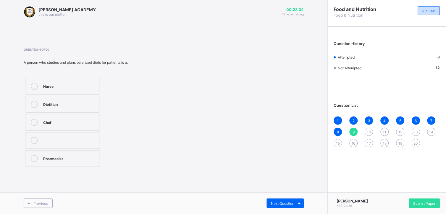
click at [75, 81] on label "Nurse" at bounding box center [62, 86] width 75 height 17
click at [277, 200] on div "Next Question" at bounding box center [285, 202] width 37 height 9
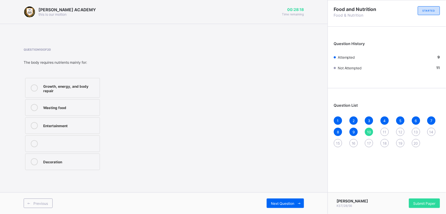
click at [77, 88] on div "Growth, energy, and body repair" at bounding box center [70, 88] width 54 height 10
click at [282, 203] on span "Next Question" at bounding box center [282, 203] width 23 height 4
click at [67, 106] on div "Protein" at bounding box center [70, 104] width 54 height 6
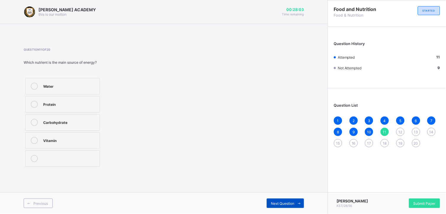
click at [285, 203] on span "Next Question" at bounding box center [282, 203] width 23 height 4
click at [51, 125] on div "Beans" at bounding box center [70, 122] width 54 height 7
click at [278, 202] on span "Next Question" at bounding box center [282, 203] width 23 height 4
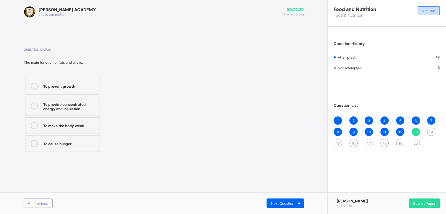
click at [70, 108] on div "To provide concentrated energy and insulation" at bounding box center [70, 106] width 54 height 10
click at [274, 205] on div "Next Question" at bounding box center [285, 202] width 37 height 9
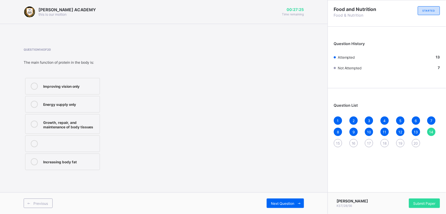
click at [64, 125] on div "Growth, repair, and maintenance of body tissues" at bounding box center [70, 124] width 54 height 10
click at [278, 201] on span "Next Question" at bounding box center [282, 203] width 23 height 4
click at [72, 103] on div "Plastics" at bounding box center [70, 104] width 54 height 6
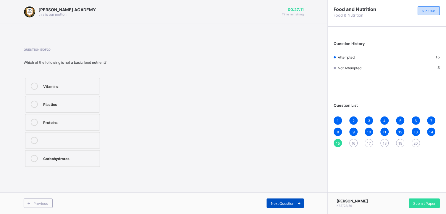
click at [272, 203] on span "Next Question" at bounding box center [282, 203] width 23 height 4
click at [49, 83] on div "Catering" at bounding box center [70, 86] width 54 height 6
click at [287, 200] on div "Next Question" at bounding box center [285, 202] width 37 height 9
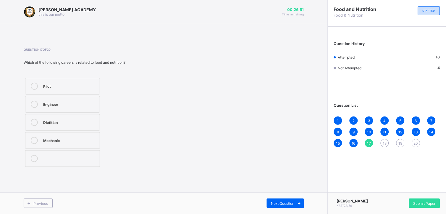
click at [68, 121] on div "Dietitian" at bounding box center [70, 122] width 54 height 6
click at [271, 203] on span "Next Question" at bounding box center [282, 203] width 23 height 4
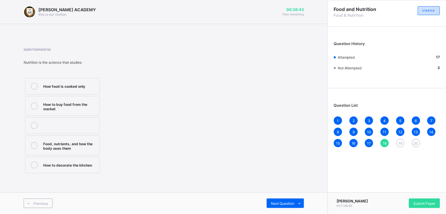
click at [49, 140] on div "Food, nutrients, and how the body uses them" at bounding box center [70, 145] width 54 height 10
click at [275, 203] on span "Next Question" at bounding box center [282, 203] width 23 height 4
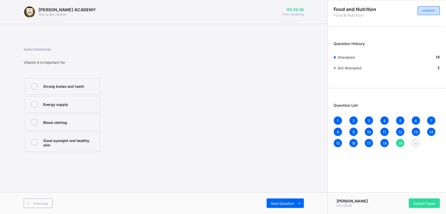
click at [52, 125] on div "Blood clotting" at bounding box center [70, 122] width 54 height 7
click at [280, 202] on span "Next Question" at bounding box center [282, 203] width 23 height 4
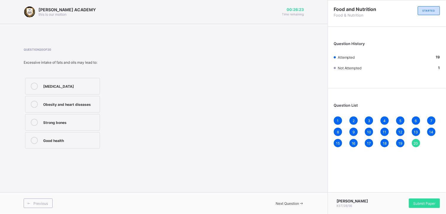
click at [52, 107] on div "Obesity and heart diseases" at bounding box center [70, 104] width 54 height 7
click at [335, 129] on div "8" at bounding box center [338, 131] width 8 height 8
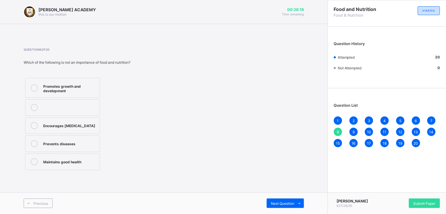
click at [387, 117] on div "4" at bounding box center [385, 120] width 8 height 8
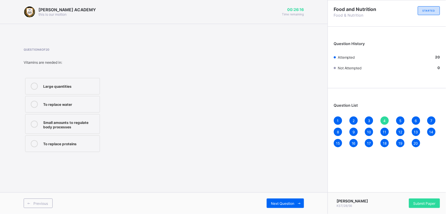
click at [398, 119] on div "5" at bounding box center [400, 120] width 8 height 8
click at [417, 119] on span "6" at bounding box center [416, 120] width 2 height 4
click at [431, 119] on span "7" at bounding box center [432, 120] width 2 height 4
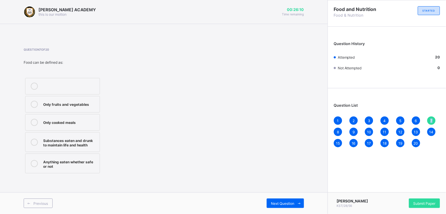
click at [431, 119] on span "7" at bounding box center [432, 120] width 2 height 4
click at [336, 132] on div "8" at bounding box center [338, 131] width 8 height 8
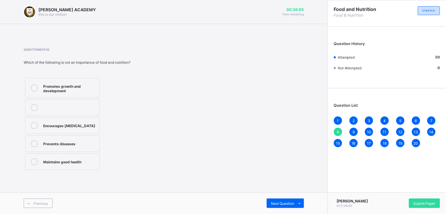
click at [351, 132] on div "9" at bounding box center [354, 131] width 8 height 8
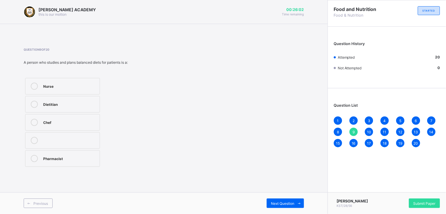
click at [77, 98] on label "Dietitian" at bounding box center [62, 104] width 75 height 17
click at [413, 203] on span "Submit Paper" at bounding box center [424, 203] width 22 height 4
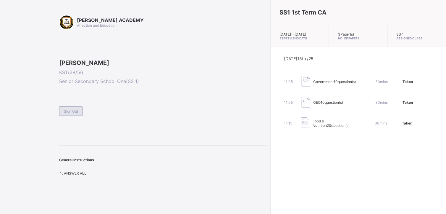
click at [70, 116] on div "Sign Out" at bounding box center [71, 110] width 24 height 9
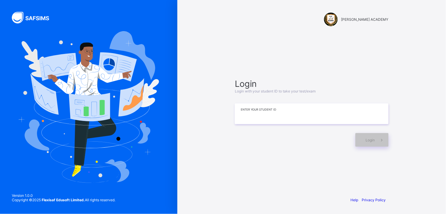
click at [238, 120] on input at bounding box center [312, 113] width 154 height 21
type input "**********"
click at [367, 143] on div "Login" at bounding box center [371, 140] width 33 height 14
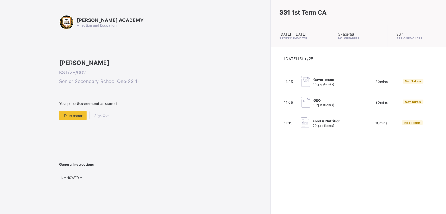
click at [367, 143] on div "SS1 1st Term CA [DATE] — [DATE] Start & End Date 3 Paper(s) No. of Papers SS 1 …" at bounding box center [358, 107] width 175 height 214
click at [80, 111] on span at bounding box center [163, 108] width 208 height 5
click at [79, 118] on span "Take paper" at bounding box center [73, 115] width 19 height 4
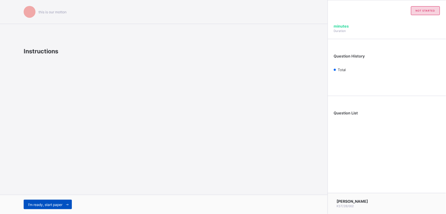
click at [41, 200] on div "I’m ready, start paper" at bounding box center [48, 203] width 48 height 9
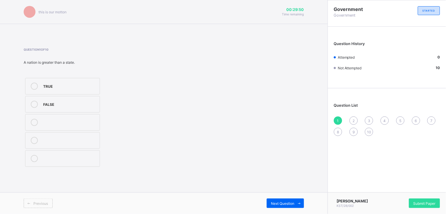
click at [50, 88] on div "TRUE" at bounding box center [70, 86] width 54 height 7
click at [55, 91] on label "TRUE" at bounding box center [62, 86] width 75 height 17
click at [338, 123] on div "1" at bounding box center [338, 120] width 8 height 8
click at [38, 87] on div at bounding box center [34, 86] width 12 height 7
drag, startPoint x: 55, startPoint y: 93, endPoint x: 56, endPoint y: 84, distance: 8.6
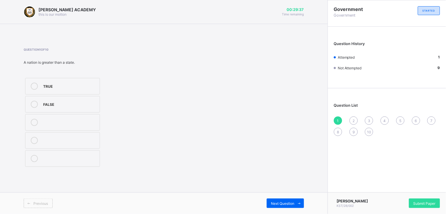
click at [56, 84] on label "TRUE" at bounding box center [62, 86] width 75 height 17
click at [56, 84] on div "TRUE" at bounding box center [70, 86] width 54 height 6
click at [60, 95] on div "TRUE FALSE" at bounding box center [63, 122] width 78 height 92
click at [54, 83] on div "TRUE" at bounding box center [70, 86] width 54 height 6
click at [33, 84] on icon at bounding box center [34, 86] width 7 height 7
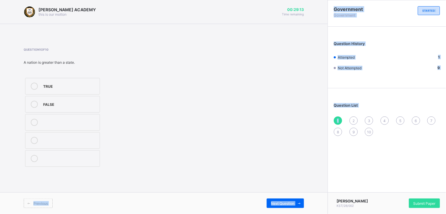
drag, startPoint x: 342, startPoint y: 114, endPoint x: 331, endPoint y: 203, distance: 89.1
click at [331, 142] on div "Government Government STARTED Question History Attempted 1 Not Attempted 9 Ques…" at bounding box center [387, 70] width 118 height 141
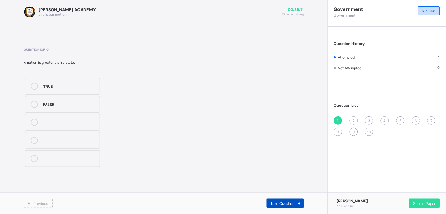
drag, startPoint x: 331, startPoint y: 203, endPoint x: 279, endPoint y: 202, distance: 52.1
click at [279, 202] on span "Next Question" at bounding box center [282, 203] width 23 height 4
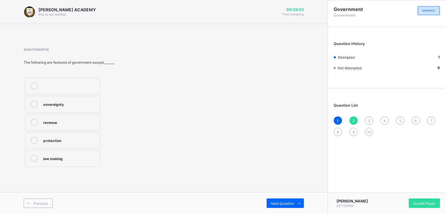
click at [71, 103] on div "sovereignty" at bounding box center [70, 104] width 54 height 6
click at [276, 201] on span "Next Question" at bounding box center [282, 203] width 23 height 4
click at [88, 110] on label "sharing of cash" at bounding box center [62, 104] width 75 height 17
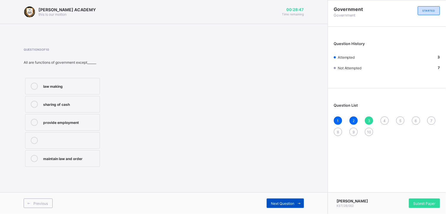
click at [284, 202] on span "Next Question" at bounding box center [282, 203] width 23 height 4
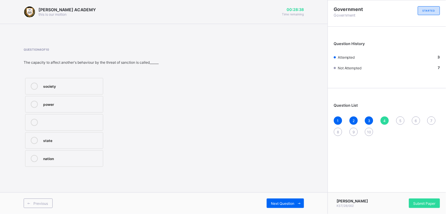
click at [89, 104] on div "power" at bounding box center [71, 104] width 57 height 6
click at [279, 201] on span "Next Question" at bounding box center [282, 203] width 23 height 4
click at [78, 85] on div "dialogue" at bounding box center [70, 86] width 54 height 6
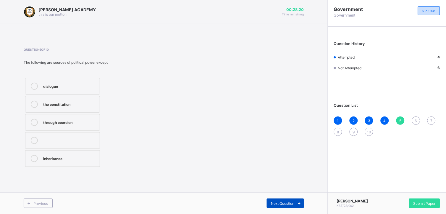
click at [272, 199] on div "Next Question" at bounding box center [285, 202] width 37 height 9
click at [82, 112] on label "permanence" at bounding box center [62, 104] width 75 height 17
click at [283, 202] on span "Next Question" at bounding box center [282, 203] width 23 height 4
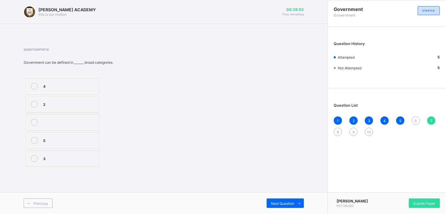
click at [86, 83] on div "4" at bounding box center [70, 86] width 54 height 6
click at [279, 198] on div "Next Question" at bounding box center [285, 202] width 37 height 9
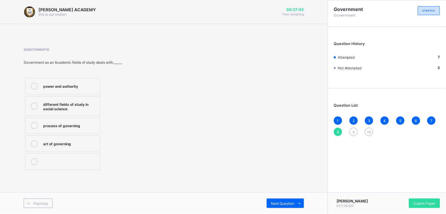
click at [74, 84] on div "power and authority" at bounding box center [70, 86] width 54 height 6
click at [275, 200] on div "Next Question" at bounding box center [285, 202] width 37 height 9
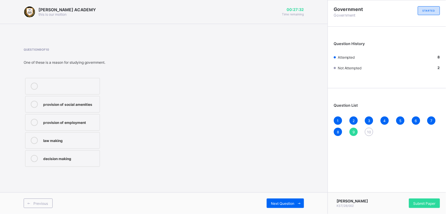
click at [103, 109] on div "provision of social amenities provision of employment law making decision making" at bounding box center [89, 122] width 130 height 92
click at [75, 140] on div "law making" at bounding box center [70, 140] width 54 height 6
click at [284, 202] on span "Next Question" at bounding box center [282, 203] width 23 height 4
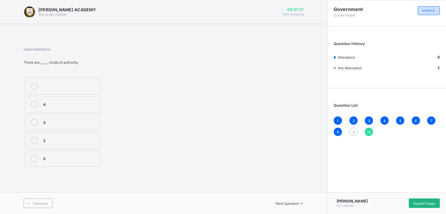
click at [416, 201] on span "Submit Paper" at bounding box center [424, 203] width 22 height 4
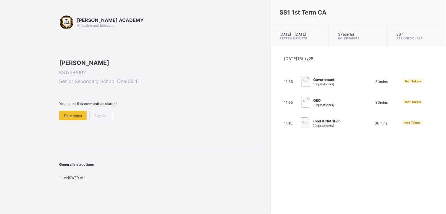
click at [363, 108] on div "11:05 GEO 10 question(s) 30 mins Not Taken" at bounding box center [358, 102] width 149 height 12
click at [405, 104] on span "Not Taken" at bounding box center [413, 102] width 16 height 4
click at [122, 166] on div "[PERSON_NAME] ACADEMY Affection and Education [PERSON_NAME] KST/28/002 Senior S…" at bounding box center [163, 97] width 208 height 165
click at [70, 118] on span "Take paper" at bounding box center [73, 115] width 19 height 4
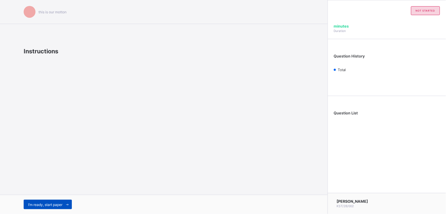
click at [62, 201] on div "I’m ready, start paper" at bounding box center [48, 203] width 48 height 9
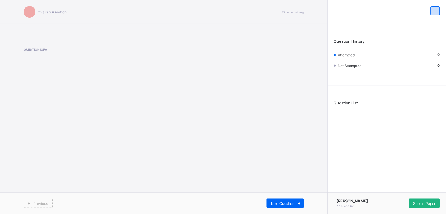
click at [417, 202] on span "Submit Paper" at bounding box center [424, 203] width 22 height 4
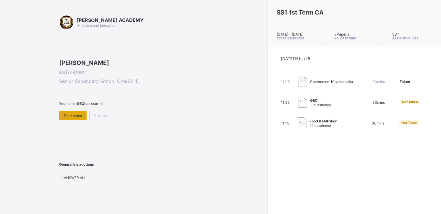
click at [72, 118] on span "Take paper" at bounding box center [73, 115] width 19 height 4
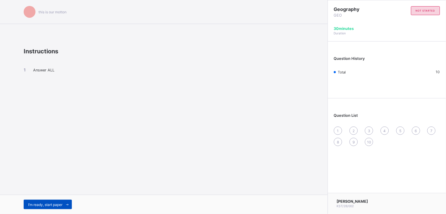
click at [60, 201] on div "I’m ready, start paper" at bounding box center [48, 203] width 48 height 9
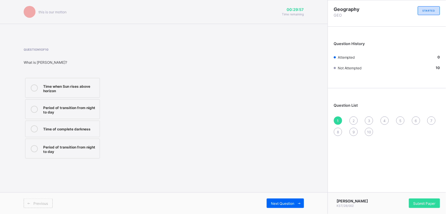
click at [80, 89] on div "Time when Sun rises above horizon" at bounding box center [70, 88] width 54 height 10
click at [421, 205] on div "Submit Paper" at bounding box center [424, 202] width 31 height 9
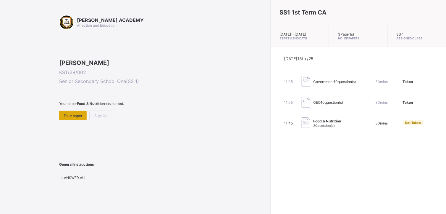
click at [73, 118] on span "Take paper" at bounding box center [73, 115] width 19 height 4
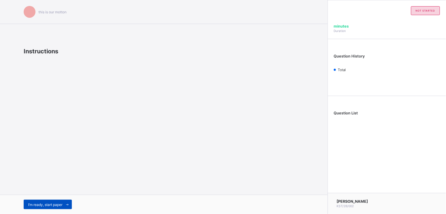
click at [48, 199] on div "I’m ready, start paper" at bounding box center [48, 203] width 48 height 9
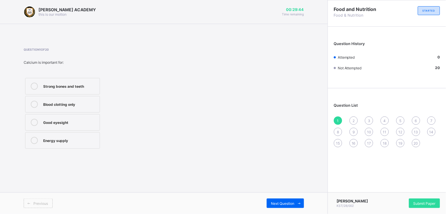
click at [66, 83] on div "Strong bones and teeth" at bounding box center [70, 86] width 54 height 6
click at [423, 201] on span "Submit Paper" at bounding box center [424, 203] width 22 height 4
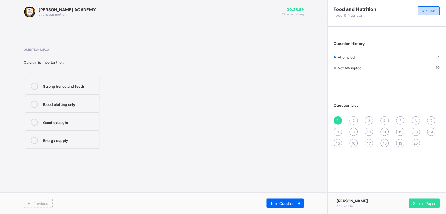
drag, startPoint x: 245, startPoint y: 175, endPoint x: 231, endPoint y: 175, distance: 14.5
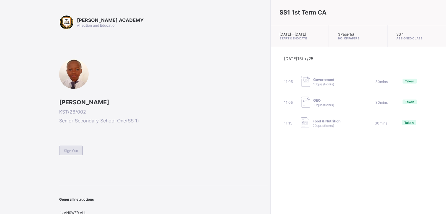
click at [73, 150] on span "Sign Out" at bounding box center [71, 150] width 14 height 4
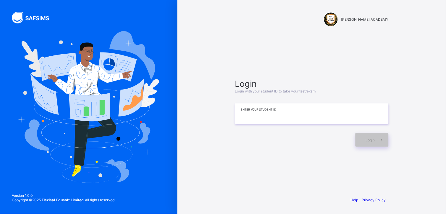
click at [256, 117] on input at bounding box center [312, 113] width 154 height 21
type input "*********"
click at [370, 137] on div "Login" at bounding box center [371, 140] width 33 height 14
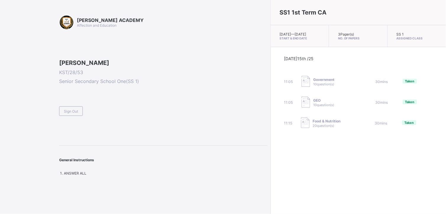
click at [350, 164] on div "SS1 1st Term CA Wed, Oct 15th 2025 — Thu, Oct 16th 2025 Start & End Date 3 Pape…" at bounding box center [358, 107] width 175 height 214
click at [271, 166] on div "SS1 1st Term CA Wed, Oct 15th 2025 — Thu, Oct 16th 2025 Start & End Date 3 Pape…" at bounding box center [358, 107] width 175 height 214
click at [271, 167] on div "SS1 1st Term CA Wed, Oct 15th 2025 — Thu, Oct 16th 2025 Start & End Date 3 Pape…" at bounding box center [358, 107] width 175 height 214
click at [71, 116] on div "Sign Out" at bounding box center [71, 110] width 24 height 9
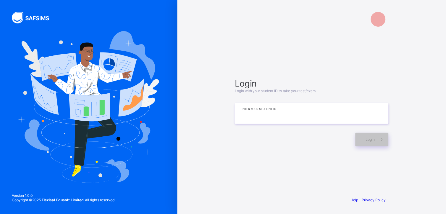
click at [241, 113] on input at bounding box center [312, 113] width 154 height 21
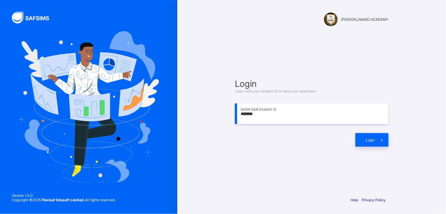
click at [243, 113] on input "*******" at bounding box center [312, 113] width 154 height 21
click at [258, 112] on input "*******" at bounding box center [312, 113] width 154 height 21
type input "*********"
click at [372, 139] on span "Login" at bounding box center [370, 140] width 9 height 4
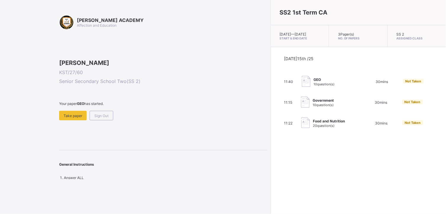
click at [405, 83] on span "Not Taken" at bounding box center [413, 81] width 16 height 4
click at [70, 118] on span "Take paper" at bounding box center [73, 115] width 19 height 4
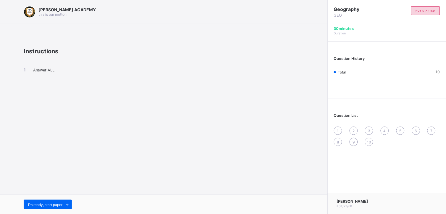
click at [379, 28] on div "30 minutes Duration" at bounding box center [387, 30] width 106 height 9
click at [338, 129] on span "1" at bounding box center [338, 130] width 2 height 4
click at [338, 132] on span "1" at bounding box center [338, 130] width 2 height 4
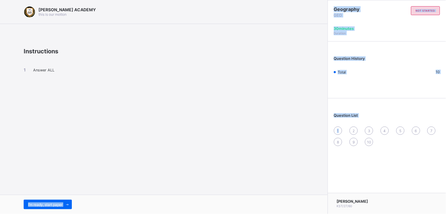
drag, startPoint x: 338, startPoint y: 131, endPoint x: 256, endPoint y: 163, distance: 88.9
click at [256, 163] on div "KAY ACADEMY this is our motton Instructions Answer ALL I’m ready, start paper G…" at bounding box center [223, 107] width 446 height 214
click at [41, 205] on span "I’m ready, start paper" at bounding box center [45, 204] width 34 height 4
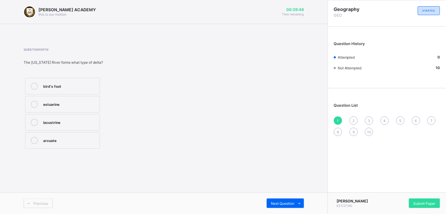
click at [51, 141] on div "arcuate" at bounding box center [70, 140] width 54 height 6
click at [83, 106] on div "estuarine" at bounding box center [70, 104] width 54 height 7
click at [281, 201] on span "Next Question" at bounding box center [282, 203] width 23 height 4
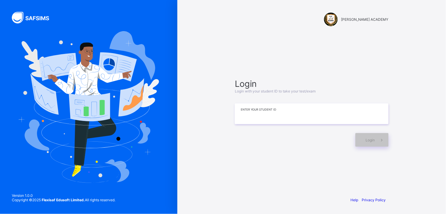
click at [238, 118] on input at bounding box center [312, 113] width 154 height 21
type input "*"
type input "*********"
click at [362, 139] on div "Login" at bounding box center [371, 140] width 33 height 14
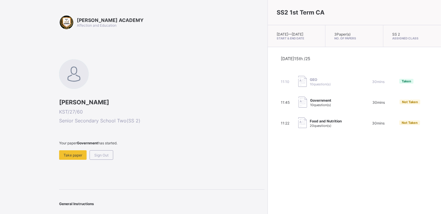
click at [310, 86] on span "10 question(s)" at bounding box center [320, 84] width 21 height 4
click at [106, 154] on span "Sign Out" at bounding box center [101, 155] width 14 height 4
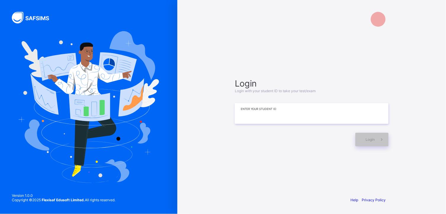
click at [305, 118] on input at bounding box center [312, 113] width 154 height 21
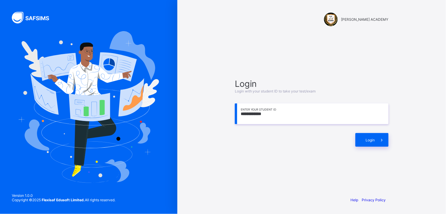
click at [248, 112] on input "**********" at bounding box center [312, 113] width 154 height 21
type input "**********"
click at [375, 138] on span at bounding box center [382, 140] width 14 height 14
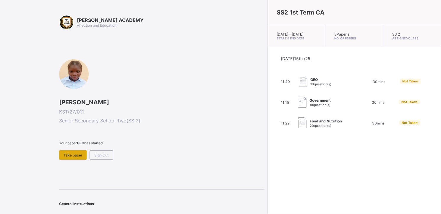
click at [73, 150] on div "Take paper" at bounding box center [73, 154] width 28 height 9
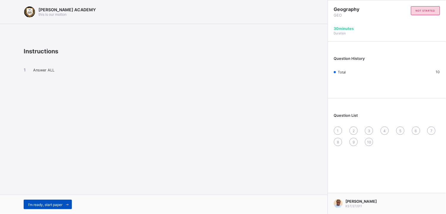
click at [43, 206] on div "I’m ready, start paper" at bounding box center [48, 203] width 48 height 9
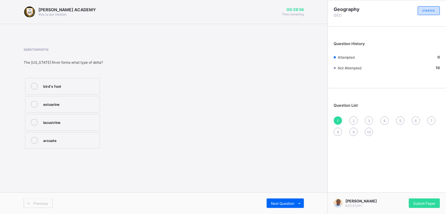
click at [75, 82] on label "bird's foot" at bounding box center [62, 86] width 75 height 17
click at [423, 206] on div "Submit Paper" at bounding box center [424, 202] width 31 height 9
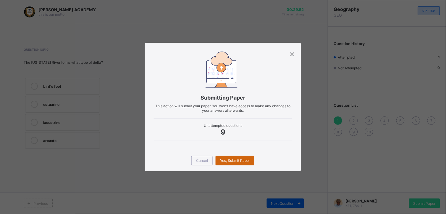
click at [243, 159] on span "Yes, Submit Paper" at bounding box center [235, 160] width 30 height 4
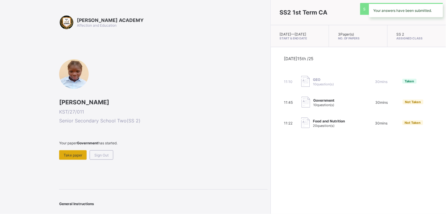
click at [67, 154] on span "Take paper" at bounding box center [73, 155] width 19 height 4
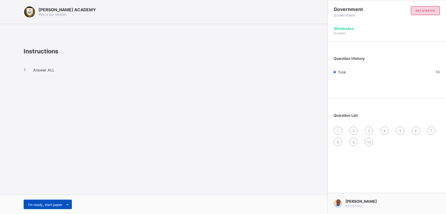
click at [58, 205] on span "I’m ready, start paper" at bounding box center [45, 204] width 34 height 4
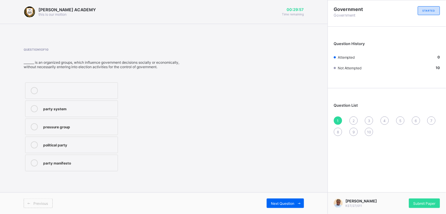
click at [105, 95] on label at bounding box center [71, 90] width 93 height 17
click at [415, 204] on span "Submit Paper" at bounding box center [424, 203] width 22 height 4
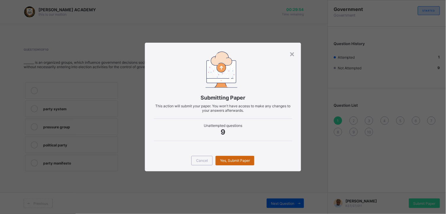
click at [247, 158] on span "Yes, Submit Paper" at bounding box center [235, 160] width 30 height 4
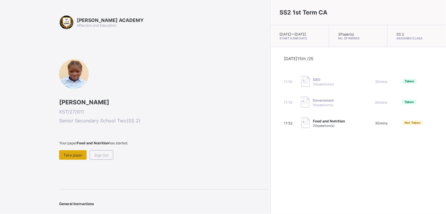
click at [72, 154] on span "Take paper" at bounding box center [73, 155] width 19 height 4
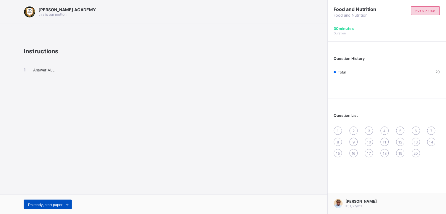
click at [58, 202] on span "I’m ready, start paper" at bounding box center [45, 204] width 34 height 4
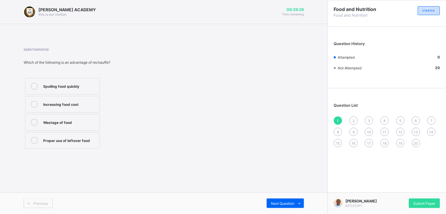
click at [75, 117] on label "Wastage of food" at bounding box center [62, 122] width 75 height 17
click at [277, 203] on span "Next Question" at bounding box center [282, 203] width 23 height 4
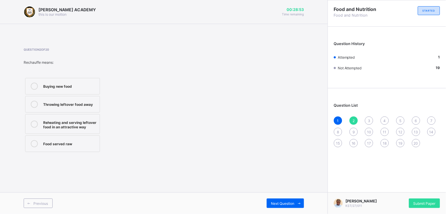
click at [82, 122] on div "Reheating and serving leftover food in an attractive way" at bounding box center [70, 124] width 54 height 10
click at [271, 200] on div "Next Question" at bounding box center [285, 202] width 37 height 9
click at [67, 85] on div "Yam flour" at bounding box center [70, 86] width 54 height 6
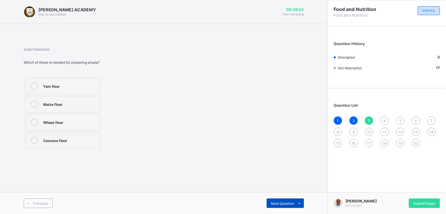
click at [284, 201] on span "Next Question" at bounding box center [282, 203] width 23 height 4
click at [82, 85] on div "Rice" at bounding box center [70, 86] width 54 height 6
click at [293, 201] on span "Next Question" at bounding box center [282, 203] width 23 height 4
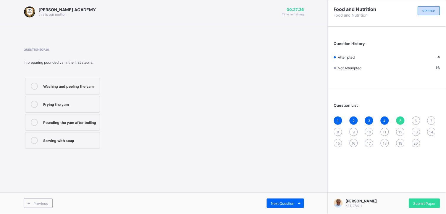
click at [79, 90] on label "Washing and peeling the yam" at bounding box center [62, 86] width 75 height 17
click at [282, 203] on span "Next Question" at bounding box center [282, 203] width 23 height 4
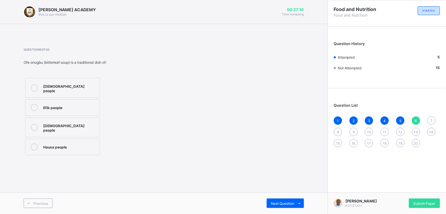
click at [65, 104] on div "Efik people" at bounding box center [70, 107] width 54 height 6
click at [282, 201] on span "Next Question" at bounding box center [282, 203] width 23 height 4
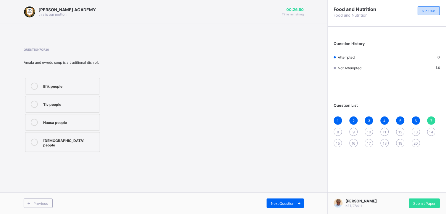
click at [74, 142] on div "Yoruba people" at bounding box center [70, 142] width 54 height 10
click at [286, 203] on span "Next Question" at bounding box center [282, 203] width 23 height 4
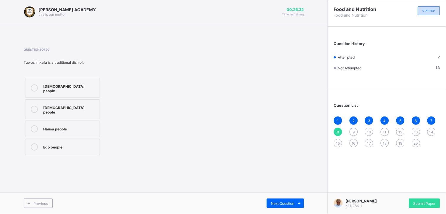
click at [76, 125] on div "Hausa people" at bounding box center [70, 128] width 54 height 6
click at [282, 199] on div "Next Question" at bounding box center [285, 202] width 37 height 9
click at [80, 88] on div "Shape what people eat in their society" at bounding box center [70, 88] width 54 height 10
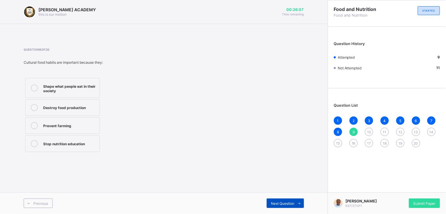
click at [281, 201] on span "Next Question" at bounding box center [282, 203] width 23 height 4
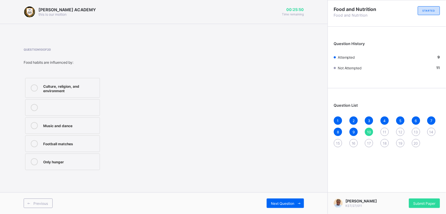
click at [78, 84] on div "Culture, religion, and environment" at bounding box center [70, 88] width 54 height 10
click at [293, 202] on span "Next Question" at bounding box center [282, 203] width 23 height 4
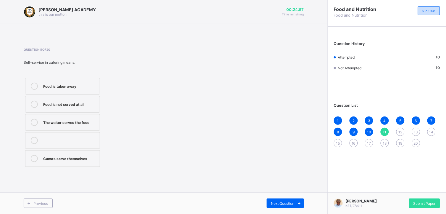
click at [87, 99] on label "Food is not served at all" at bounding box center [62, 104] width 75 height 17
click at [279, 205] on div "Next Question" at bounding box center [285, 202] width 37 height 9
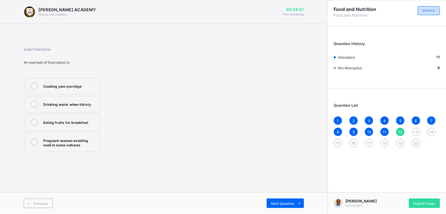
click at [217, 206] on div "Next Question" at bounding box center [234, 202] width 140 height 9
click at [76, 140] on div "Pregnant women avoiding snail in some cultures" at bounding box center [70, 142] width 54 height 10
click at [286, 199] on div "Next Question" at bounding box center [285, 202] width 37 height 9
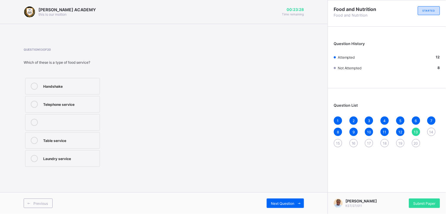
click at [78, 135] on label "Table service" at bounding box center [62, 140] width 75 height 17
click at [292, 201] on span "Next Question" at bounding box center [282, 203] width 23 height 4
click at [60, 135] on label "Banquet" at bounding box center [62, 140] width 75 height 17
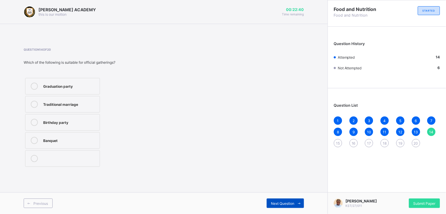
click at [273, 200] on div "Next Question" at bounding box center [285, 202] width 37 height 9
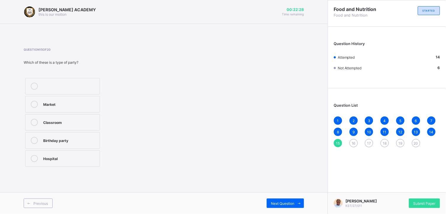
click at [85, 137] on div "Birthday party" at bounding box center [70, 140] width 54 height 6
click at [289, 201] on span "Next Question" at bounding box center [282, 203] width 23 height 4
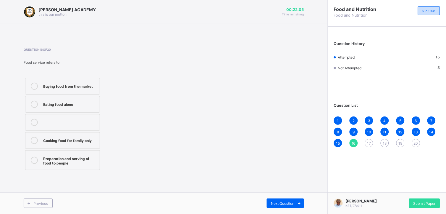
click at [63, 163] on div "Preparation and serving of food to people" at bounding box center [70, 160] width 54 height 10
click at [274, 203] on span "Next Question" at bounding box center [282, 203] width 23 height 4
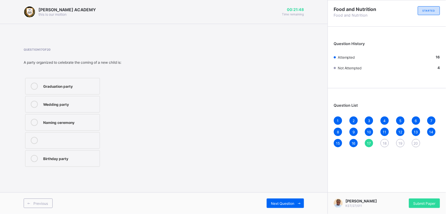
click at [82, 125] on div "Naming ceremony" at bounding box center [70, 122] width 54 height 7
click at [289, 200] on div "Next Question" at bounding box center [285, 202] width 37 height 9
click at [72, 138] on div "Good table setting" at bounding box center [70, 140] width 54 height 6
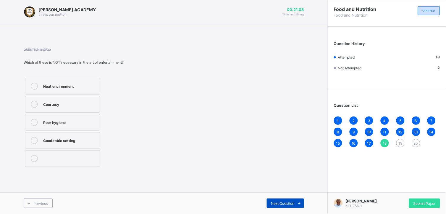
click at [277, 203] on span "Next Question" at bounding box center [282, 203] width 23 height 4
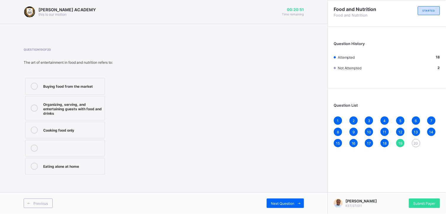
click at [92, 102] on div "Organizing, serving, and entertaining guests with food and drinks" at bounding box center [72, 108] width 59 height 15
click at [277, 202] on span "Next Question" at bounding box center [282, 203] width 23 height 4
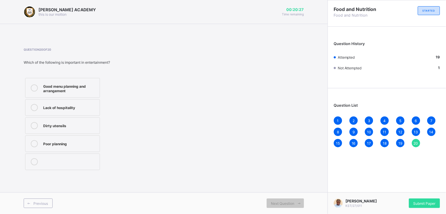
click at [67, 81] on label "Good menu planning and arrangement" at bounding box center [62, 88] width 75 height 20
click at [415, 199] on div "Submit Paper" at bounding box center [424, 202] width 31 height 9
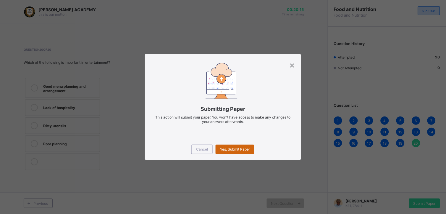
click at [240, 146] on div "Yes, Submit Paper" at bounding box center [235, 148] width 39 height 9
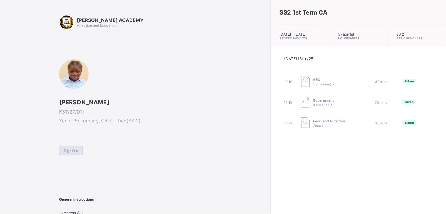
click at [70, 149] on span "Sign Out" at bounding box center [71, 150] width 14 height 4
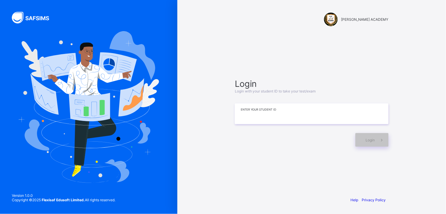
click at [245, 117] on input at bounding box center [312, 113] width 154 height 21
type input "**********"
click at [377, 139] on span at bounding box center [382, 140] width 14 height 14
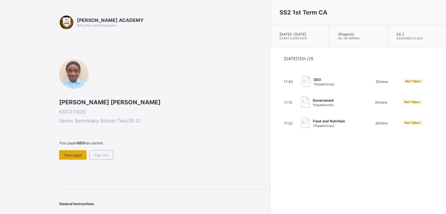
click at [70, 150] on div "Take paper" at bounding box center [73, 154] width 28 height 9
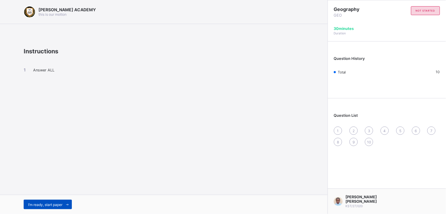
click at [45, 205] on span "I’m ready, start paper" at bounding box center [45, 204] width 34 height 4
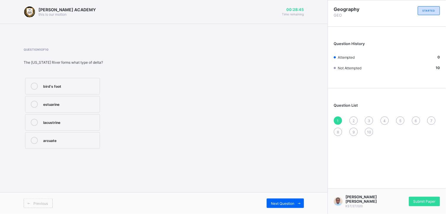
click at [77, 116] on label "lacustrine" at bounding box center [62, 122] width 75 height 17
click at [423, 201] on span "Submit Paper" at bounding box center [424, 201] width 22 height 4
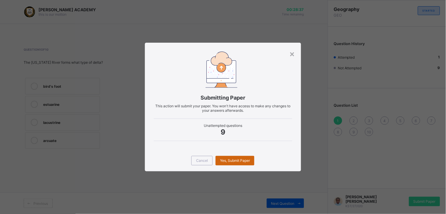
click at [244, 160] on span "Yes, Submit Paper" at bounding box center [235, 160] width 30 height 4
click at [244, 160] on div "Yes, Submit Paper" at bounding box center [235, 160] width 39 height 9
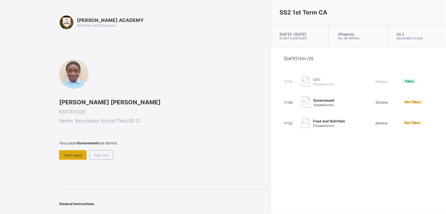
click at [70, 153] on span "Take paper" at bounding box center [73, 155] width 19 height 4
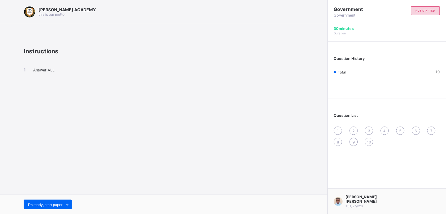
click at [70, 153] on div "[PERSON_NAME] ACADEMY this is our [PERSON_NAME] Instructions Answer ALL I’m rea…" at bounding box center [164, 107] width 328 height 214
click at [34, 205] on span "I’m ready, start paper" at bounding box center [45, 204] width 34 height 4
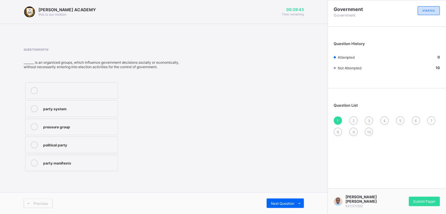
click at [52, 129] on div "pressure group" at bounding box center [79, 126] width 72 height 7
click at [279, 202] on span "Next Question" at bounding box center [282, 203] width 23 height 4
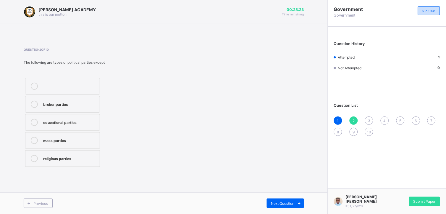
click at [339, 130] on span "8" at bounding box center [338, 132] width 2 height 4
click at [353, 112] on div "Question List 1 2 3 4 5 6 7 8 9 10" at bounding box center [387, 116] width 118 height 51
click at [351, 118] on div "2" at bounding box center [354, 120] width 8 height 8
click at [373, 119] on div "3" at bounding box center [369, 120] width 8 height 8
click at [295, 145] on div "Question 3 of 10 Nigeria once operated a two party system during the leadership…" at bounding box center [164, 108] width 280 height 120
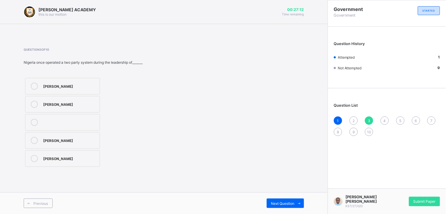
click at [433, 117] on div "7" at bounding box center [431, 120] width 8 height 8
click at [225, 128] on div "Question 7 of 10 The following are features of two party system except______ ch…" at bounding box center [164, 108] width 280 height 120
drag, startPoint x: 369, startPoint y: 120, endPoint x: 373, endPoint y: 134, distance: 14.2
click at [373, 134] on div "1 2 3 4 5 6 7 8 9 10" at bounding box center [387, 126] width 106 height 20
click at [224, 106] on div "Question 7 of 10 The following are features of two party system except______ ch…" at bounding box center [164, 108] width 280 height 120
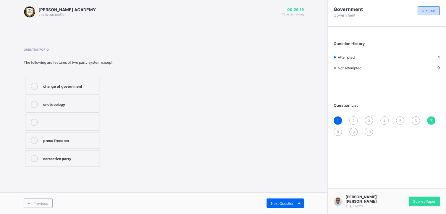
click at [368, 118] on span "3" at bounding box center [369, 120] width 2 height 4
click at [69, 102] on div "Ibrahim Babangida" at bounding box center [70, 104] width 54 height 6
click at [282, 201] on span "Next Question" at bounding box center [282, 203] width 23 height 4
click at [249, 139] on div "Question 4 of 10 One of these is a feature of political parties ideology party …" at bounding box center [164, 108] width 280 height 120
click at [59, 141] on div "manifesto" at bounding box center [70, 140] width 54 height 6
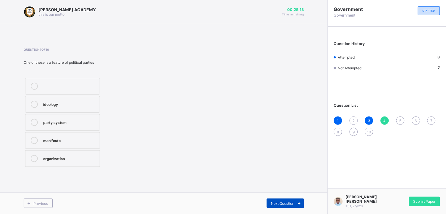
click at [280, 202] on span "Next Question" at bounding box center [282, 203] width 23 height 4
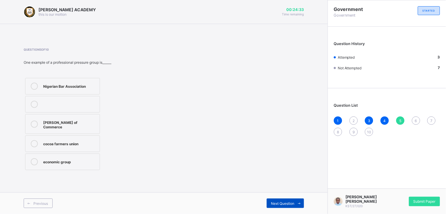
click at [284, 202] on span "Next Question" at bounding box center [282, 203] width 23 height 4
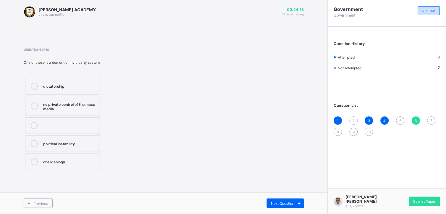
click at [57, 140] on div "political instability" at bounding box center [70, 143] width 54 height 6
click at [276, 203] on span "Next Question" at bounding box center [282, 203] width 23 height 4
click at [69, 159] on div "corrective party" at bounding box center [70, 158] width 54 height 6
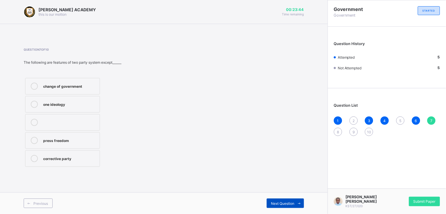
click at [290, 200] on div "Next Question" at bounding box center [285, 202] width 37 height 9
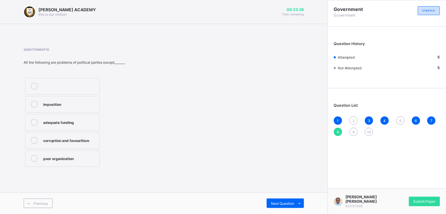
click at [76, 114] on label "adequate funding" at bounding box center [62, 122] width 75 height 17
click at [288, 199] on div "Next Question" at bounding box center [285, 202] width 37 height 9
click at [79, 138] on div "farmers pressure group" at bounding box center [70, 140] width 54 height 6
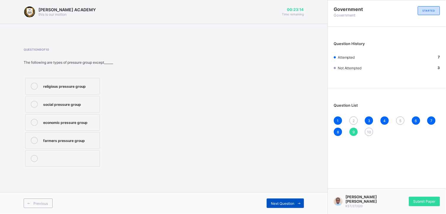
click at [276, 199] on div "Next Question" at bounding box center [285, 202] width 37 height 9
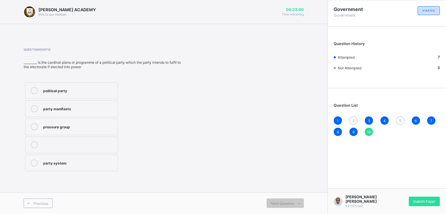
click at [54, 104] on label "party manifesto" at bounding box center [71, 108] width 93 height 17
click at [350, 118] on div "2" at bounding box center [354, 120] width 8 height 8
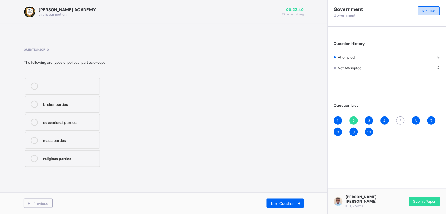
click at [401, 120] on span "5" at bounding box center [400, 120] width 2 height 4
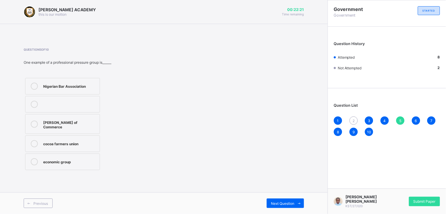
click at [58, 83] on div "Nigerian Bar Association" at bounding box center [70, 86] width 54 height 6
click at [352, 119] on div "2" at bounding box center [354, 120] width 8 height 8
click at [61, 110] on label "broker parties" at bounding box center [62, 104] width 75 height 17
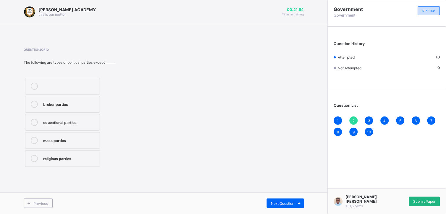
click at [421, 199] on div "Submit Paper" at bounding box center [424, 200] width 31 height 9
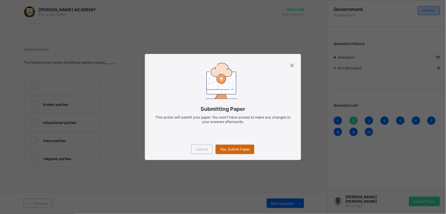
click at [242, 148] on span "Yes, Submit Paper" at bounding box center [235, 149] width 30 height 4
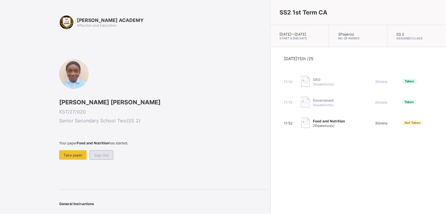
click at [102, 153] on span "Sign Out" at bounding box center [101, 155] width 14 height 4
